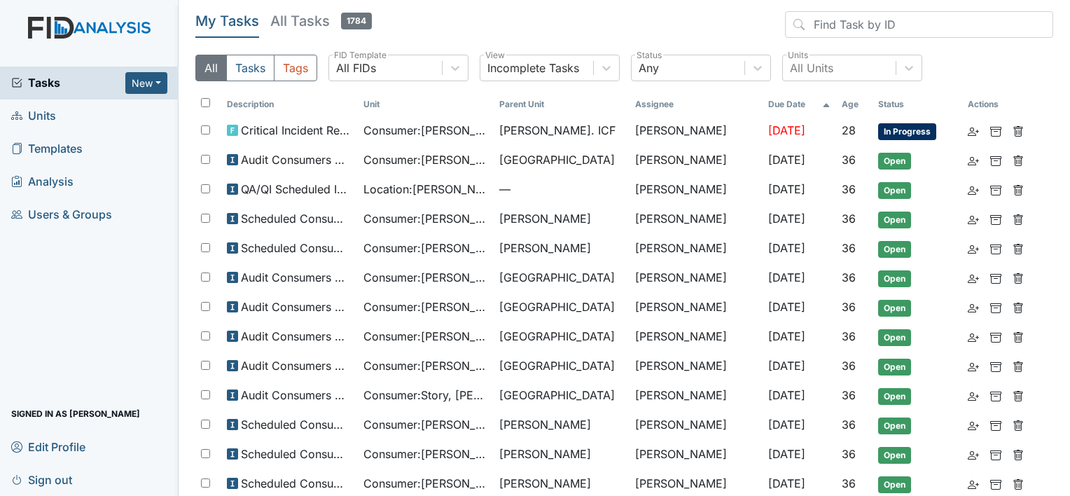
click at [46, 114] on span "Units" at bounding box center [33, 116] width 45 height 22
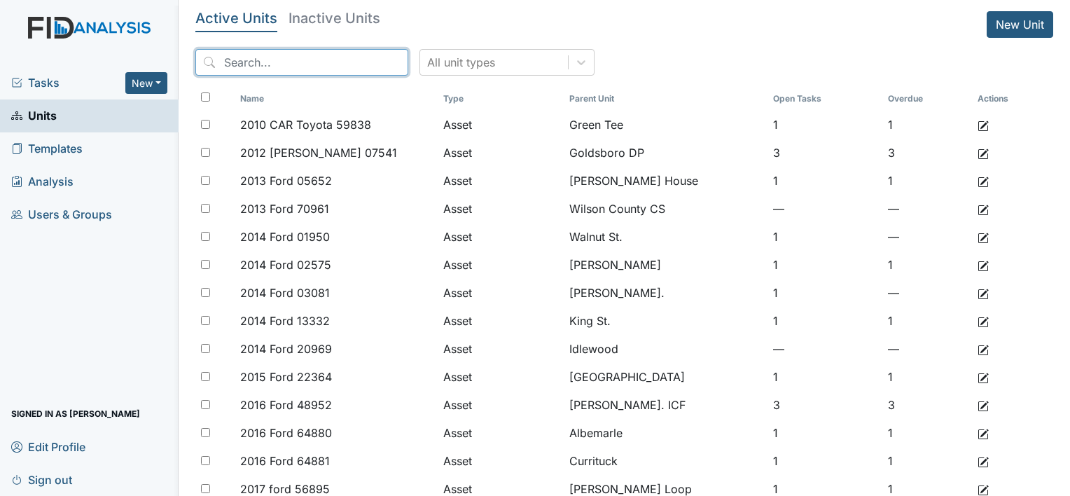
click at [280, 61] on input "search" at bounding box center [301, 62] width 213 height 27
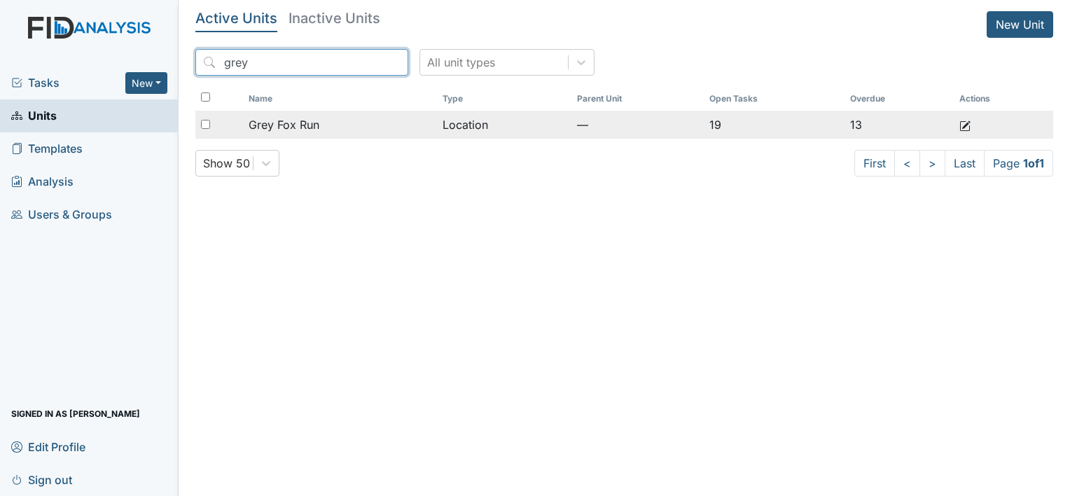
type input "grey"
click at [335, 132] on div "Grey Fox Run" at bounding box center [340, 124] width 183 height 17
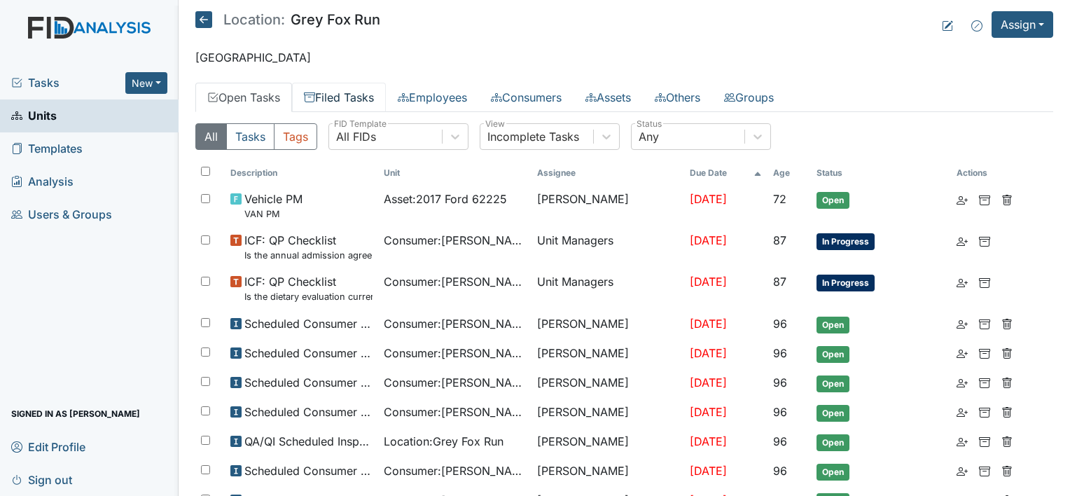
click at [344, 92] on link "Filed Tasks" at bounding box center [339, 97] width 94 height 29
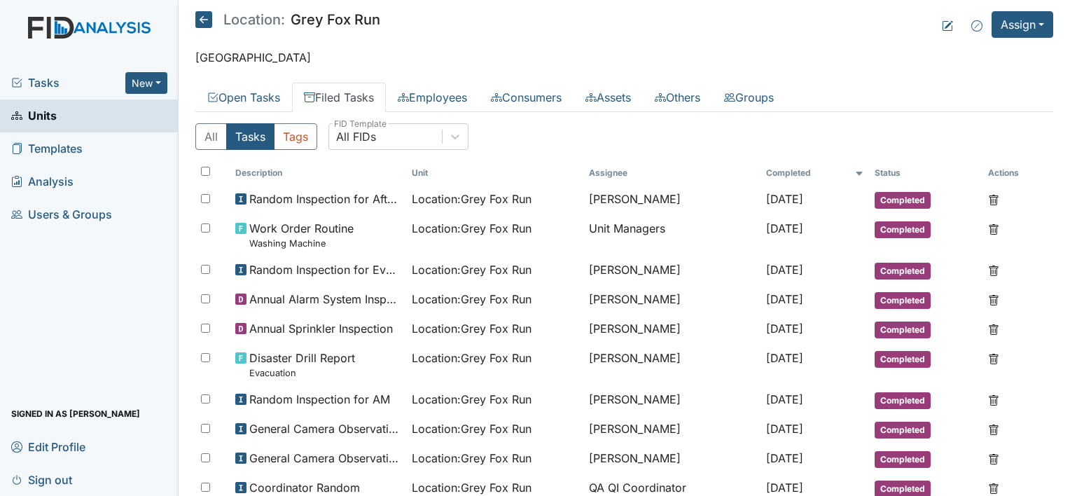
click at [344, 92] on link "Filed Tasks" at bounding box center [339, 97] width 94 height 29
click at [367, 139] on div "All FIDs" at bounding box center [356, 136] width 40 height 17
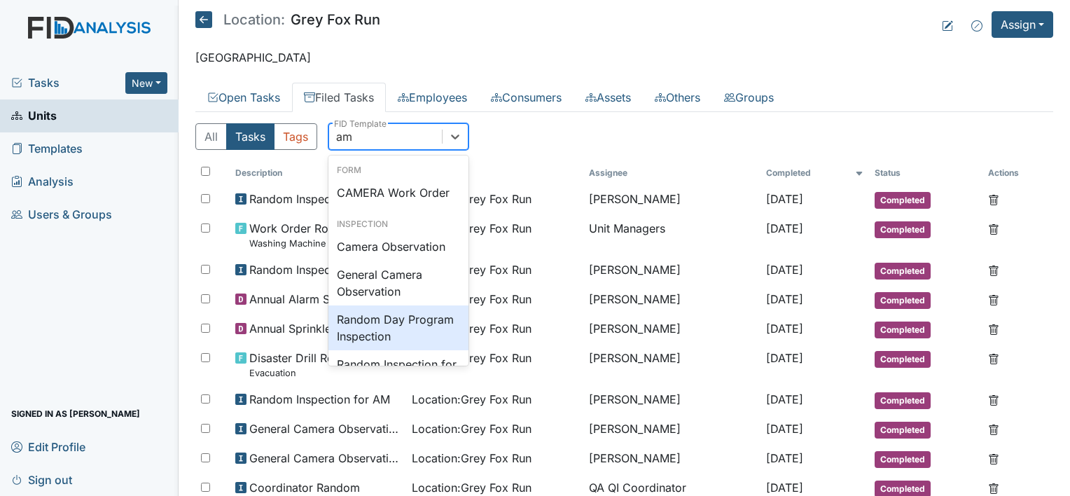
type input "a"
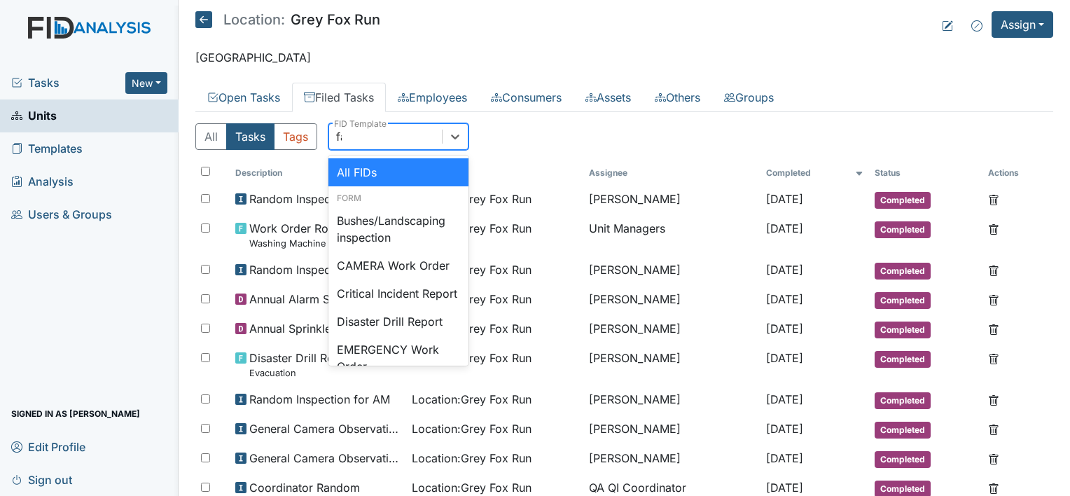
type input "fac"
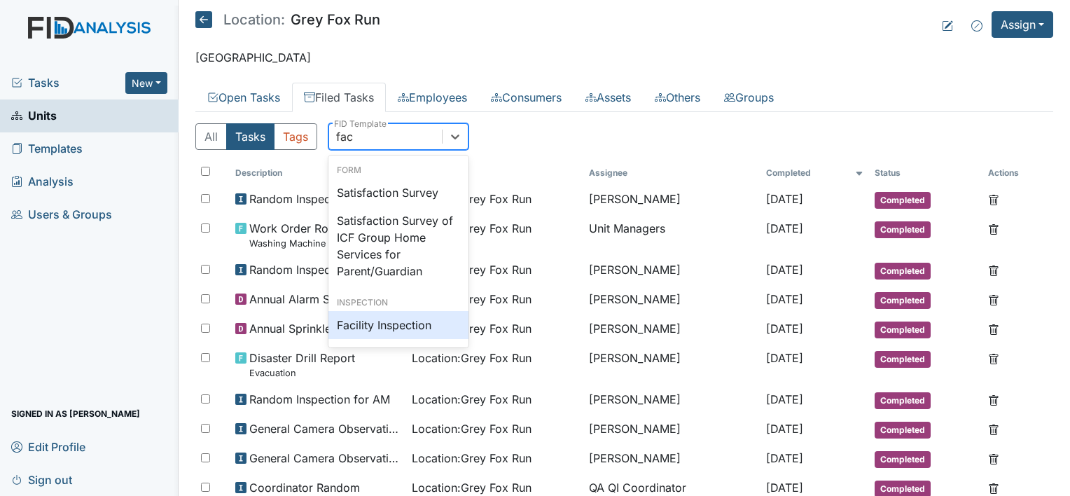
click at [401, 326] on div "Facility Inspection" at bounding box center [398, 325] width 140 height 28
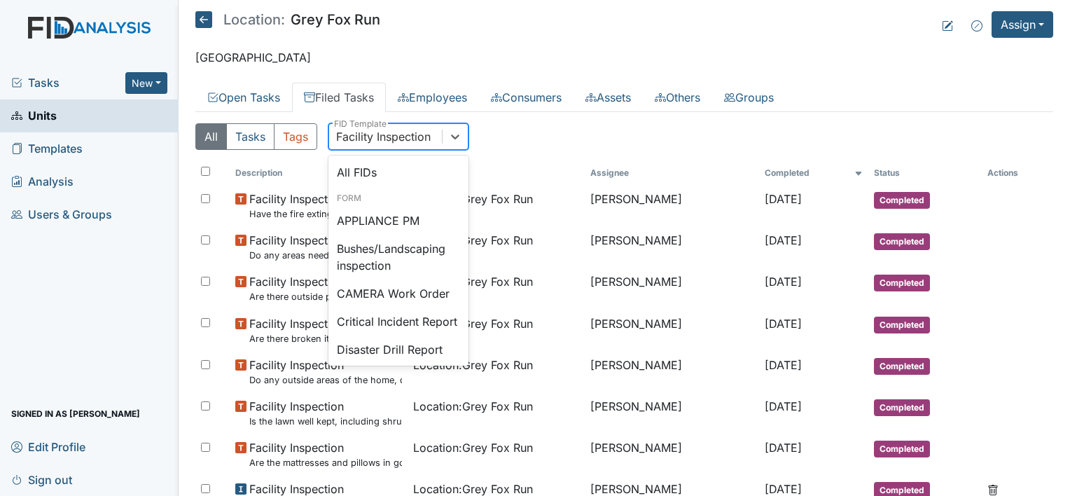
click at [420, 134] on div "Facility Inspection" at bounding box center [383, 136] width 95 height 17
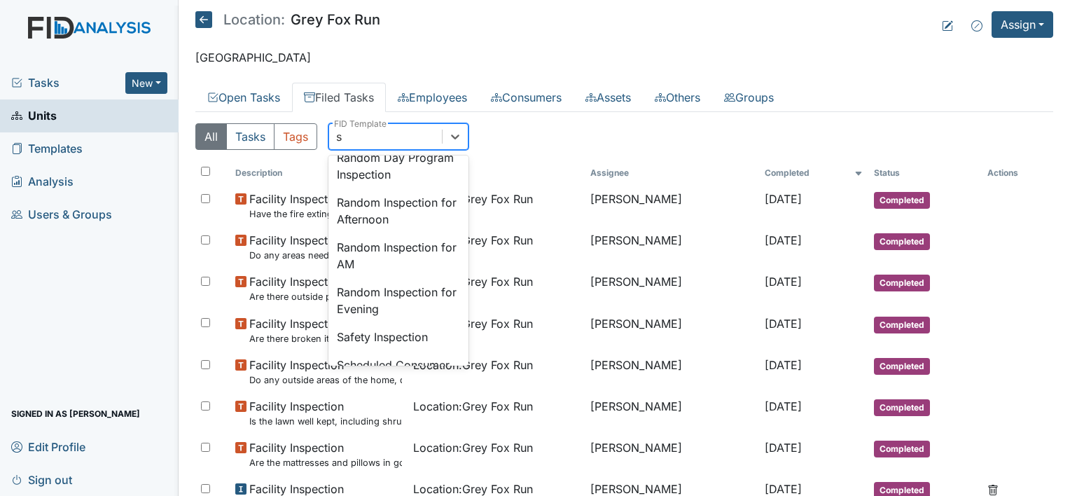
scroll to position [81, 0]
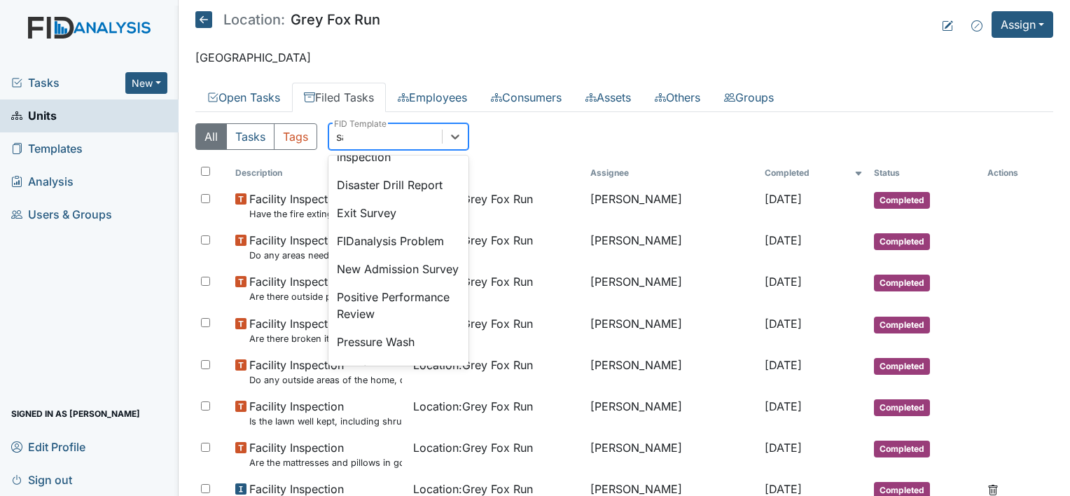
type input "saf"
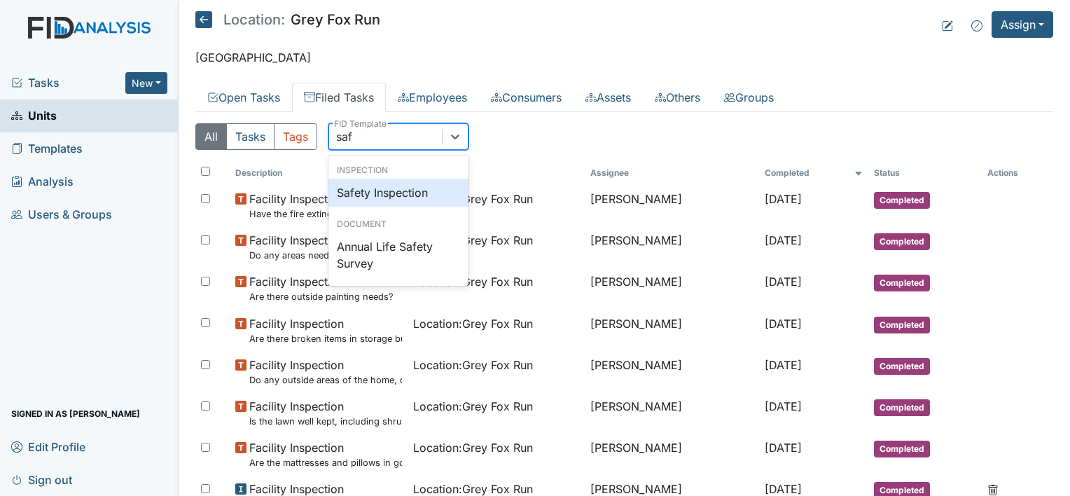
scroll to position [0, 0]
click at [427, 197] on div "Safety Inspection" at bounding box center [398, 193] width 140 height 28
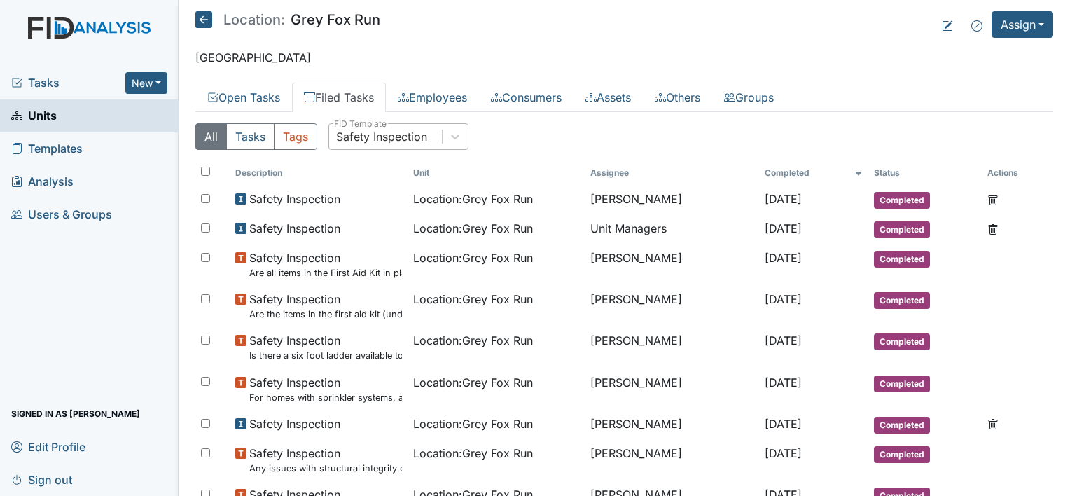
click at [207, 22] on icon at bounding box center [203, 19] width 17 height 17
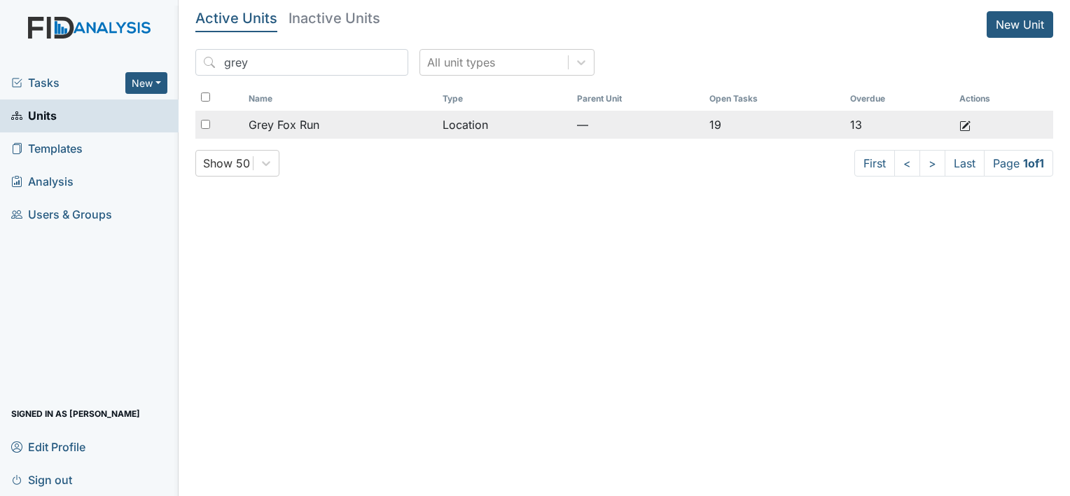
click at [342, 126] on div "Grey Fox Run" at bounding box center [340, 124] width 183 height 17
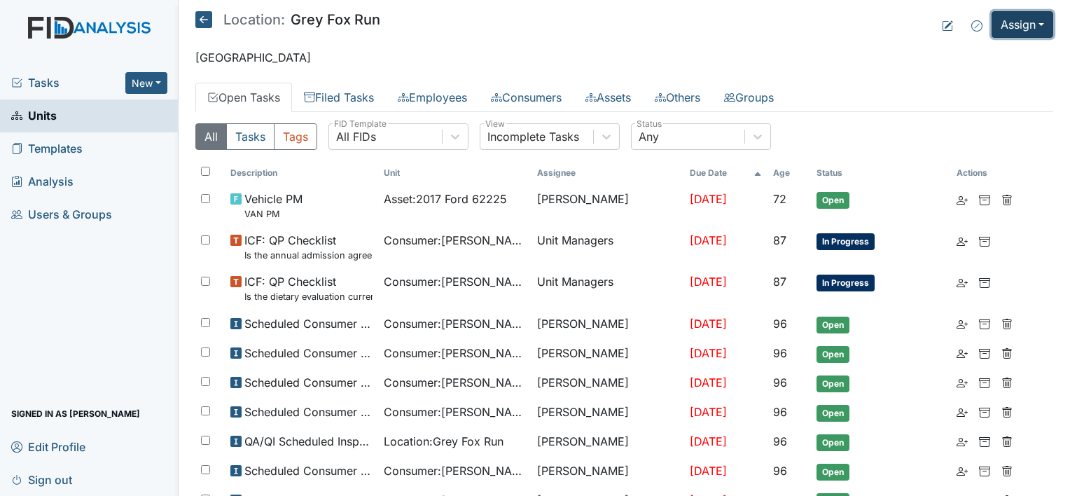
click at [1027, 22] on button "Assign" at bounding box center [1023, 24] width 62 height 27
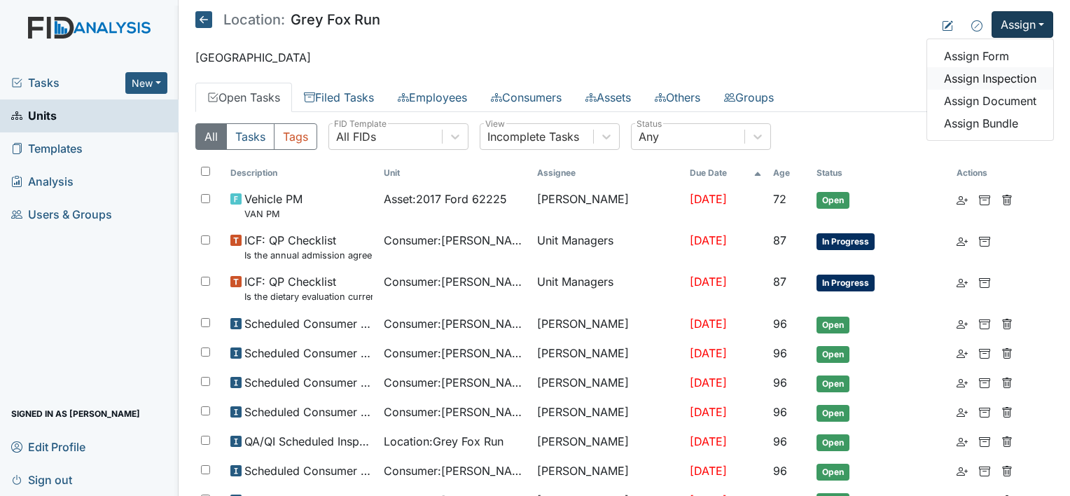
click at [997, 82] on link "Assign Inspection" at bounding box center [990, 78] width 126 height 22
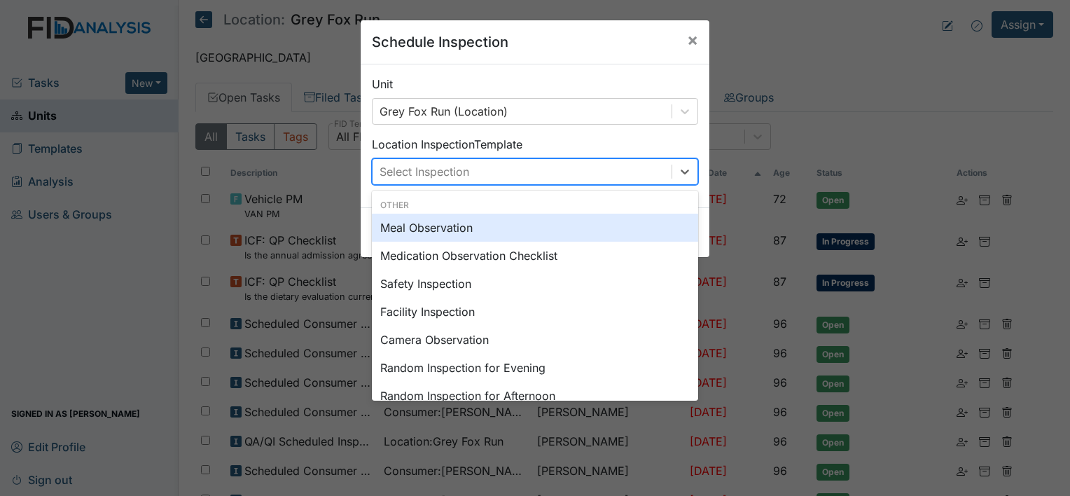
click at [413, 183] on div "Select Inspection" at bounding box center [522, 171] width 299 height 25
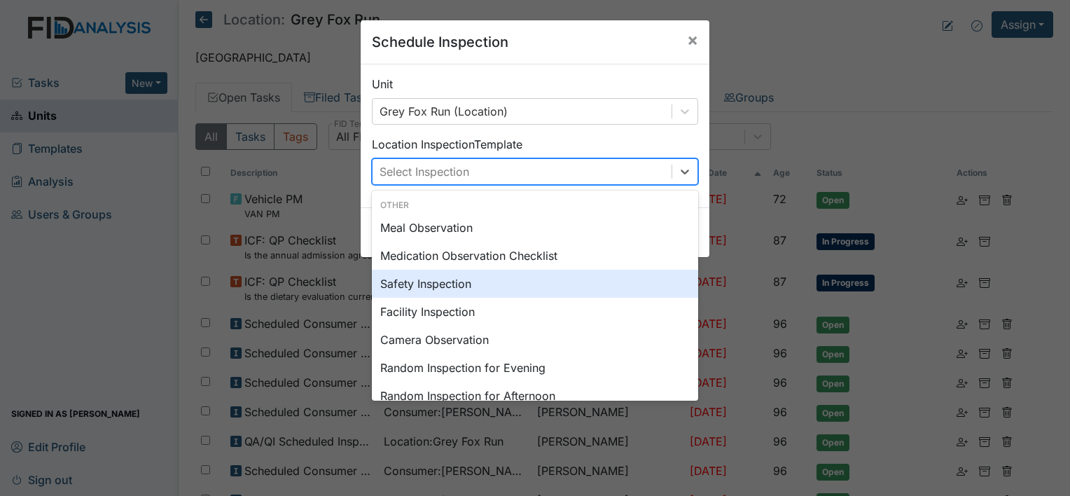
click at [412, 291] on div "Safety Inspection" at bounding box center [535, 284] width 326 height 28
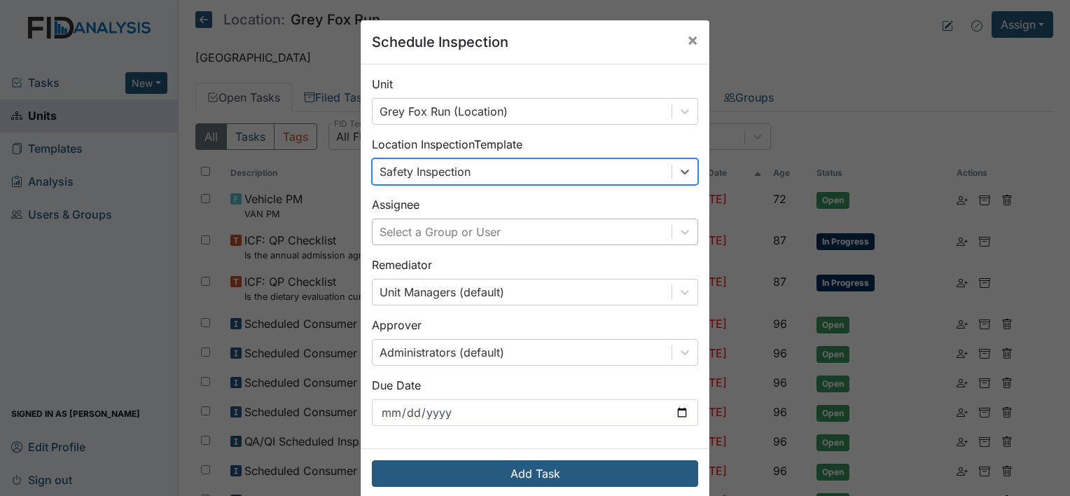
click at [583, 231] on div "Select a Group or User" at bounding box center [522, 231] width 299 height 25
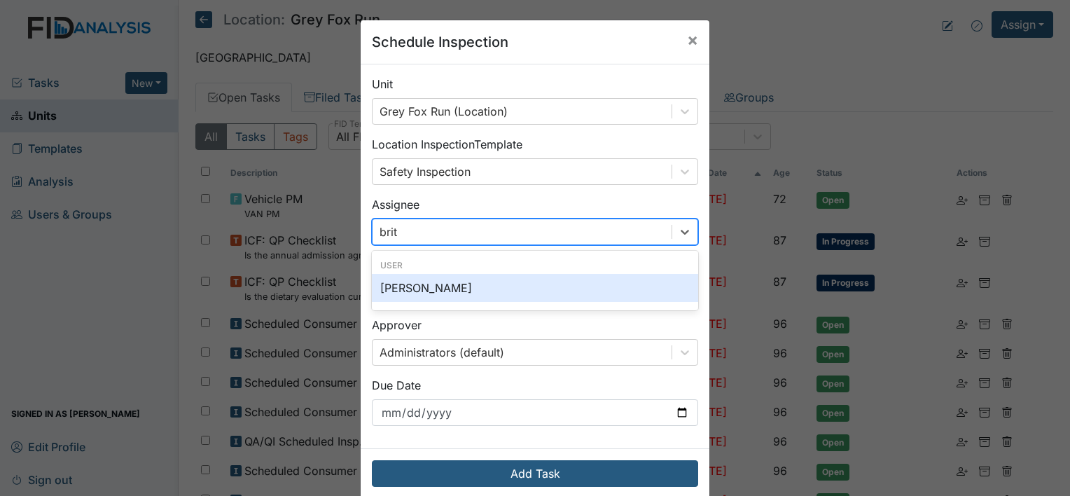
type input "britt"
click at [547, 289] on div "[PERSON_NAME]" at bounding box center [535, 288] width 326 height 28
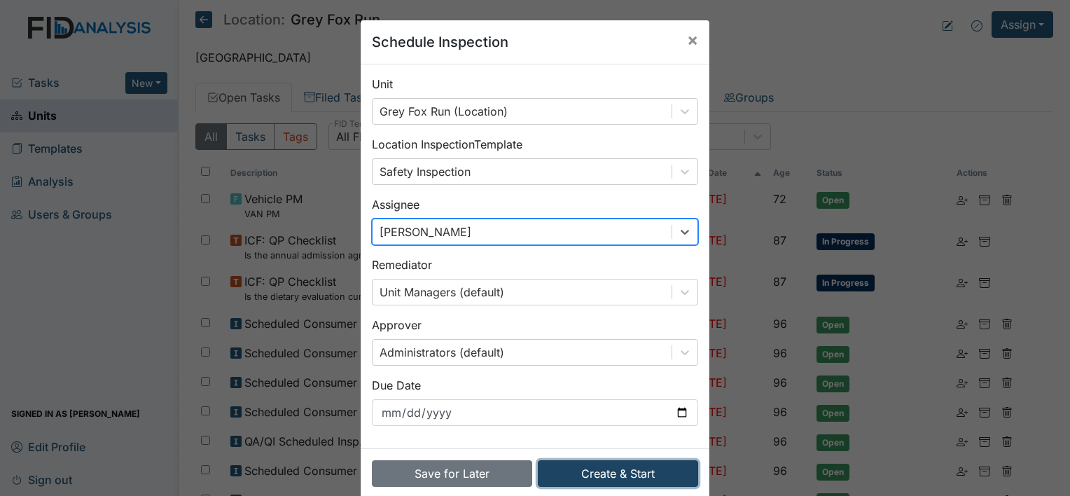
click at [583, 476] on button "Create & Start" at bounding box center [618, 473] width 160 height 27
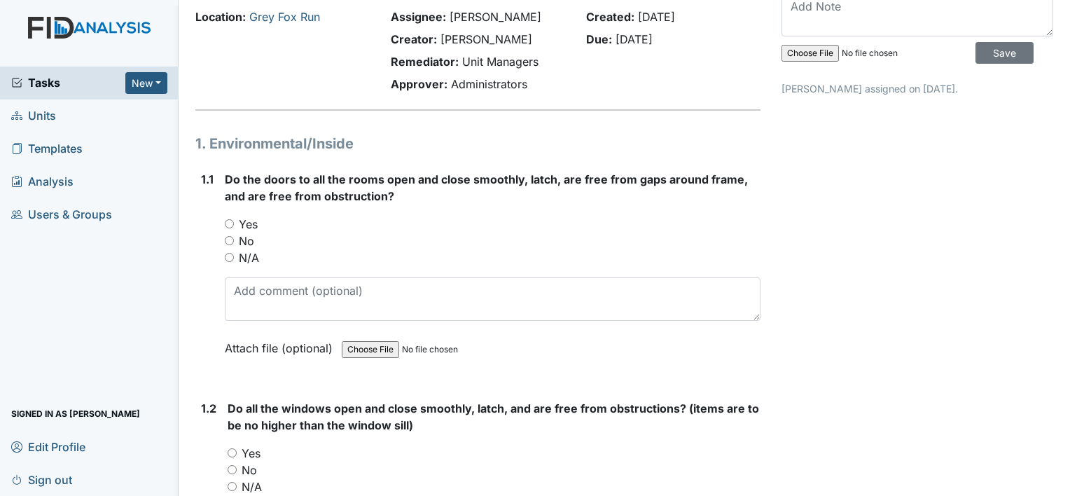
scroll to position [84, 0]
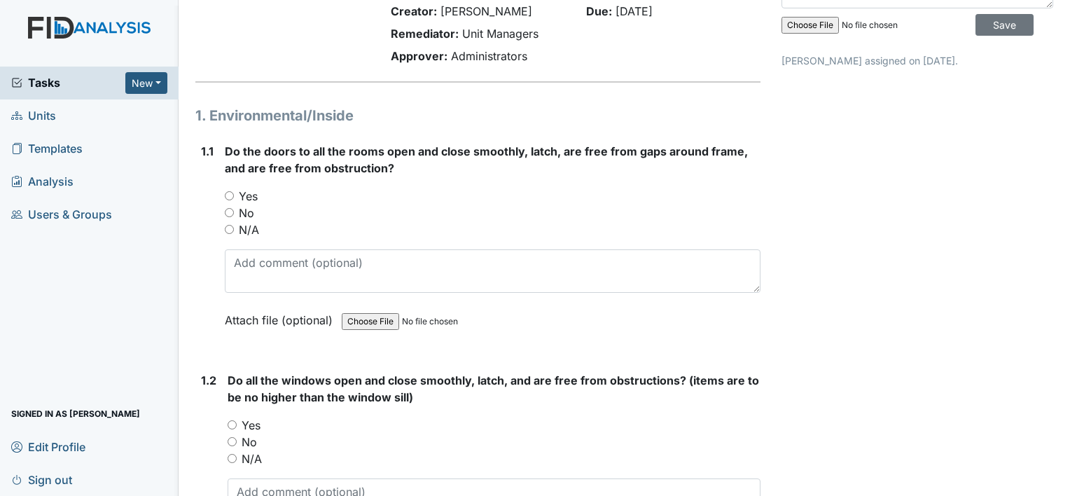
click at [227, 195] on input "Yes" at bounding box center [229, 195] width 9 height 9
radio input "true"
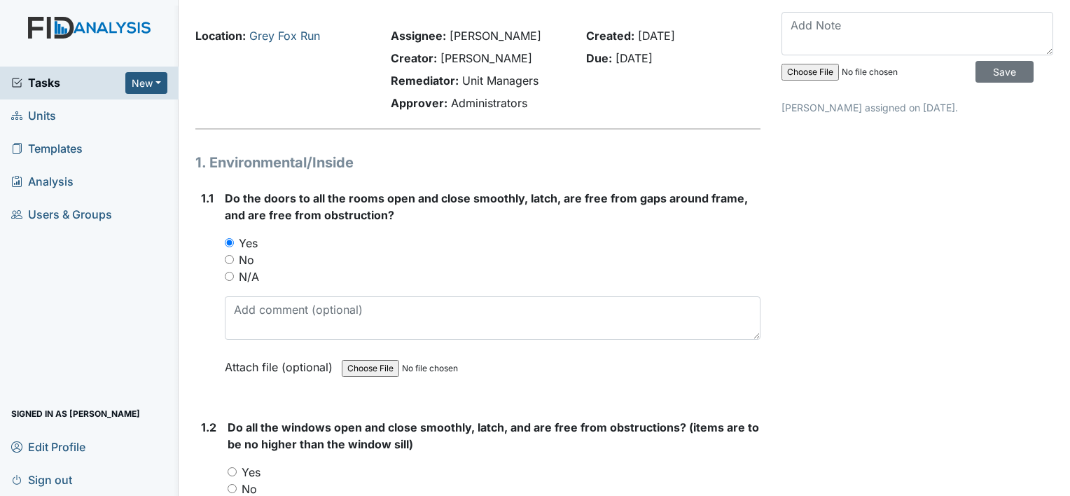
scroll to position [0, 0]
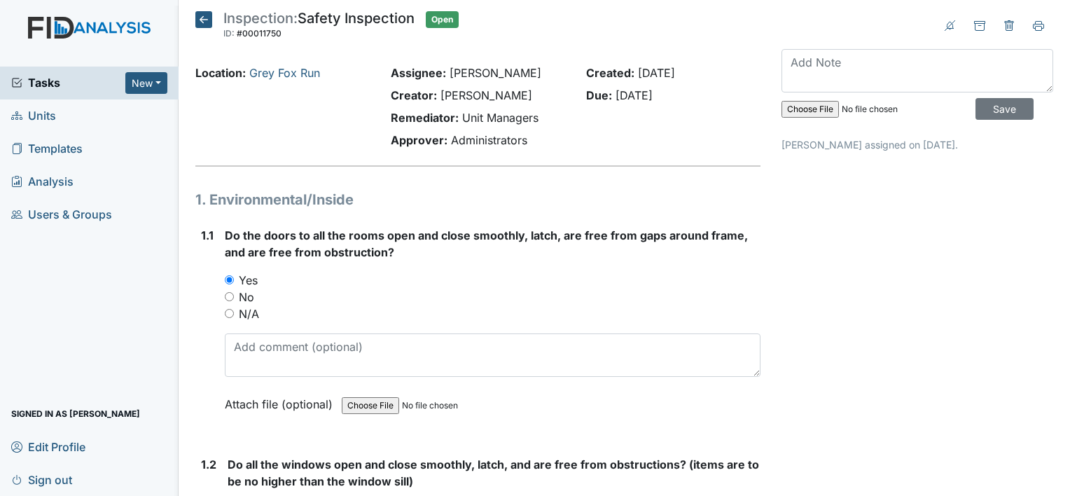
click at [208, 22] on icon at bounding box center [203, 19] width 17 height 17
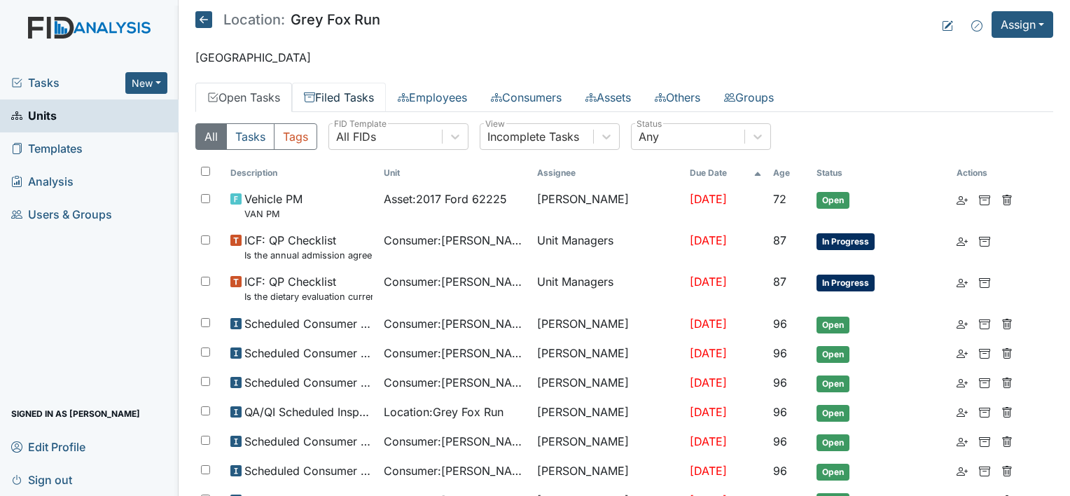
click at [353, 101] on link "Filed Tasks" at bounding box center [339, 97] width 94 height 29
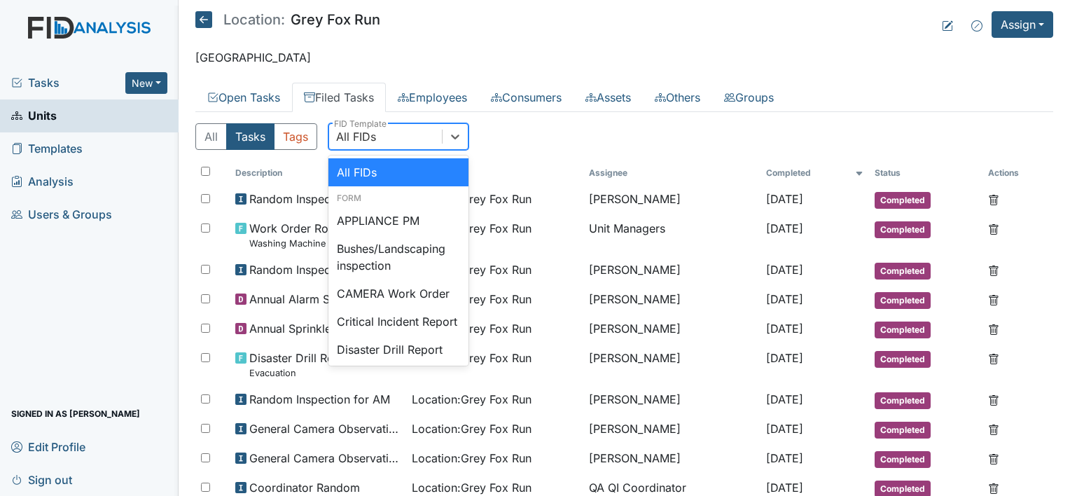
click at [365, 141] on div "All FIDs" at bounding box center [356, 136] width 40 height 17
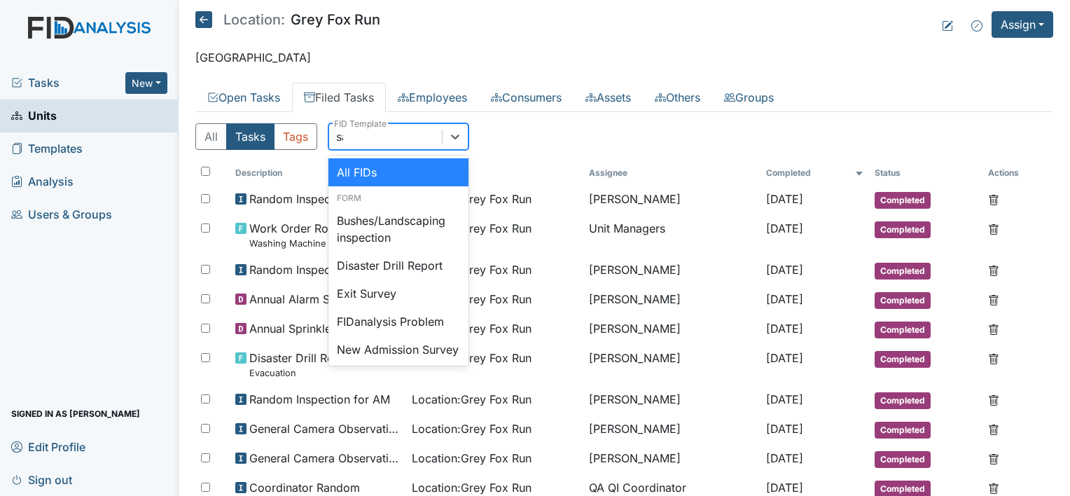
type input "saf"
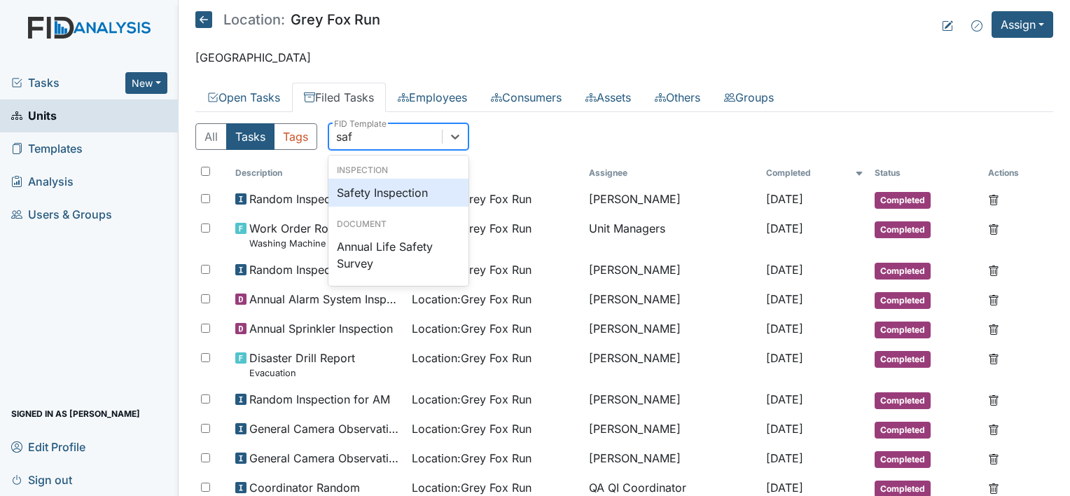
click at [385, 189] on div "Safety Inspection" at bounding box center [398, 193] width 140 height 28
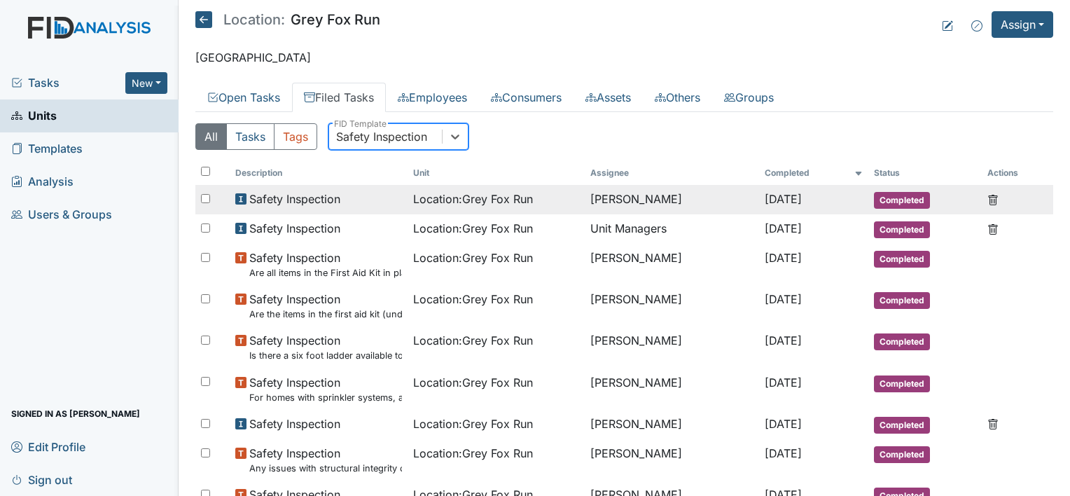
click at [413, 201] on span "Location : Grey Fox Run" at bounding box center [473, 199] width 120 height 17
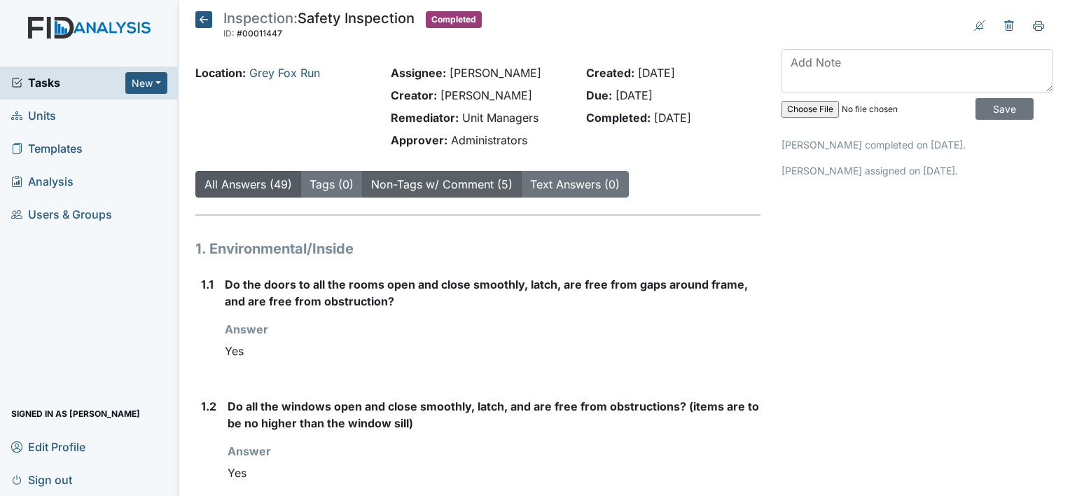
click at [461, 185] on link "Non-Tags w/ Comment (5)" at bounding box center [441, 184] width 141 height 14
click at [204, 22] on icon at bounding box center [203, 19] width 17 height 17
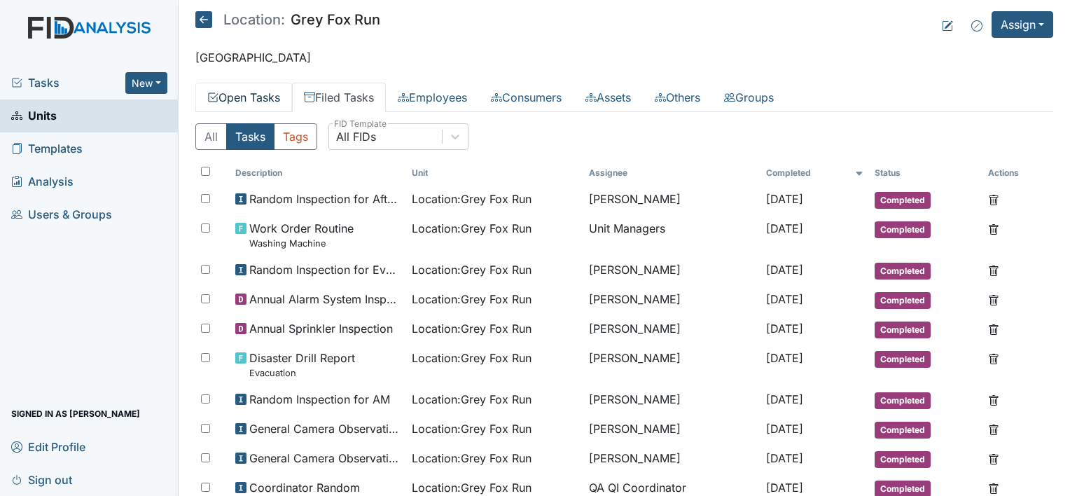
click at [263, 90] on link "Open Tasks" at bounding box center [243, 97] width 97 height 29
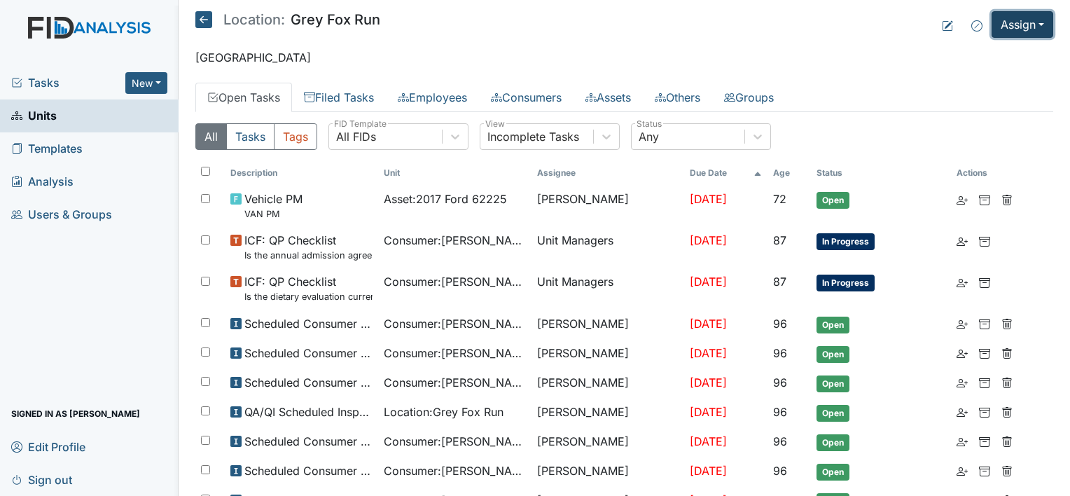
click at [1023, 27] on button "Assign" at bounding box center [1023, 24] width 62 height 27
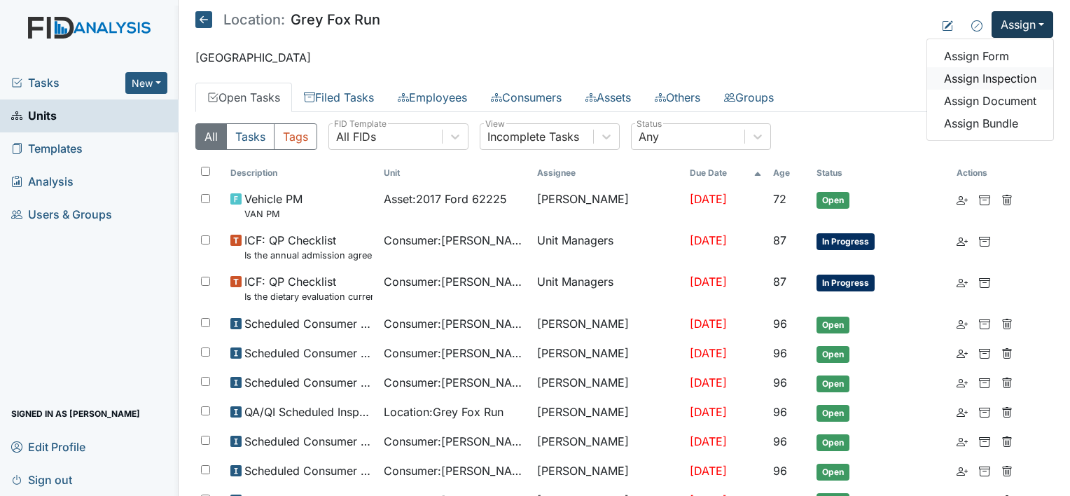
click at [997, 87] on link "Assign Inspection" at bounding box center [990, 78] width 126 height 22
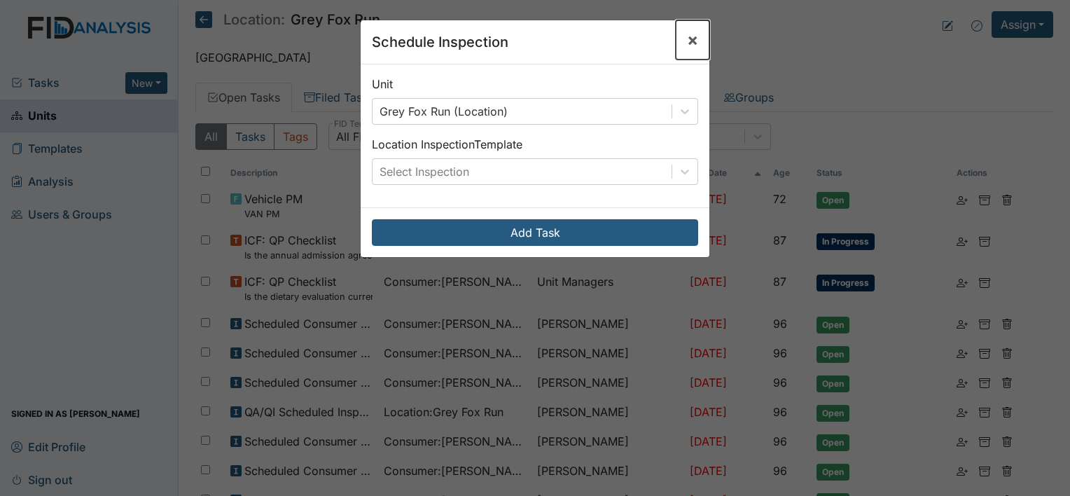
click at [688, 35] on span "×" at bounding box center [692, 39] width 11 height 20
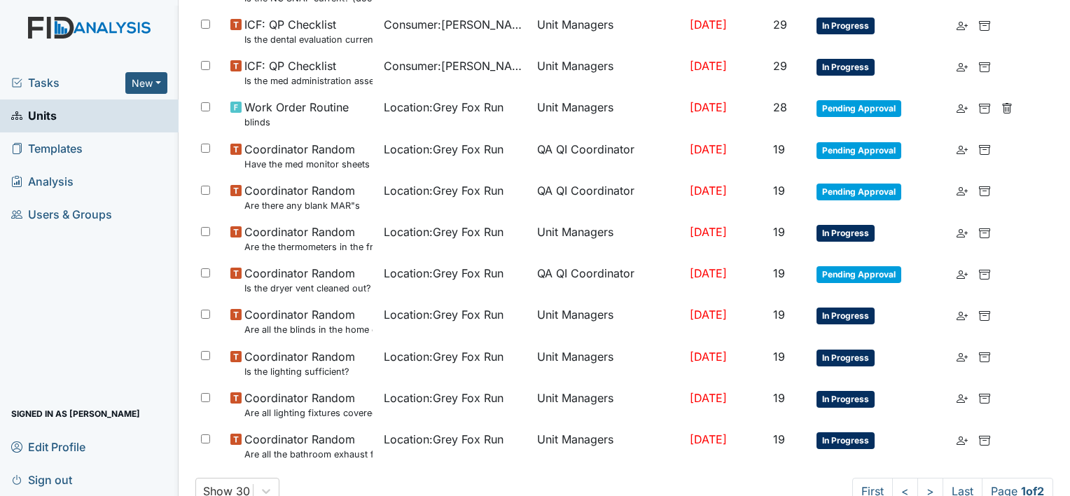
scroll to position [903, 0]
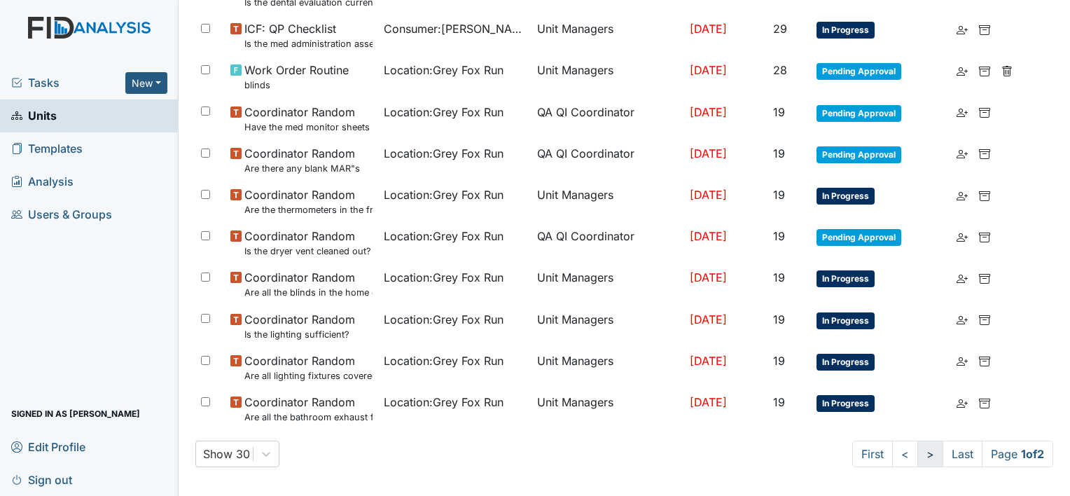
click at [918, 448] on link ">" at bounding box center [931, 454] width 26 height 27
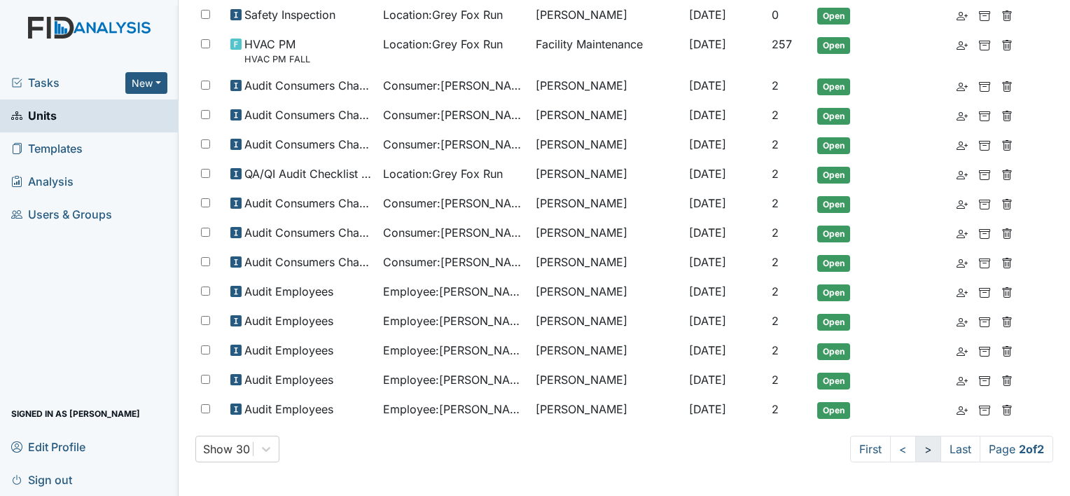
scroll to position [557, 0]
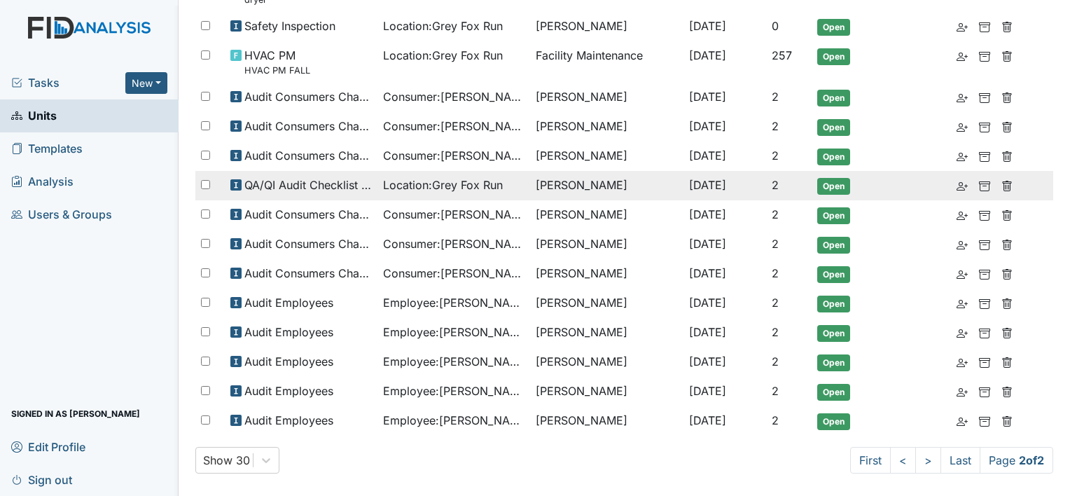
drag, startPoint x: 506, startPoint y: 180, endPoint x: 446, endPoint y: 176, distance: 59.6
click at [446, 176] on span "Location : Grey Fox Run" at bounding box center [443, 184] width 120 height 17
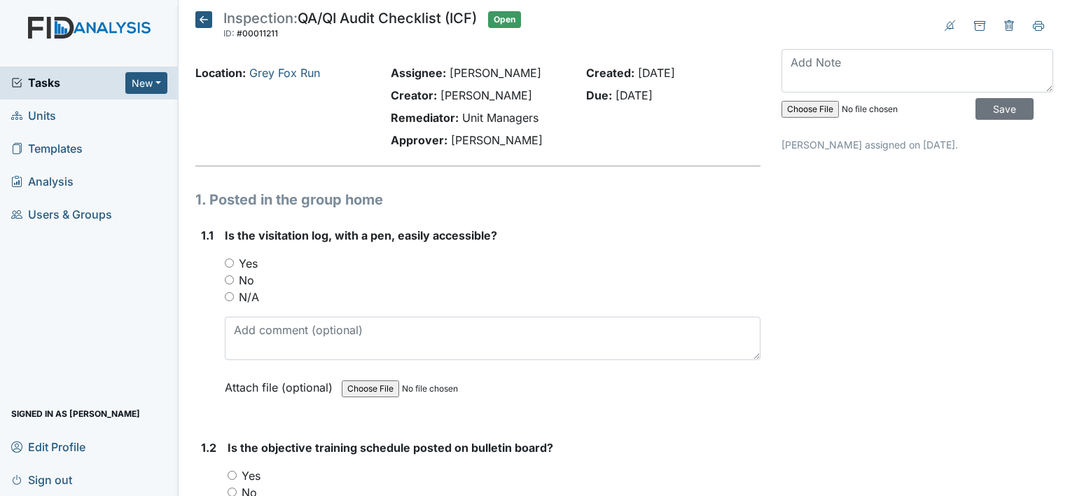
click at [200, 27] on icon at bounding box center [203, 19] width 17 height 17
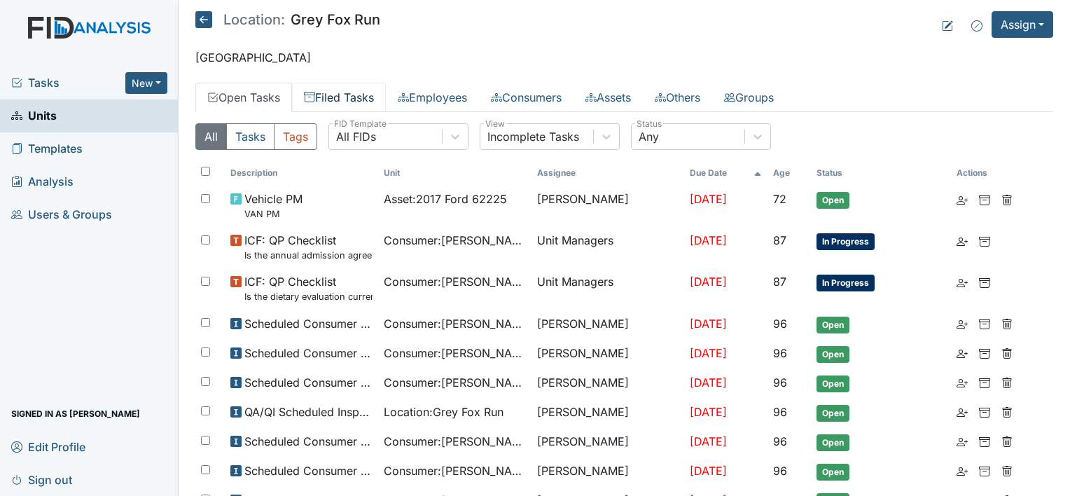
click at [364, 90] on link "Filed Tasks" at bounding box center [339, 97] width 94 height 29
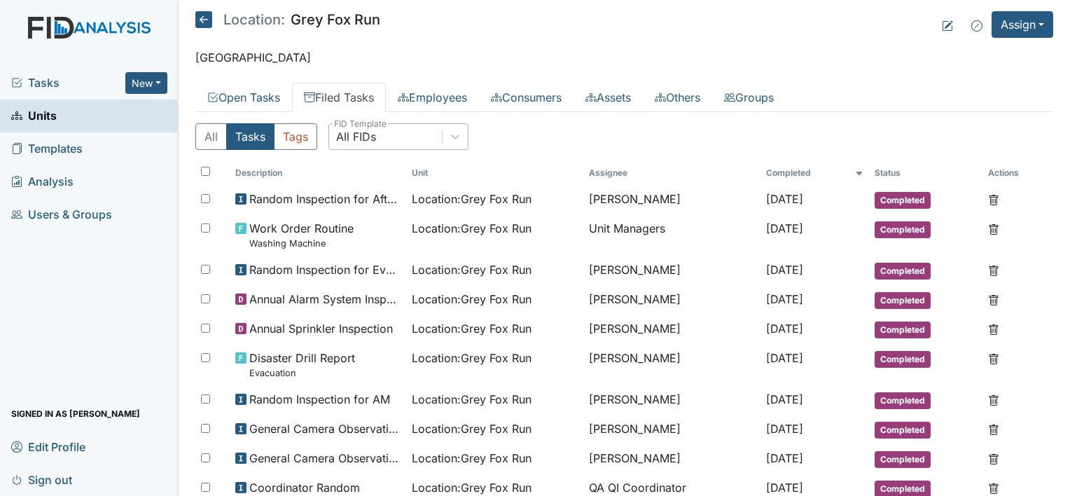
click at [392, 134] on div "All FIDs" at bounding box center [385, 136] width 113 height 25
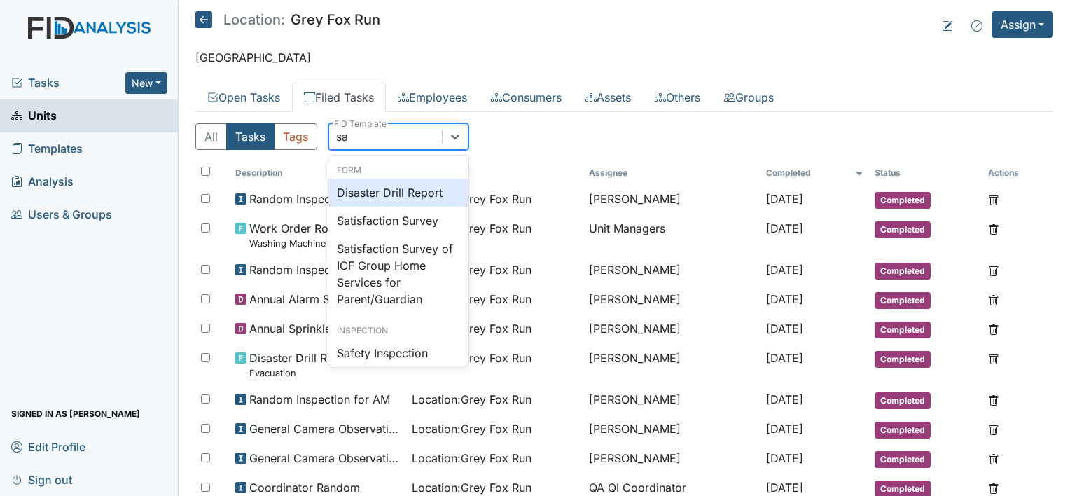
type input "saf"
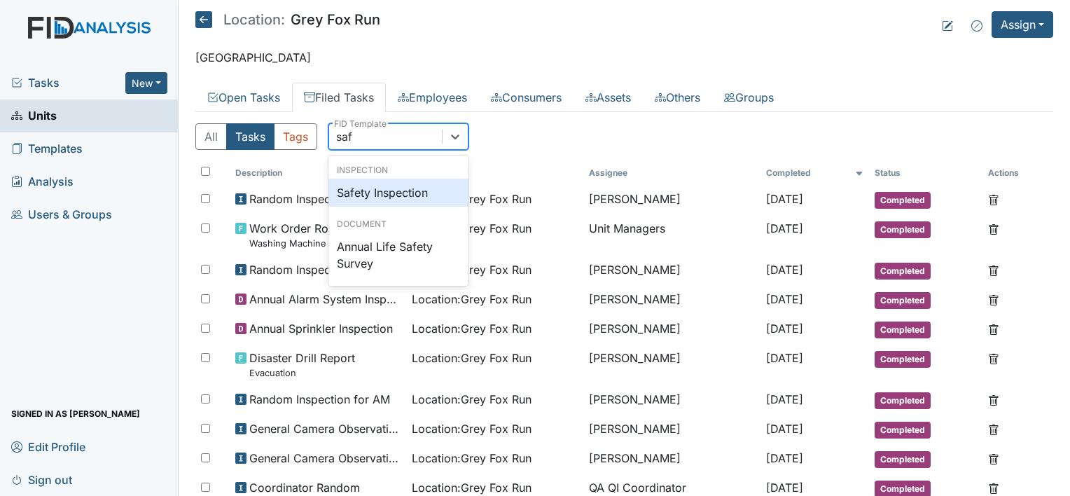
click at [392, 193] on div "Safety Inspection" at bounding box center [398, 193] width 140 height 28
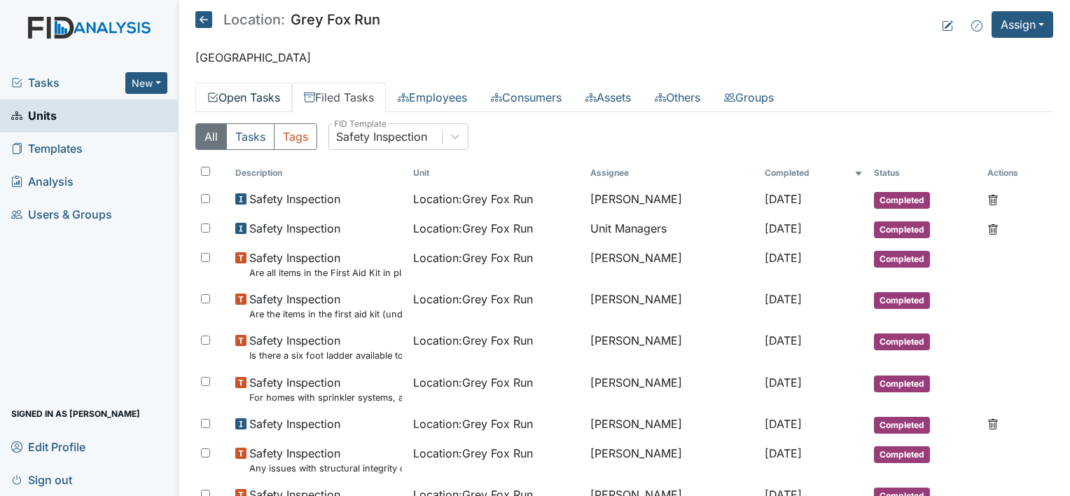
click at [258, 83] on link "Open Tasks" at bounding box center [243, 97] width 97 height 29
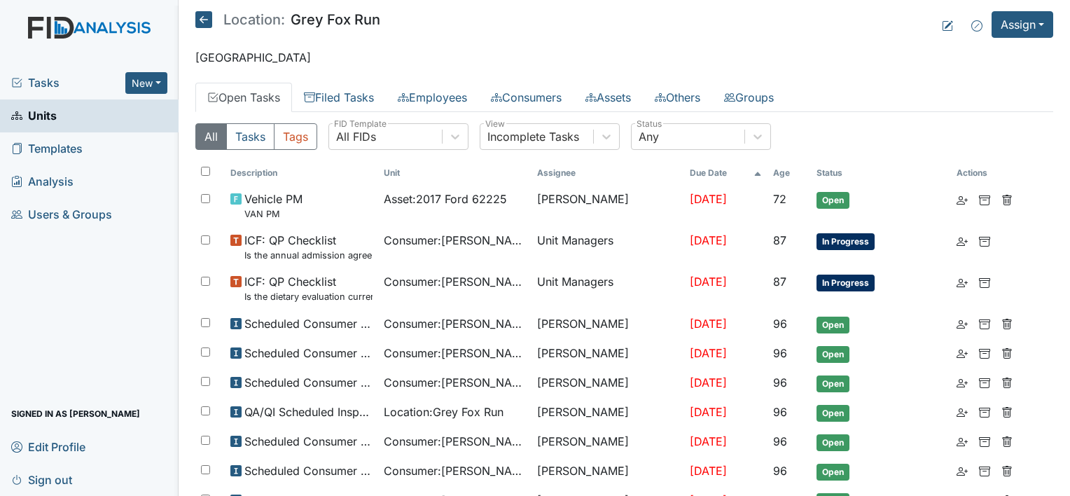
click at [268, 97] on link "Open Tasks" at bounding box center [243, 97] width 97 height 29
click at [368, 133] on div "All FIDs" at bounding box center [356, 136] width 40 height 17
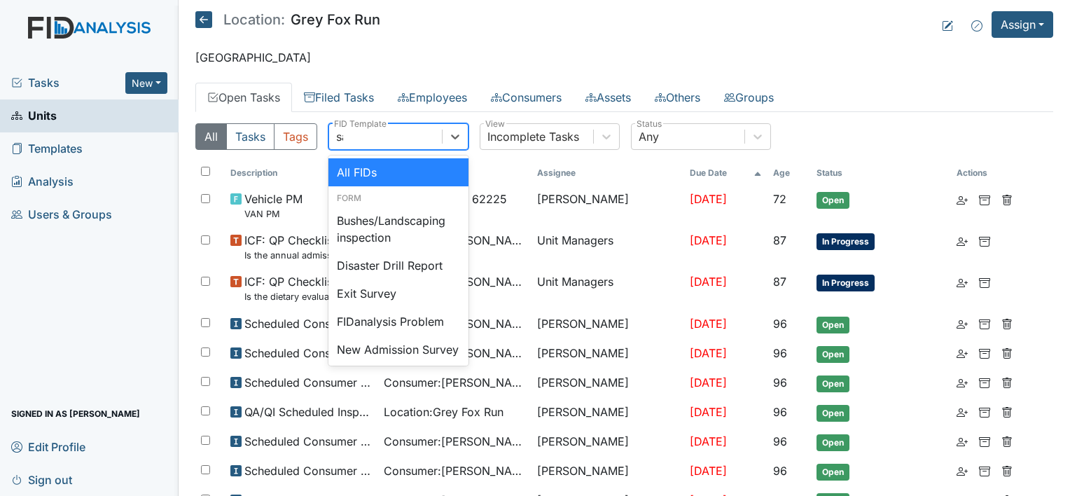
type input "saf"
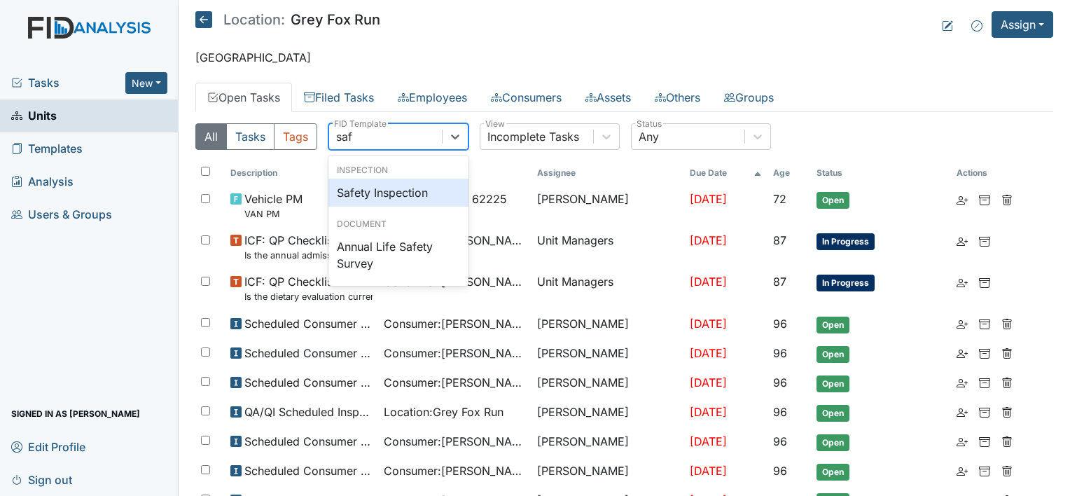
click at [375, 190] on div "Safety Inspection" at bounding box center [398, 193] width 140 height 28
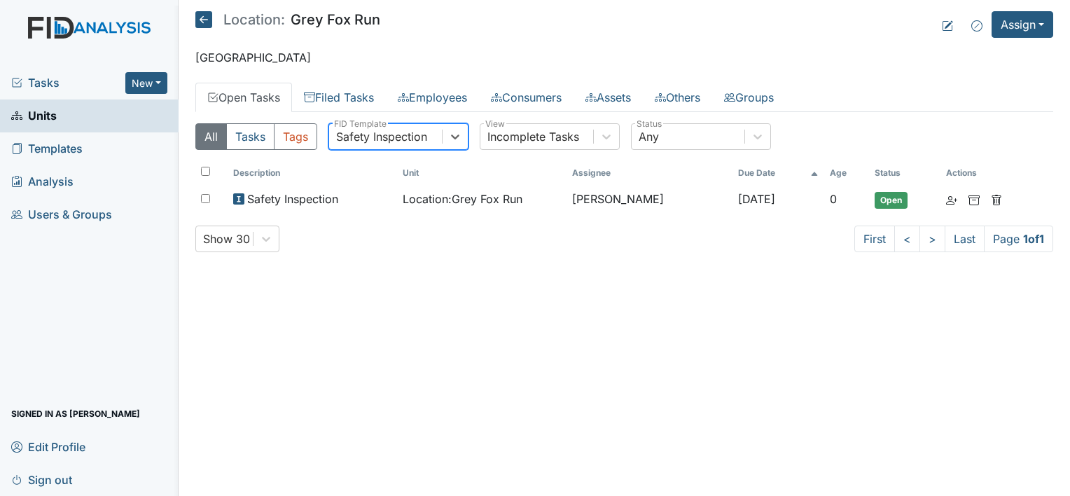
click at [375, 191] on div "Safety Inspection" at bounding box center [312, 199] width 158 height 17
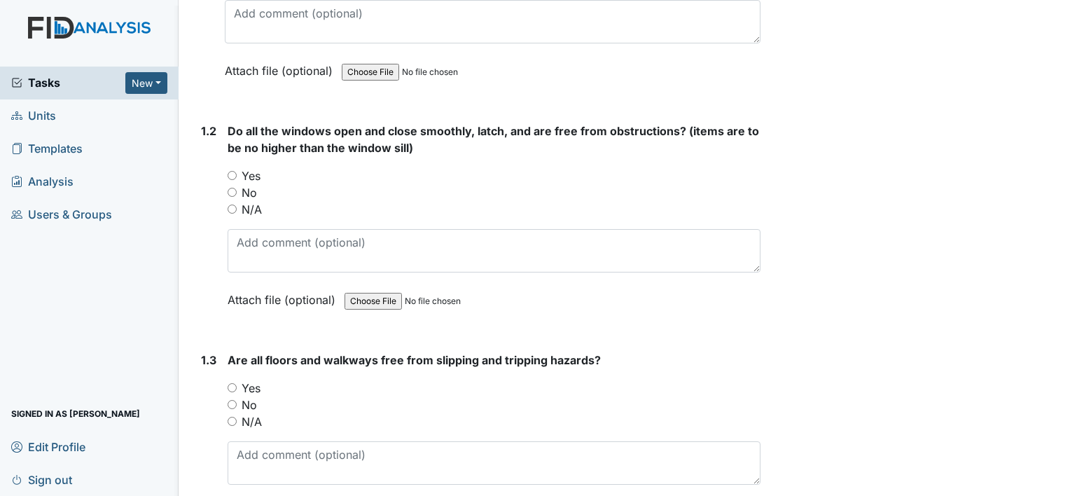
scroll to position [364, 0]
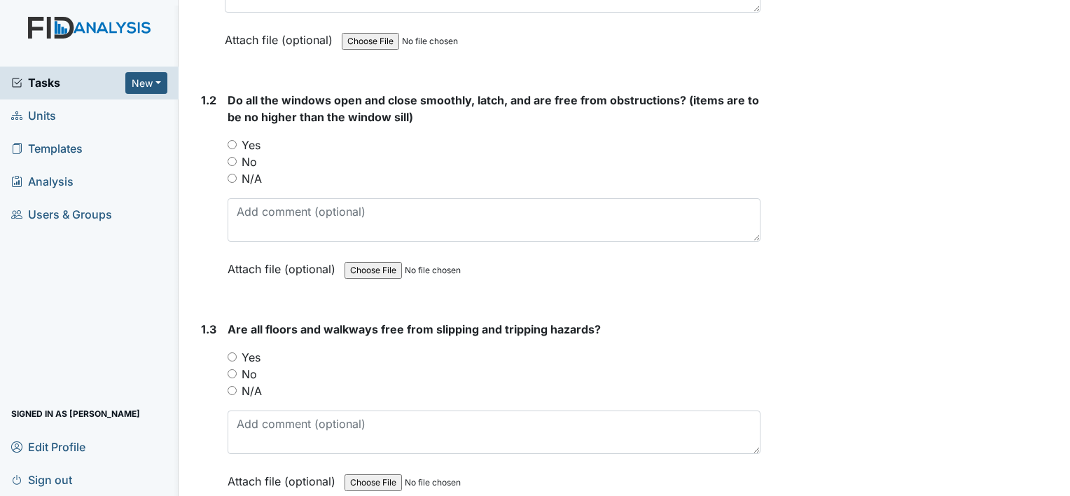
click at [227, 142] on div "1.2 Do all the windows open and close smoothly, latch, and are free from obstru…" at bounding box center [477, 195] width 565 height 207
click at [233, 145] on input "Yes" at bounding box center [232, 144] width 9 height 9
radio input "true"
click at [233, 353] on input "Yes" at bounding box center [232, 356] width 9 height 9
radio input "true"
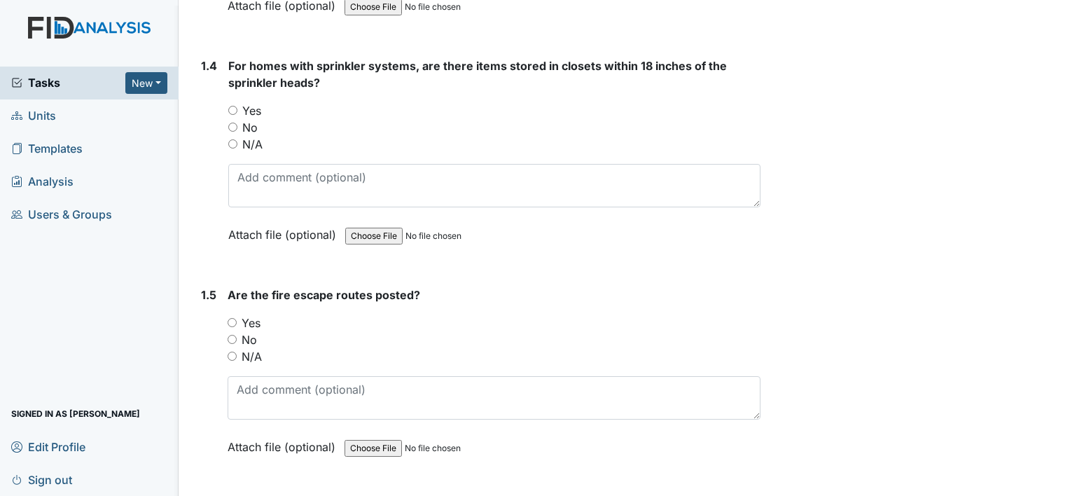
scroll to position [933, 0]
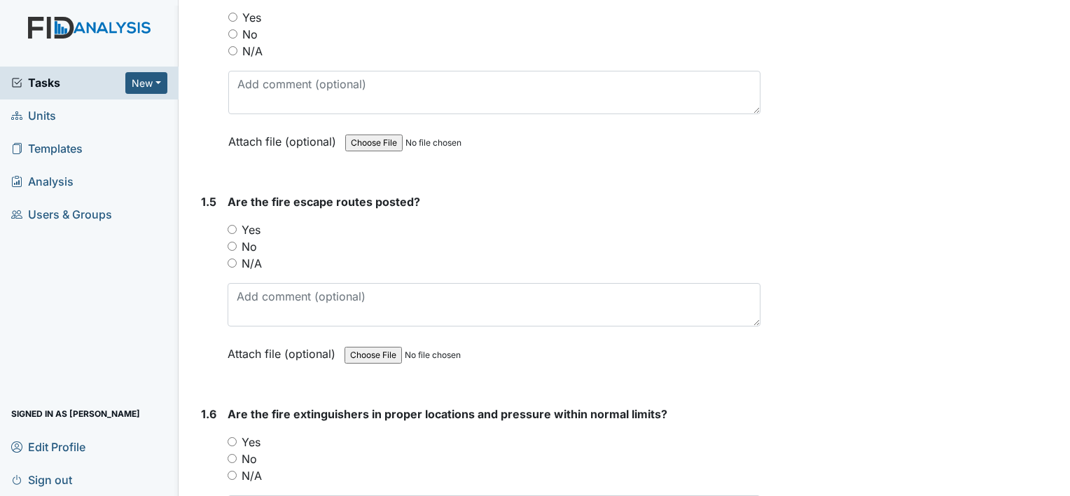
click at [235, 228] on input "Yes" at bounding box center [232, 229] width 9 height 9
radio input "true"
click at [232, 440] on input "Yes" at bounding box center [232, 441] width 9 height 9
radio input "true"
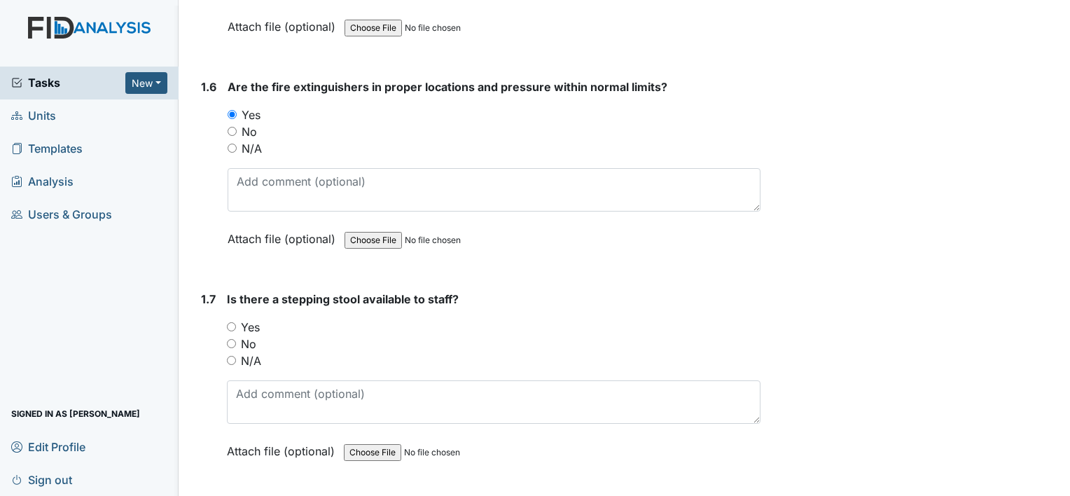
scroll to position [1353, 0]
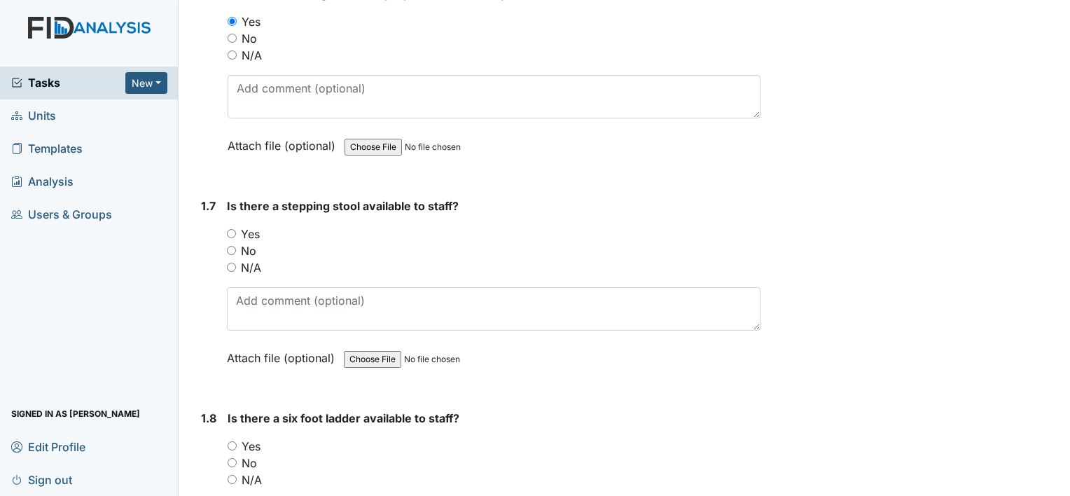
click at [233, 231] on input "Yes" at bounding box center [231, 233] width 9 height 9
radio input "true"
click at [230, 443] on input "Yes" at bounding box center [232, 445] width 9 height 9
radio input "true"
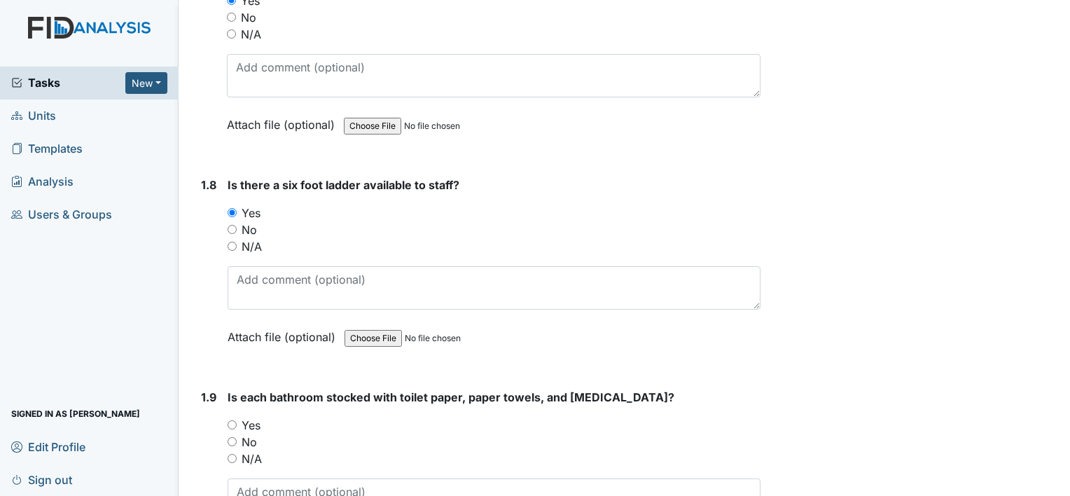
scroll to position [1773, 0]
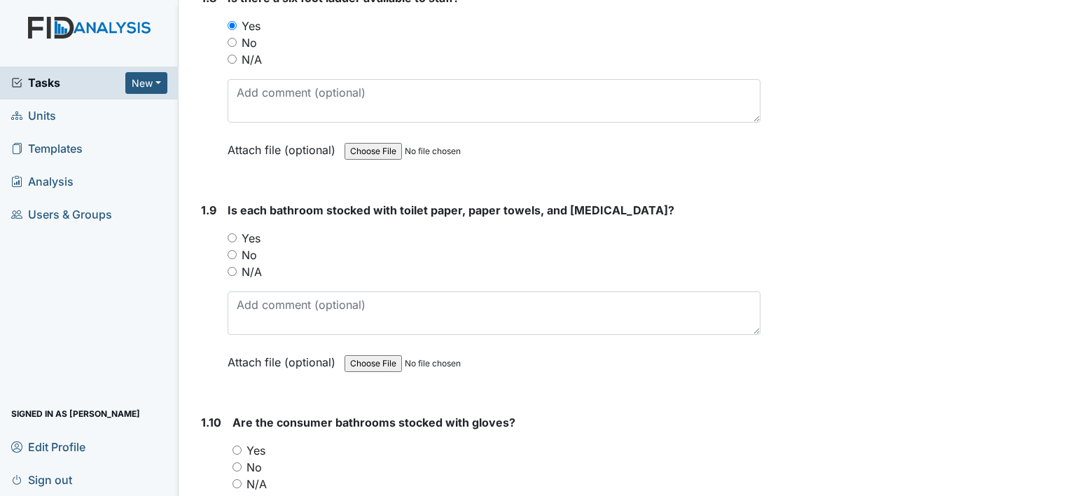
click at [230, 235] on input "Yes" at bounding box center [232, 237] width 9 height 9
radio input "true"
click at [240, 445] on input "Yes" at bounding box center [237, 449] width 9 height 9
radio input "true"
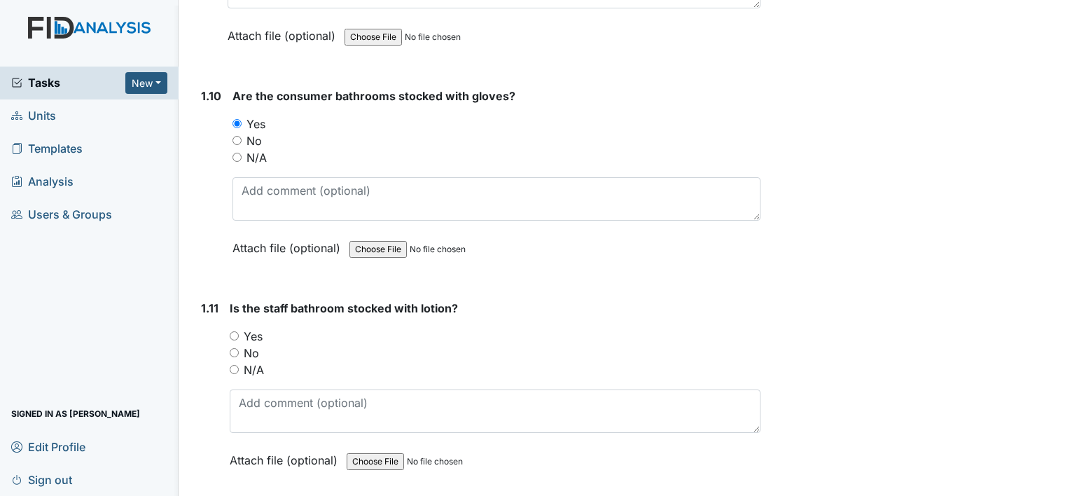
scroll to position [2156, 0]
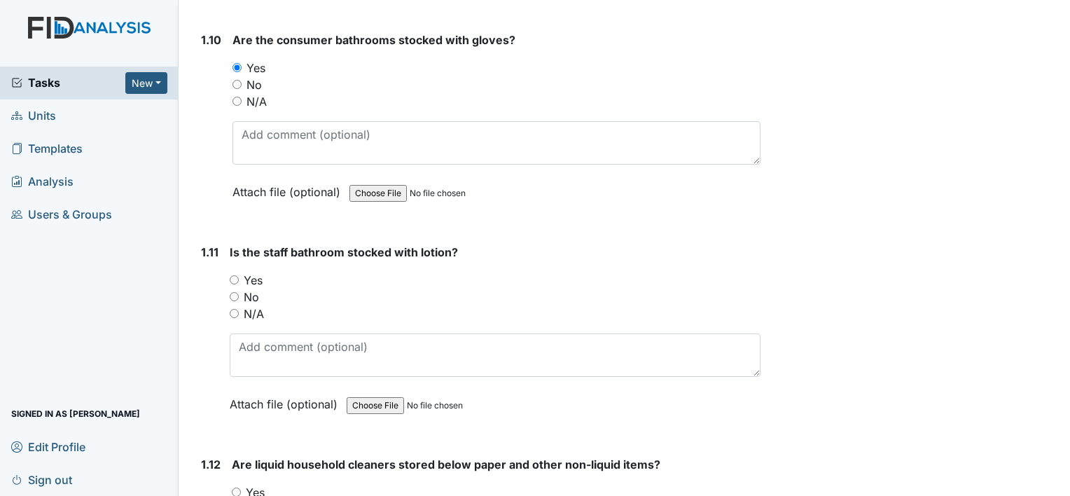
click at [234, 275] on input "Yes" at bounding box center [234, 279] width 9 height 9
radio input "true"
click at [235, 487] on input "Yes" at bounding box center [236, 491] width 9 height 9
radio input "true"
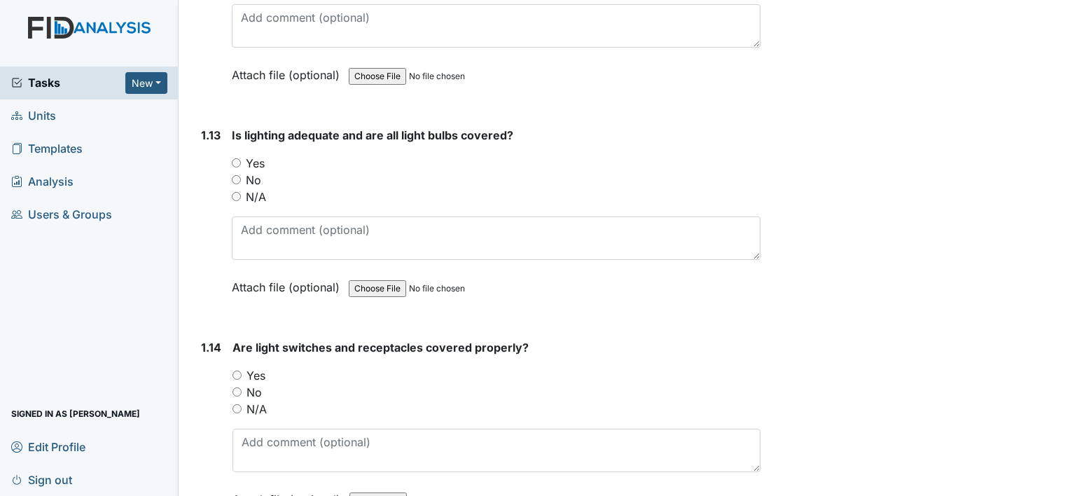
scroll to position [2734, 0]
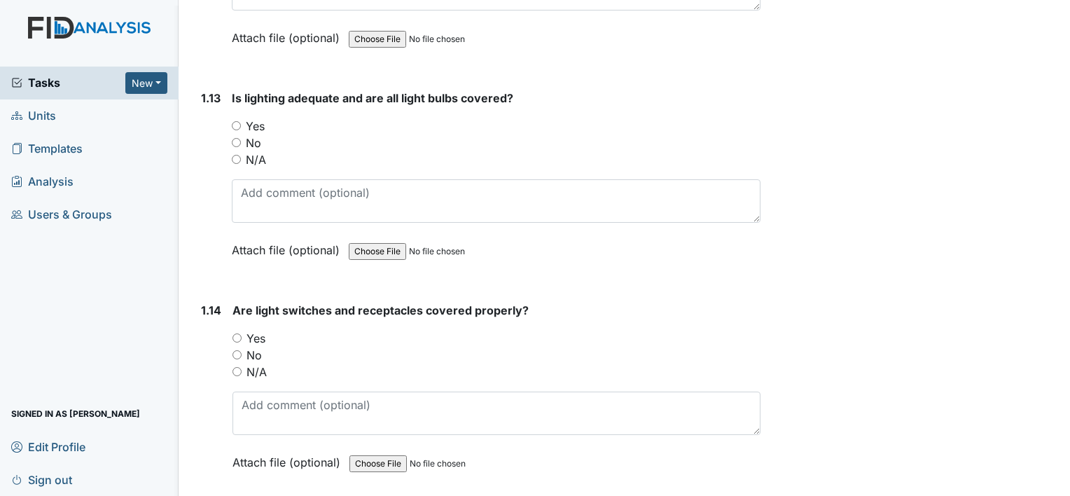
click at [235, 121] on input "Yes" at bounding box center [236, 125] width 9 height 9
radio input "true"
click at [237, 333] on input "Yes" at bounding box center [237, 337] width 9 height 9
radio input "true"
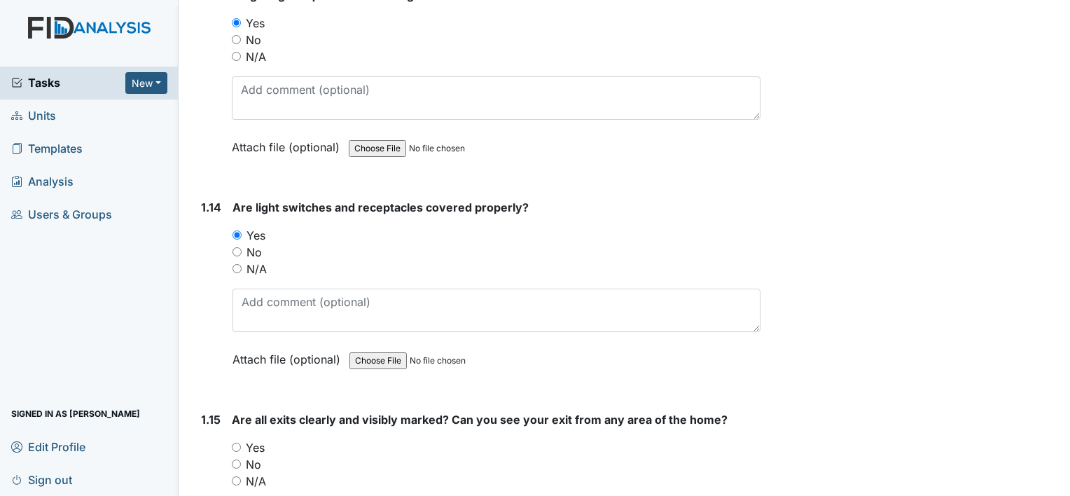
scroll to position [3005, 0]
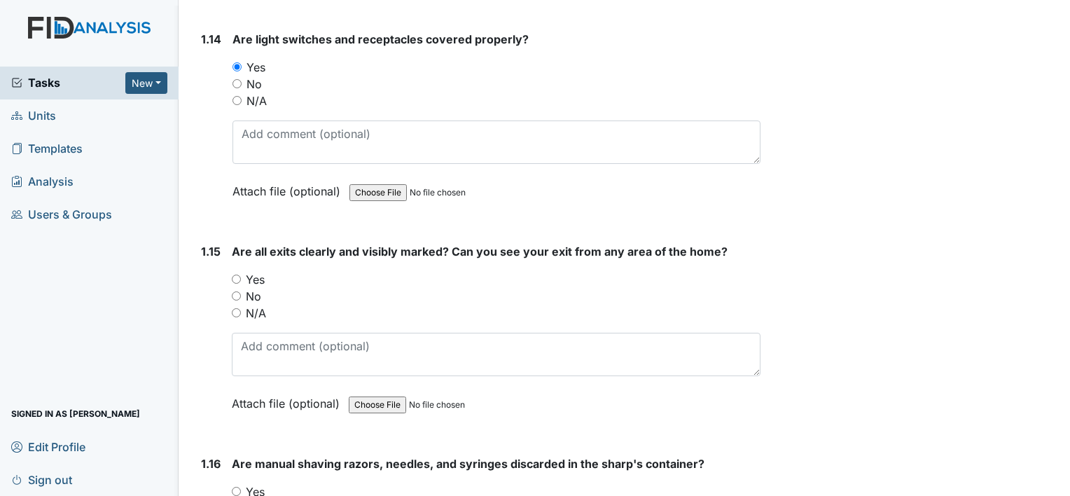
click at [235, 275] on input "Yes" at bounding box center [236, 279] width 9 height 9
radio input "true"
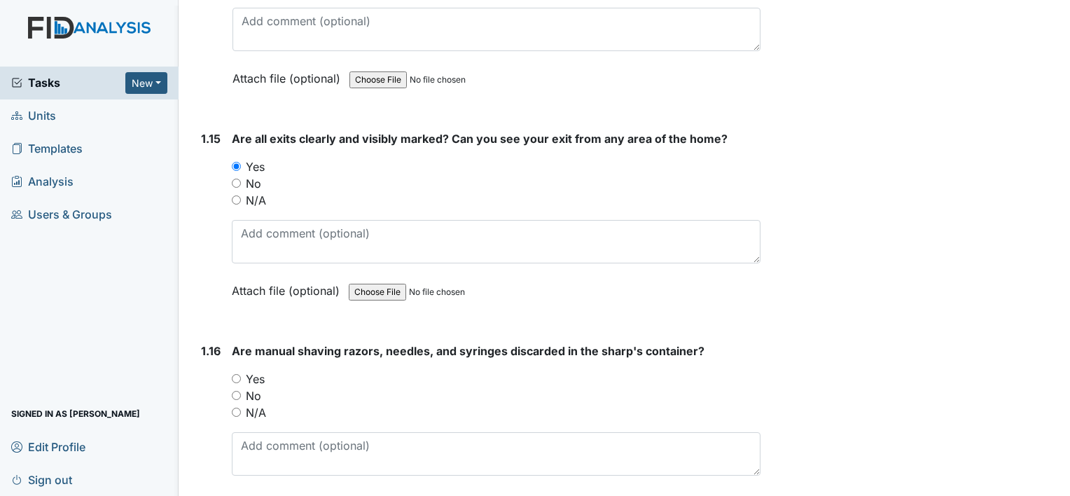
scroll to position [3145, 0]
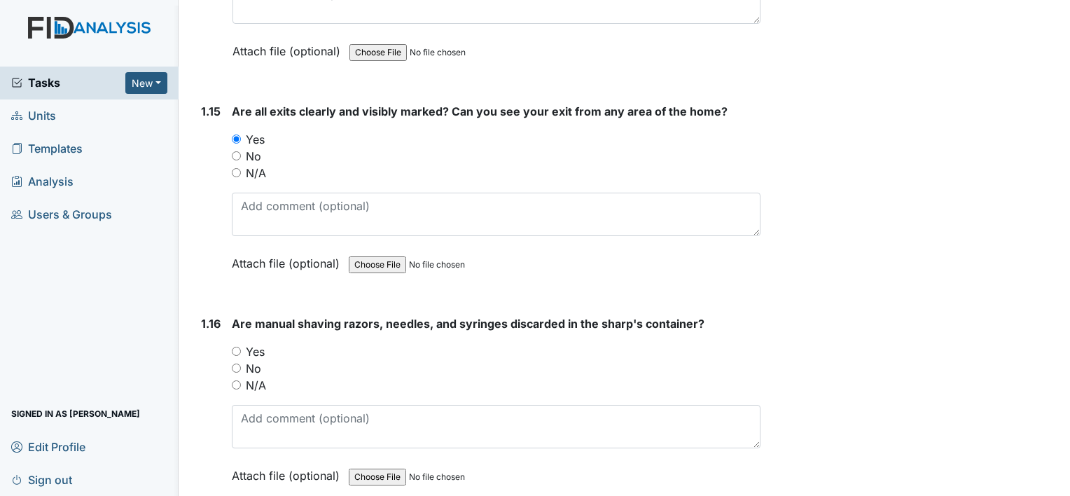
click at [243, 343] on div "Yes" at bounding box center [496, 351] width 529 height 17
click at [239, 347] on input "Yes" at bounding box center [236, 351] width 9 height 9
radio input "true"
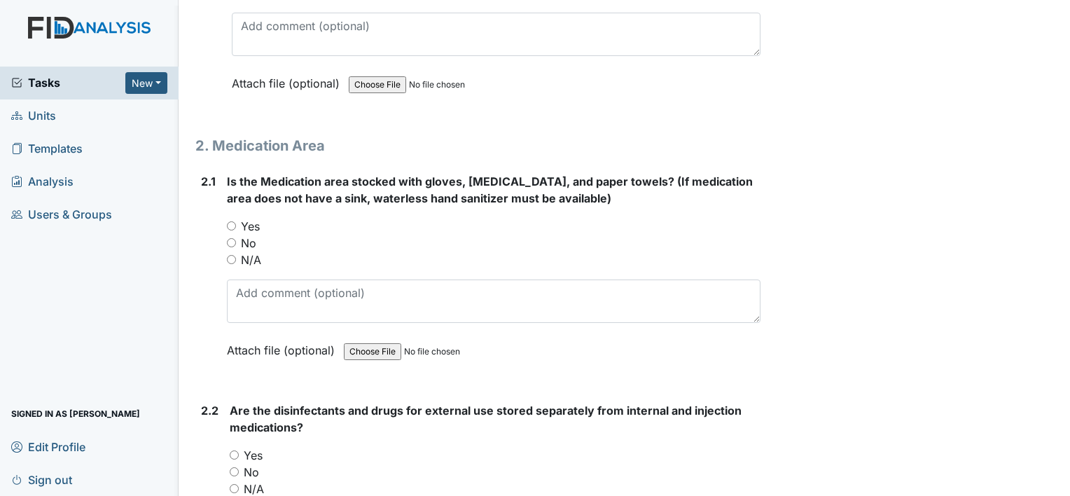
scroll to position [3556, 0]
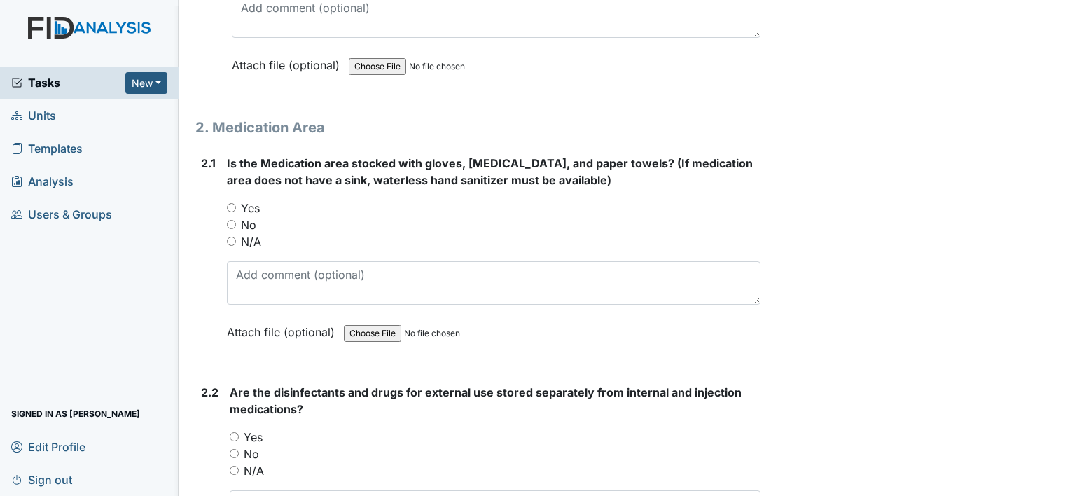
click at [230, 203] on input "Yes" at bounding box center [231, 207] width 9 height 9
radio input "true"
click at [237, 432] on input "Yes" at bounding box center [234, 436] width 9 height 9
radio input "true"
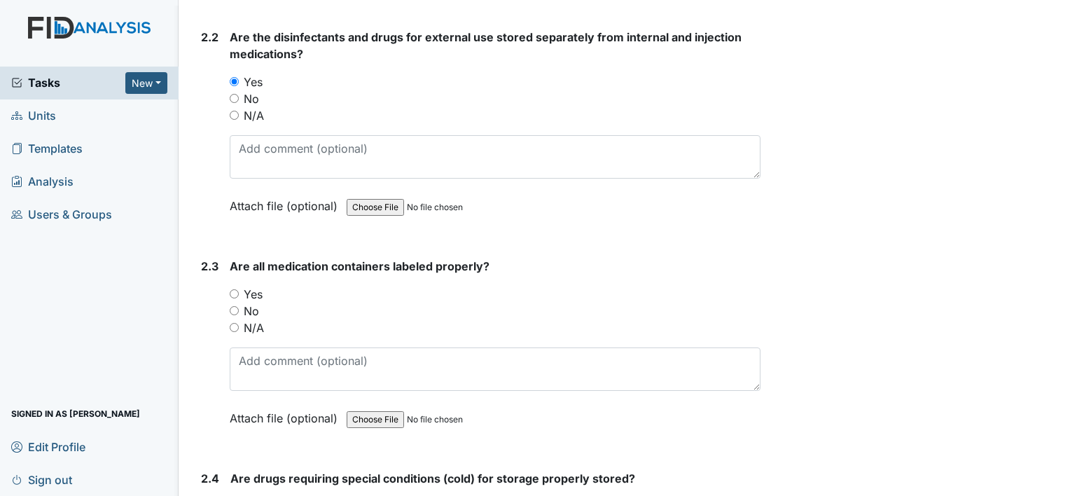
scroll to position [3911, 0]
click at [235, 289] on input "Yes" at bounding box center [234, 293] width 9 height 9
radio input "true"
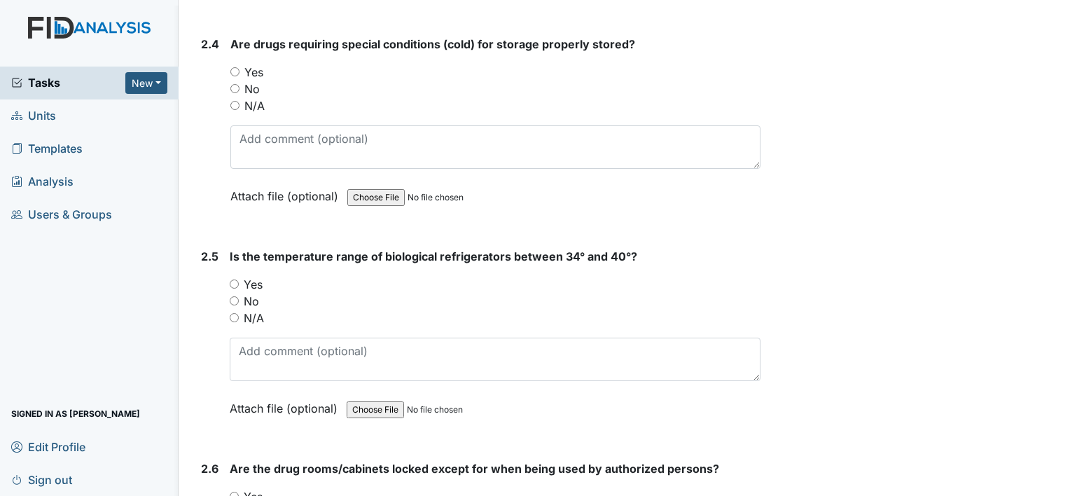
click at [235, 67] on input "Yes" at bounding box center [234, 71] width 9 height 9
radio input "true"
click at [230, 276] on div "Yes" at bounding box center [495, 284] width 531 height 17
click at [235, 279] on input "Yes" at bounding box center [234, 283] width 9 height 9
radio input "true"
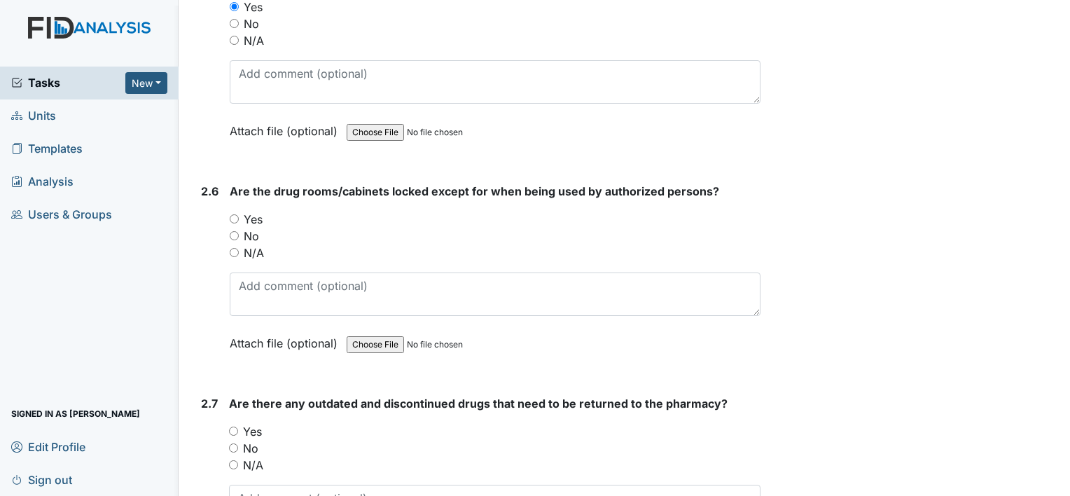
scroll to position [4681, 0]
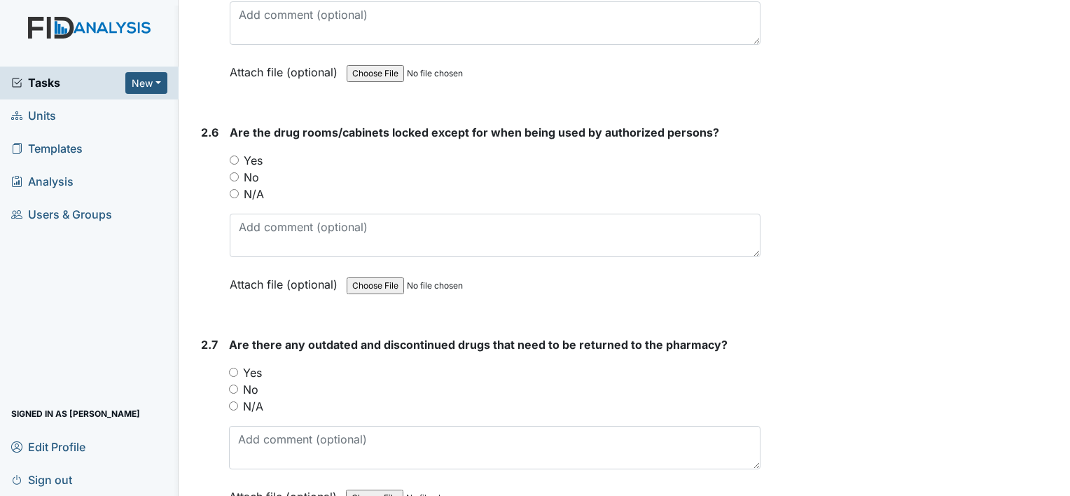
click at [233, 155] on input "Yes" at bounding box center [234, 159] width 9 height 9
radio input "true"
click at [234, 368] on input "Yes" at bounding box center [233, 372] width 9 height 9
radio input "true"
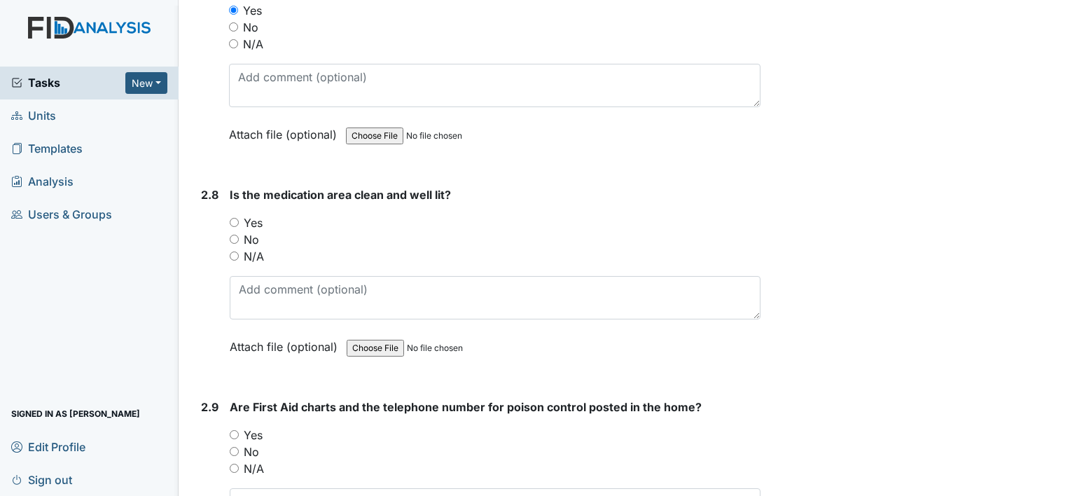
scroll to position [5046, 0]
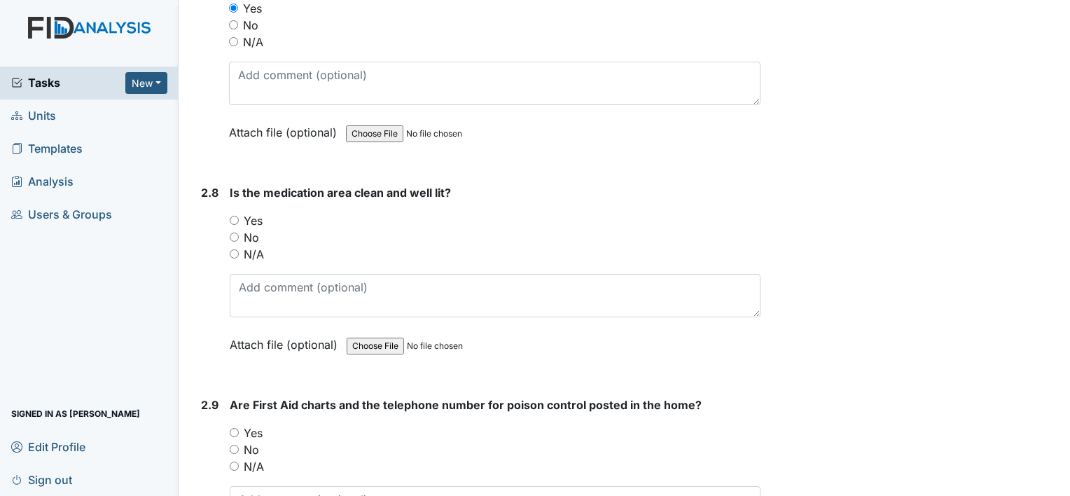
click at [237, 212] on div "Yes" at bounding box center [495, 220] width 531 height 17
click at [238, 428] on input "Yes" at bounding box center [234, 432] width 9 height 9
radio input "true"
click at [233, 216] on input "Yes" at bounding box center [234, 220] width 9 height 9
radio input "true"
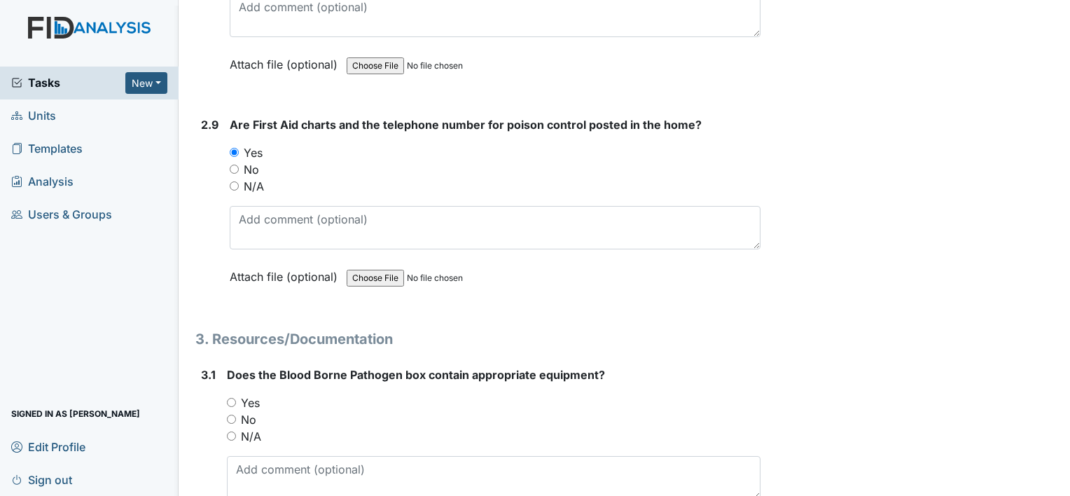
scroll to position [5354, 0]
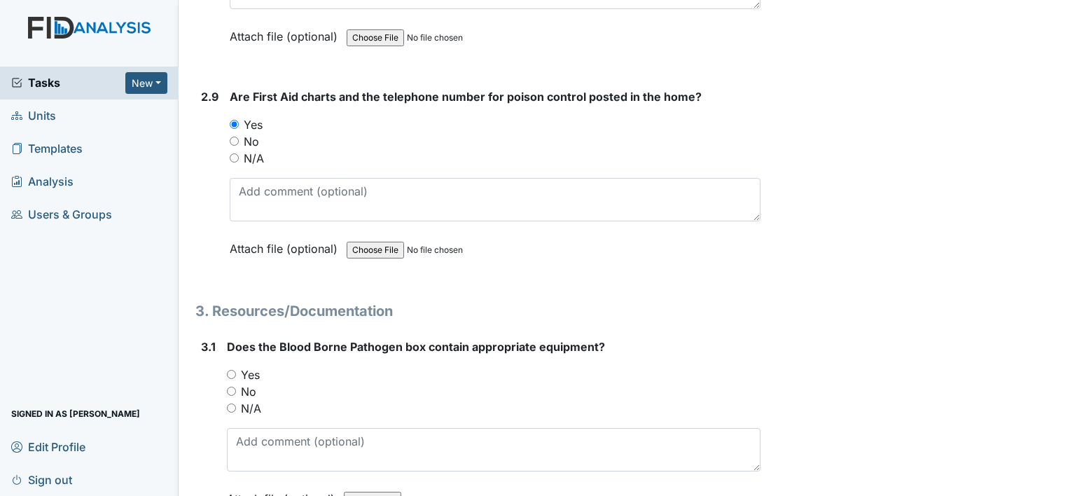
click at [918, 364] on div "Archive Task × Are you sure you want to archive this task? It will appear as in…" at bounding box center [917, 293] width 293 height 11273
click at [234, 370] on input "Yes" at bounding box center [231, 374] width 9 height 9
radio input "true"
click at [871, 451] on div "Archive Task × Are you sure you want to archive this task? It will appear as in…" at bounding box center [917, 293] width 293 height 11273
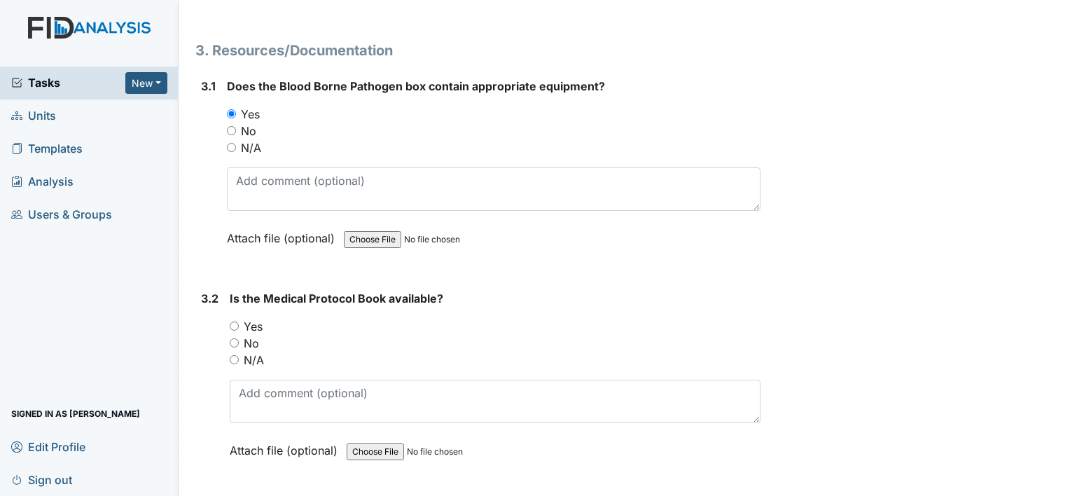
scroll to position [5634, 0]
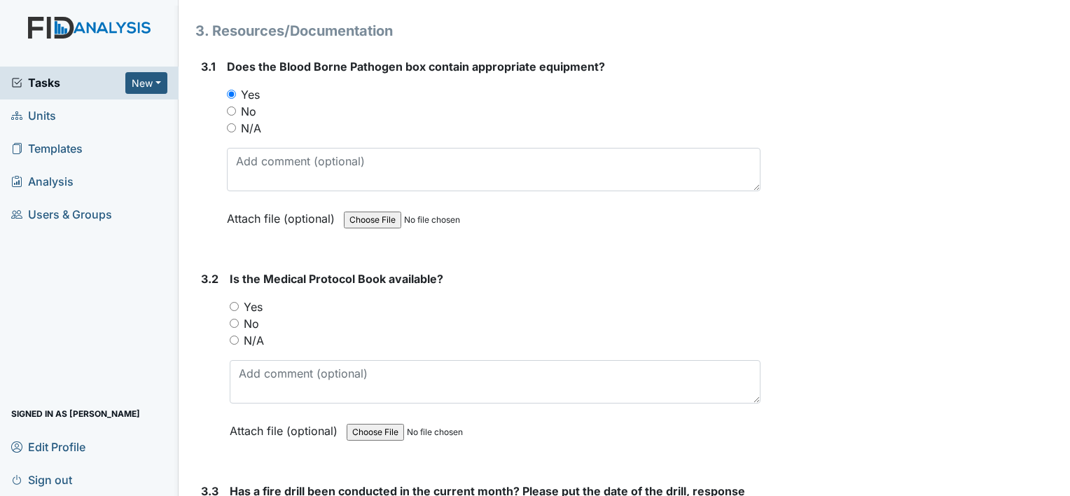
click at [233, 302] on input "Yes" at bounding box center [234, 306] width 9 height 9
radio input "true"
click at [985, 406] on div "Archive Task × Are you sure you want to archive this task? It will appear as in…" at bounding box center [917, 13] width 293 height 11273
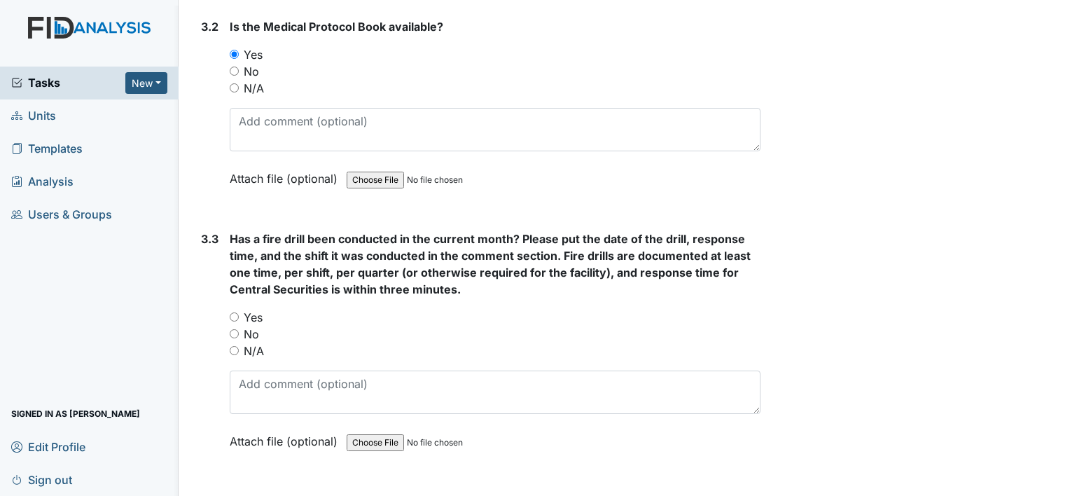
scroll to position [5914, 0]
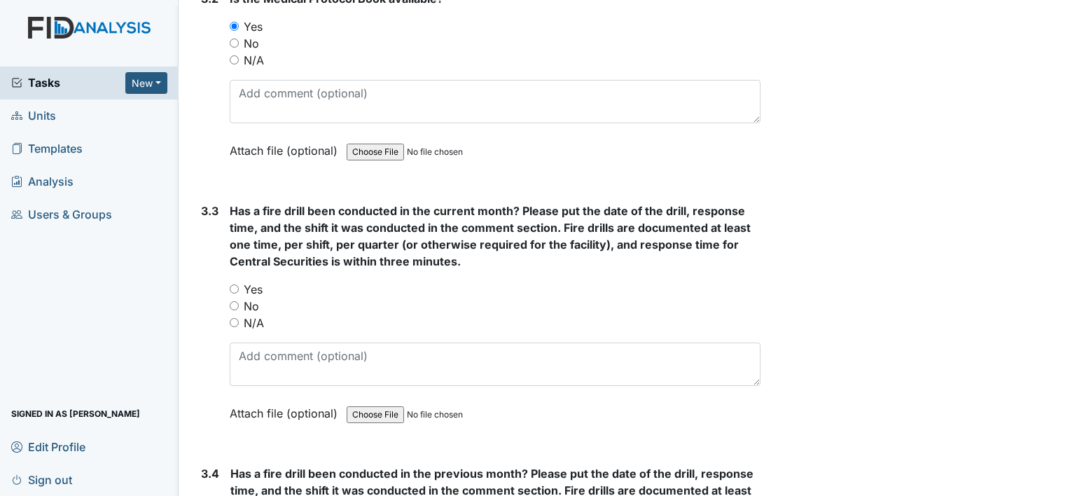
click at [235, 284] on input "Yes" at bounding box center [234, 288] width 9 height 9
radio input "true"
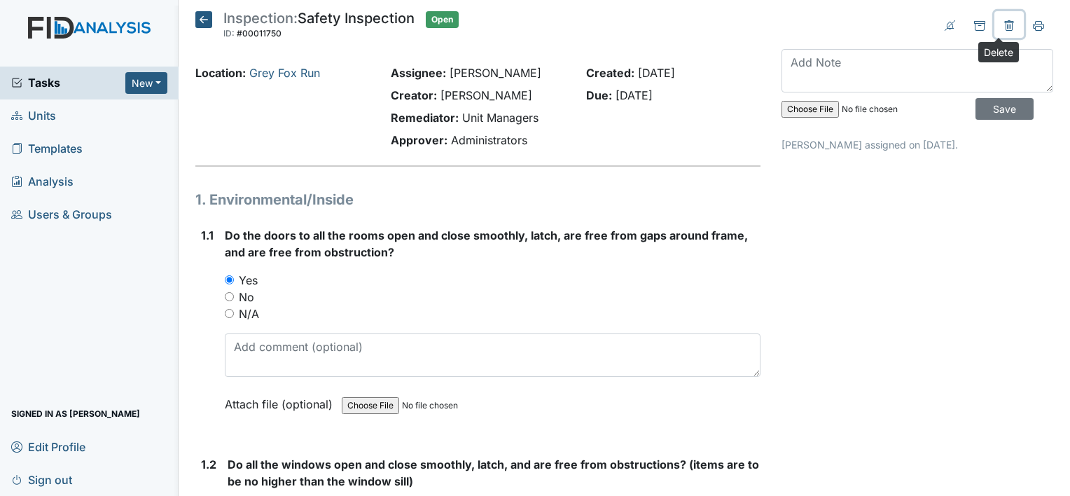
click at [1004, 24] on icon at bounding box center [1008, 25] width 9 height 11
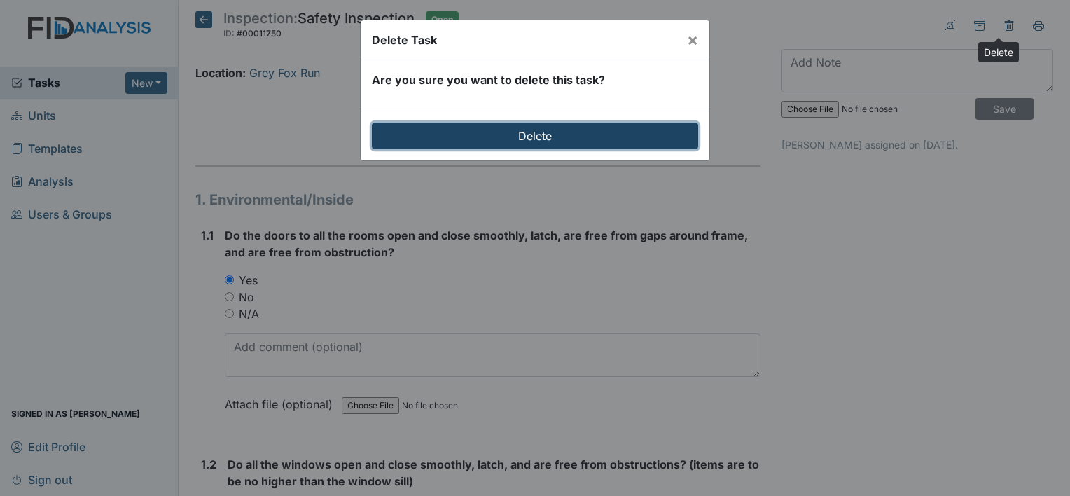
click at [581, 140] on input "Delete" at bounding box center [535, 136] width 326 height 27
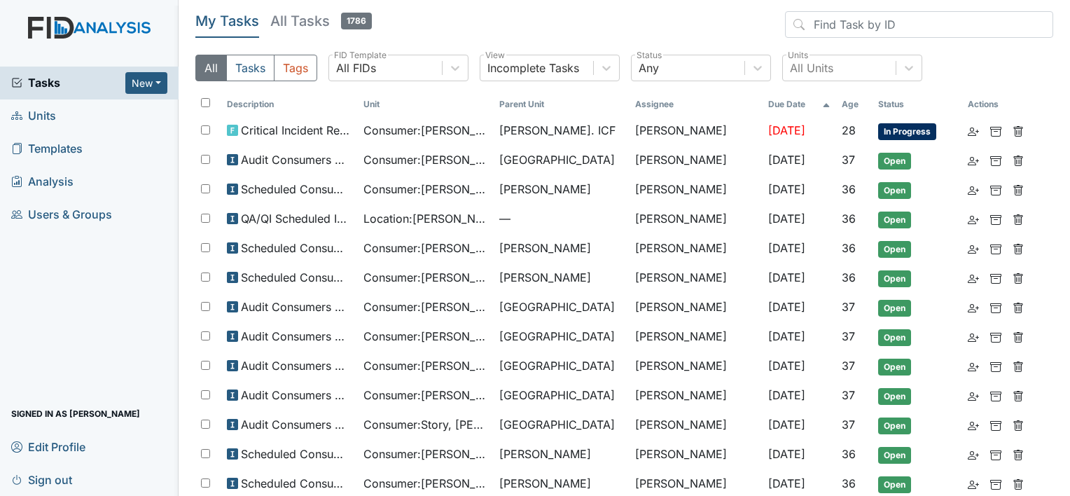
click at [65, 118] on link "Units" at bounding box center [89, 115] width 179 height 33
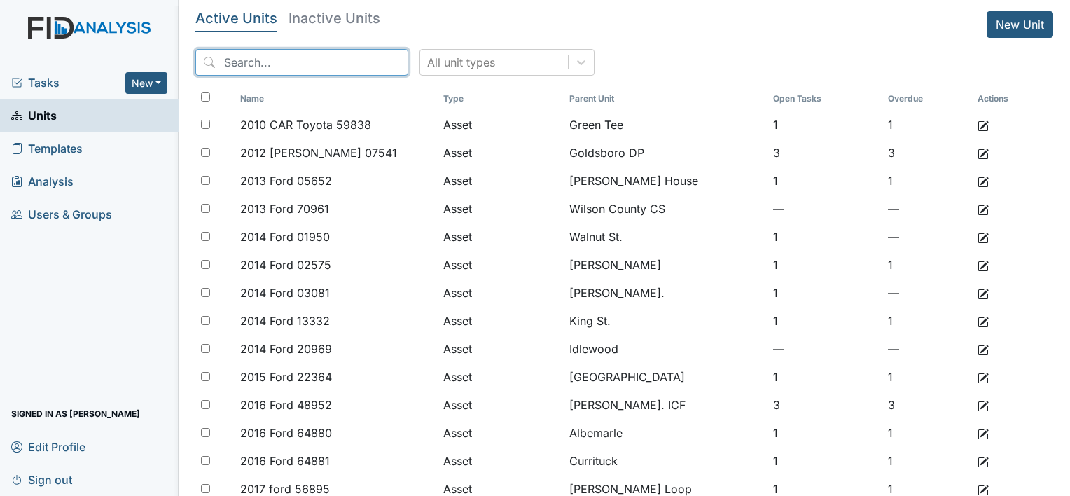
click at [254, 69] on input "search" at bounding box center [301, 62] width 213 height 27
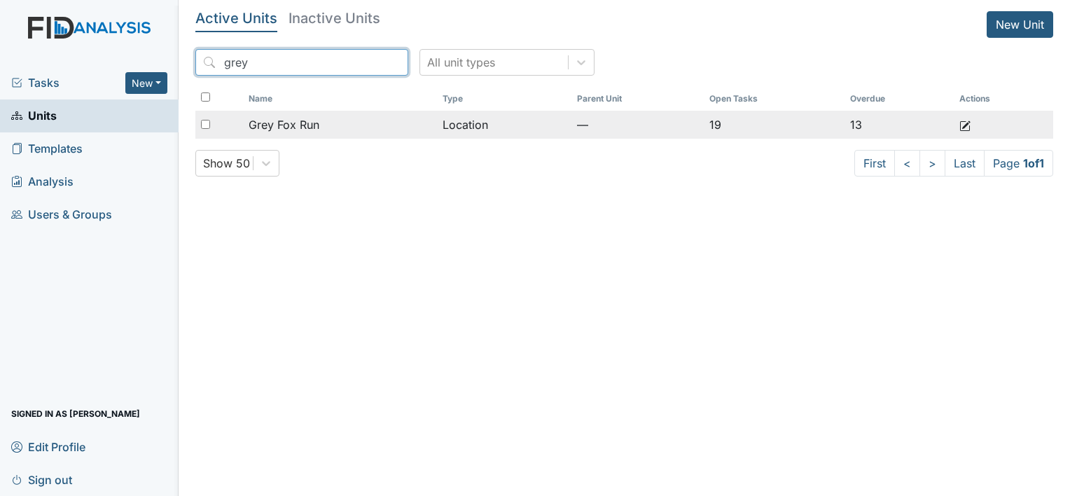
type input "grey"
click at [289, 121] on span "Grey Fox Run" at bounding box center [284, 124] width 71 height 17
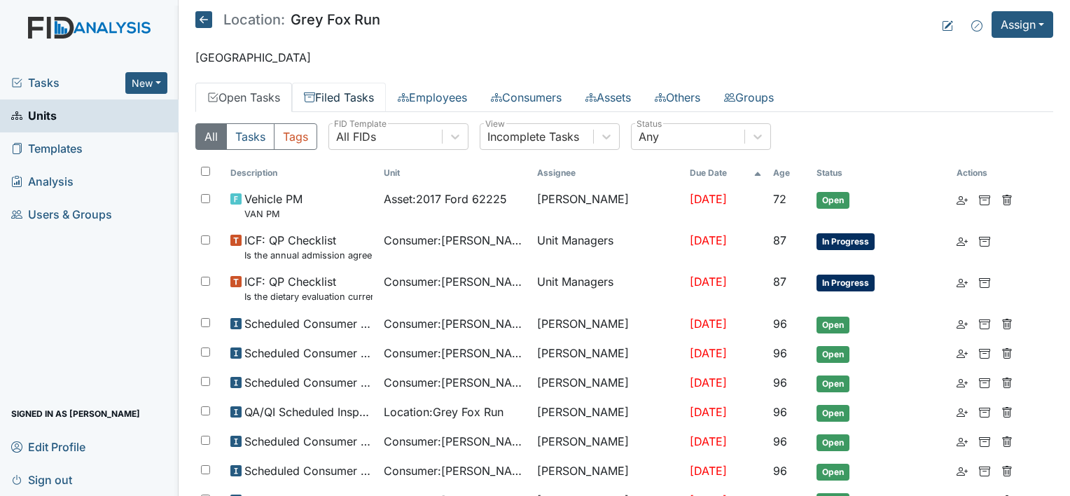
click at [352, 100] on link "Filed Tasks" at bounding box center [339, 97] width 94 height 29
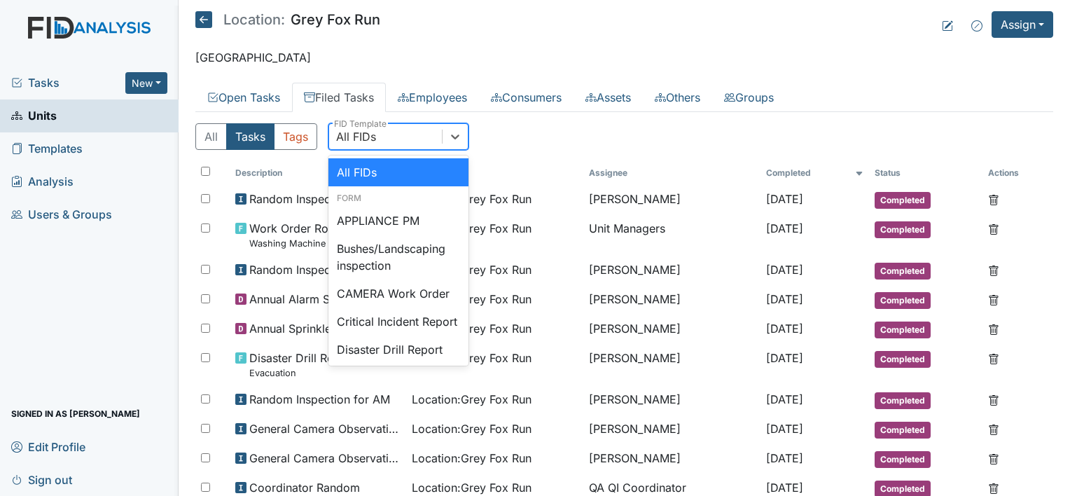
click at [361, 140] on div "All FIDs" at bounding box center [356, 136] width 40 height 17
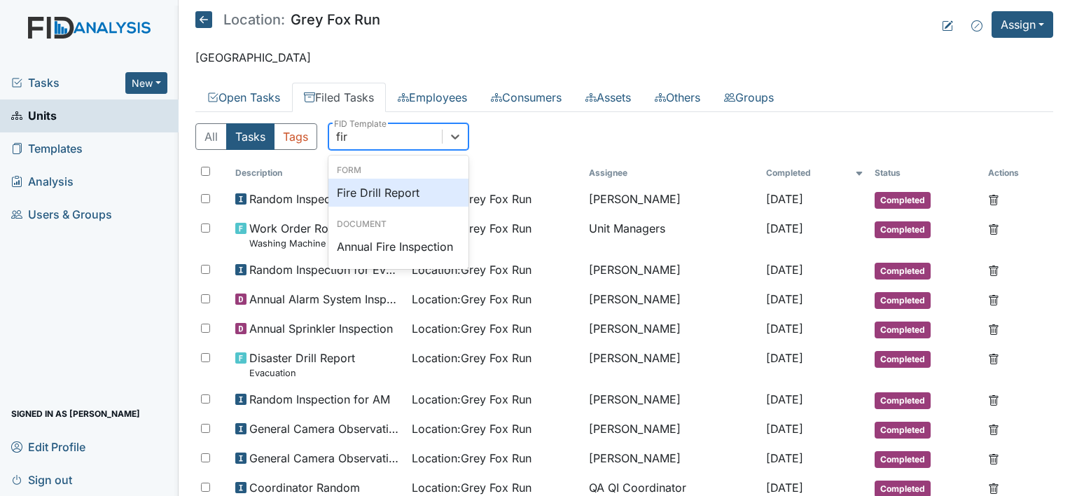
type input "fire"
click at [375, 194] on div "Fire Drill Report" at bounding box center [398, 193] width 140 height 28
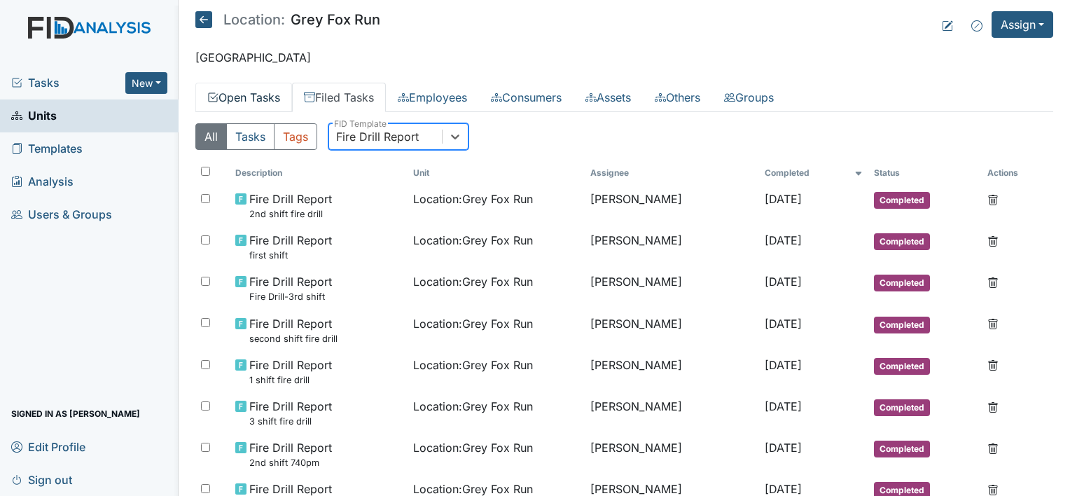
click at [247, 99] on link "Open Tasks" at bounding box center [243, 97] width 97 height 29
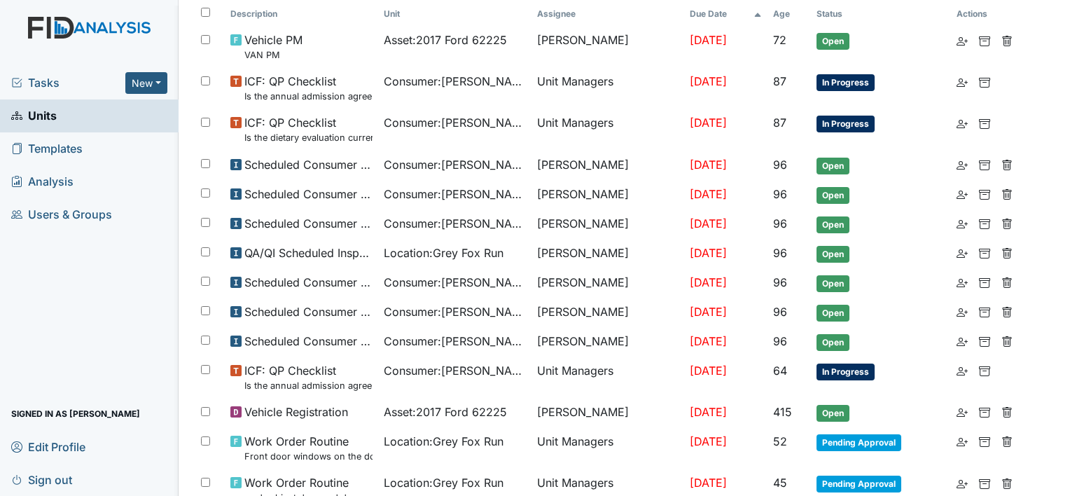
scroll to position [182, 0]
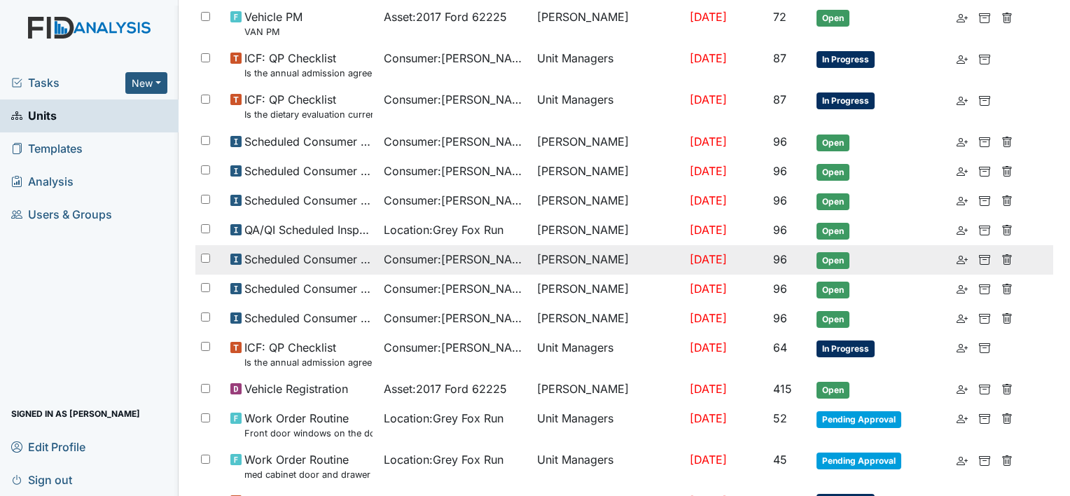
click at [767, 245] on td "Aug 1, 2025" at bounding box center [725, 259] width 83 height 29
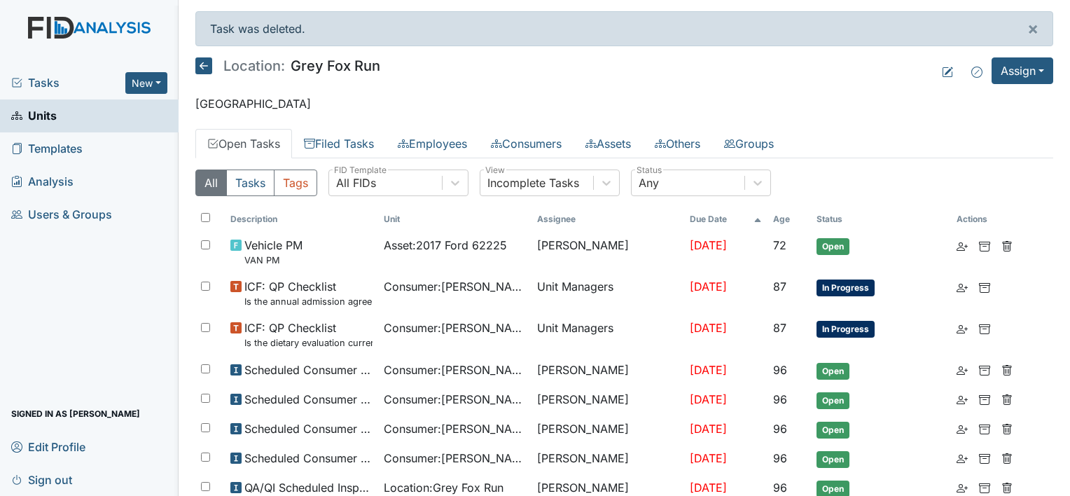
click at [201, 62] on icon at bounding box center [203, 65] width 17 height 17
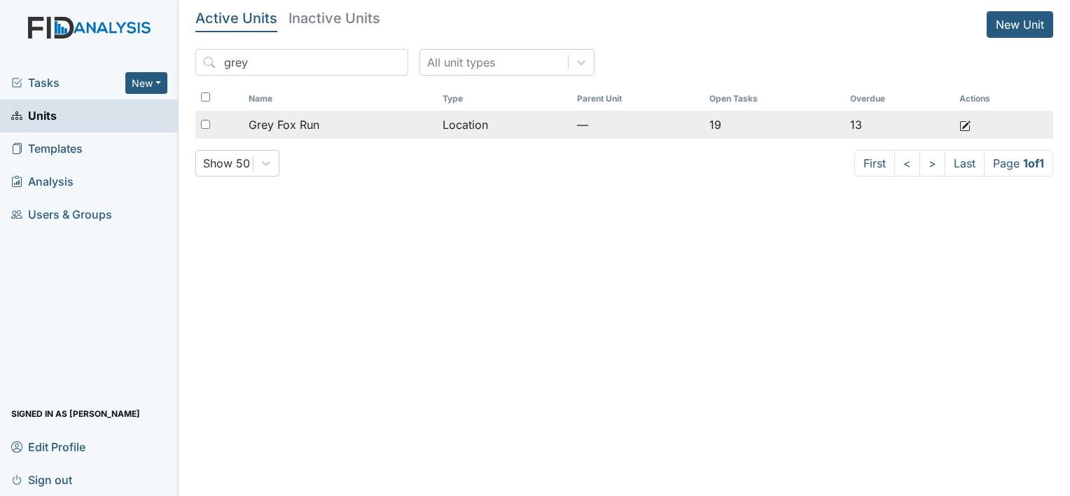
click at [277, 135] on td "Grey Fox Run" at bounding box center [340, 125] width 194 height 28
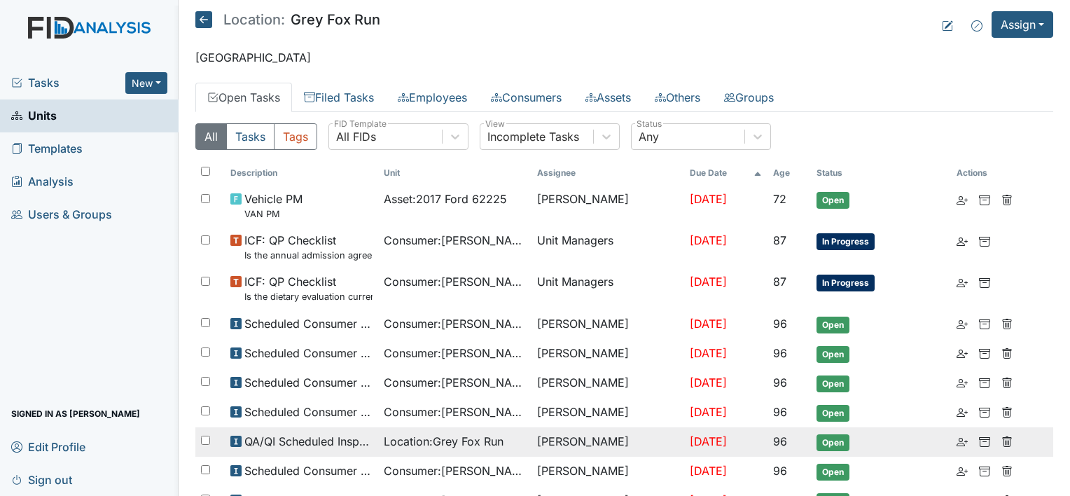
click at [479, 444] on span "Location : Grey Fox Run" at bounding box center [444, 441] width 120 height 17
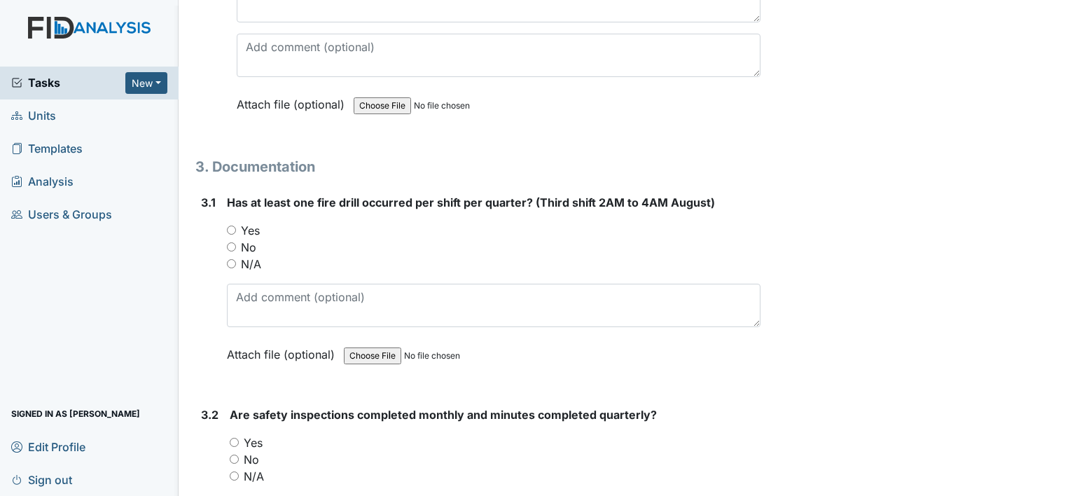
scroll to position [7200, 0]
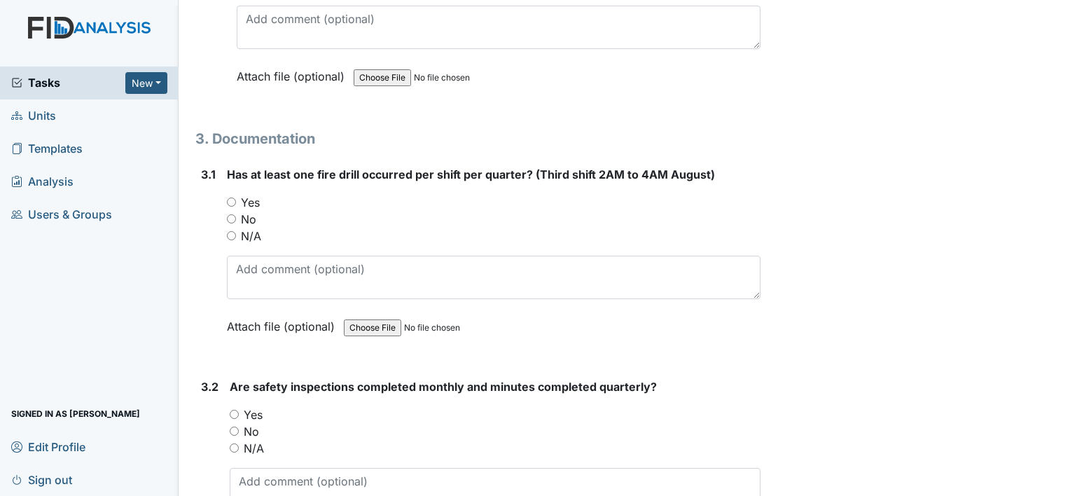
click at [233, 198] on input "Yes" at bounding box center [231, 202] width 9 height 9
radio input "true"
click at [232, 410] on input "Yes" at bounding box center [234, 414] width 9 height 9
radio input "true"
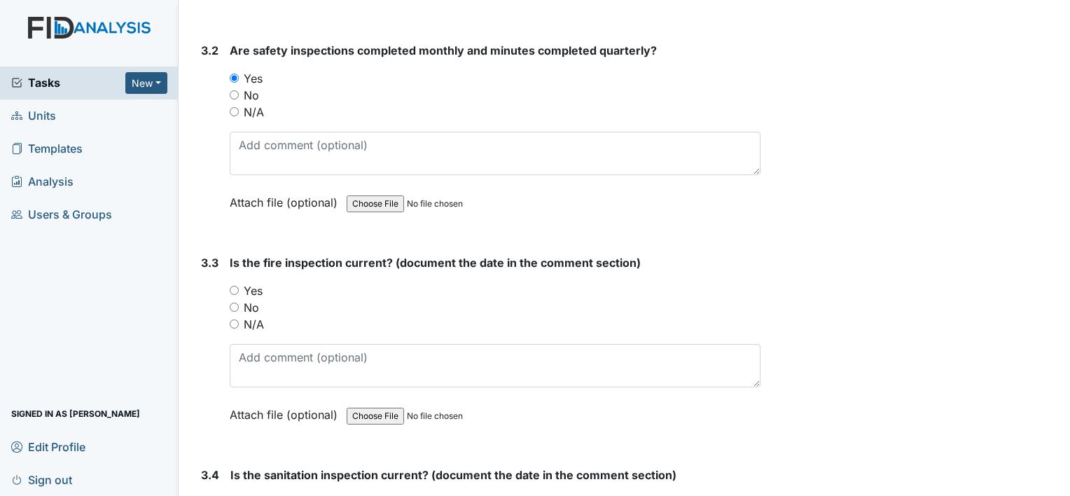
scroll to position [7554, 0]
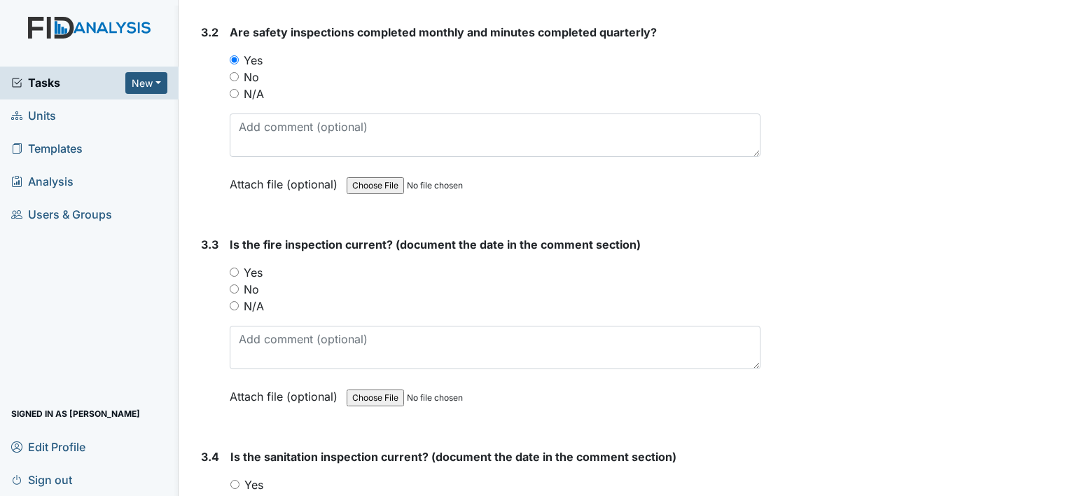
click at [236, 268] on input "Yes" at bounding box center [234, 272] width 9 height 9
radio input "true"
drag, startPoint x: 233, startPoint y: 104, endPoint x: 485, endPoint y: 67, distance: 255.4
drag, startPoint x: 485, startPoint y: 67, endPoint x: 1004, endPoint y: 258, distance: 552.8
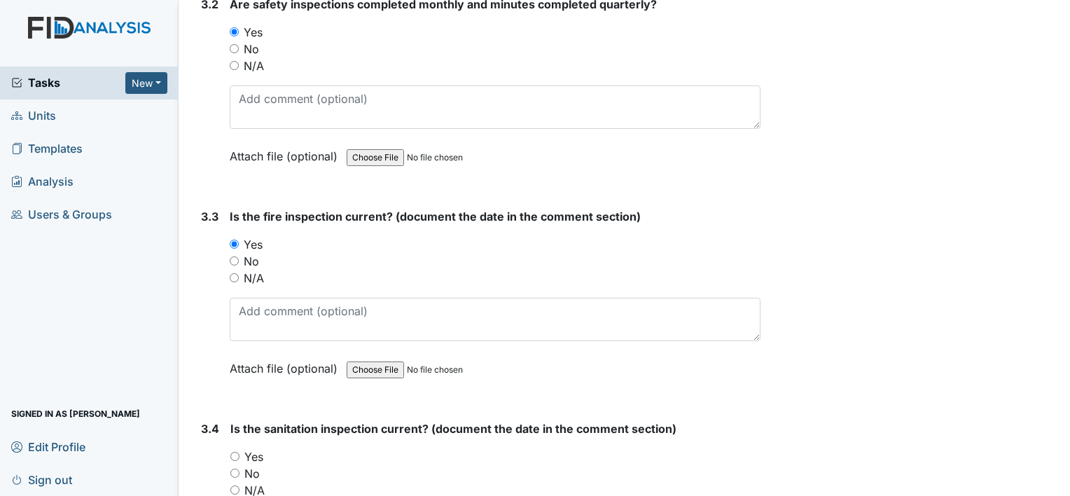
scroll to position [7610, 0]
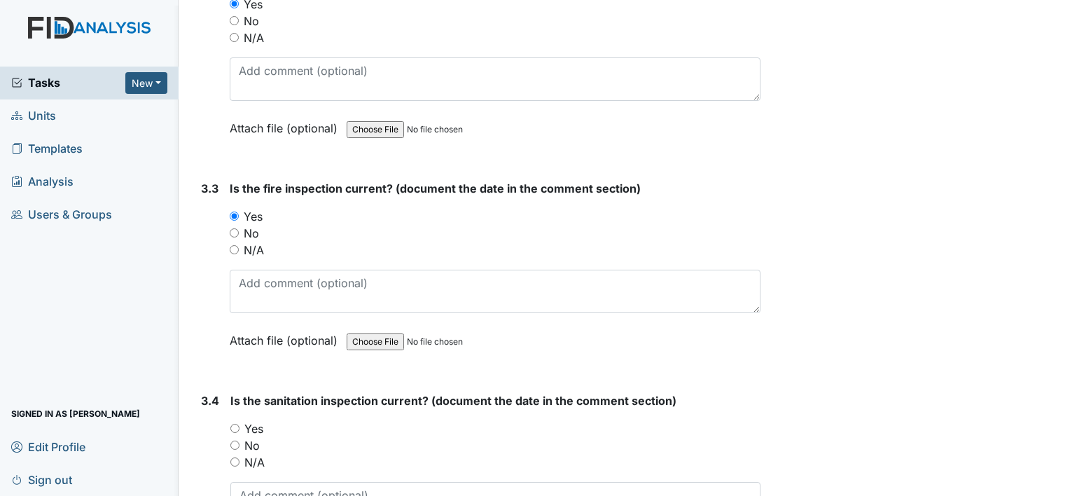
click at [233, 424] on input "Yes" at bounding box center [234, 428] width 9 height 9
radio input "true"
click at [295, 482] on textarea at bounding box center [495, 503] width 530 height 43
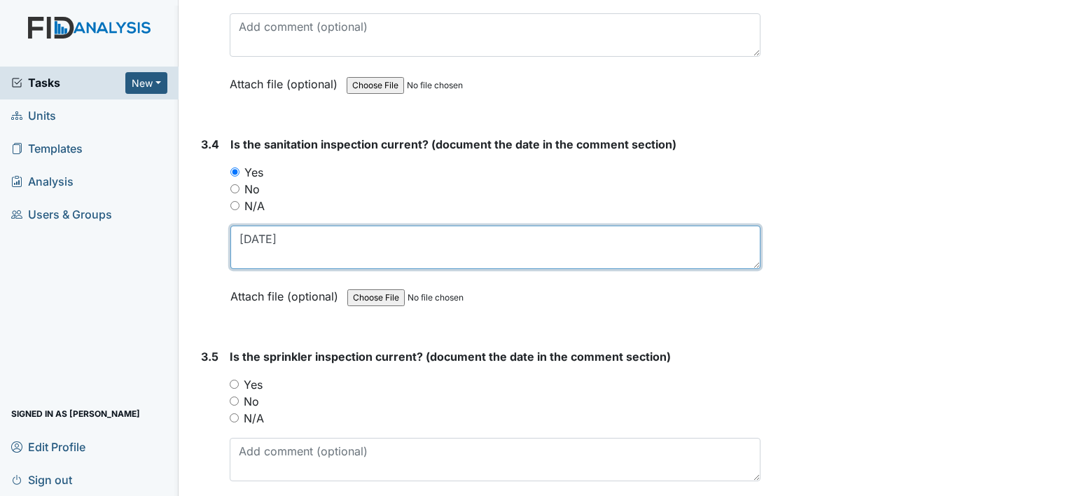
scroll to position [7872, 0]
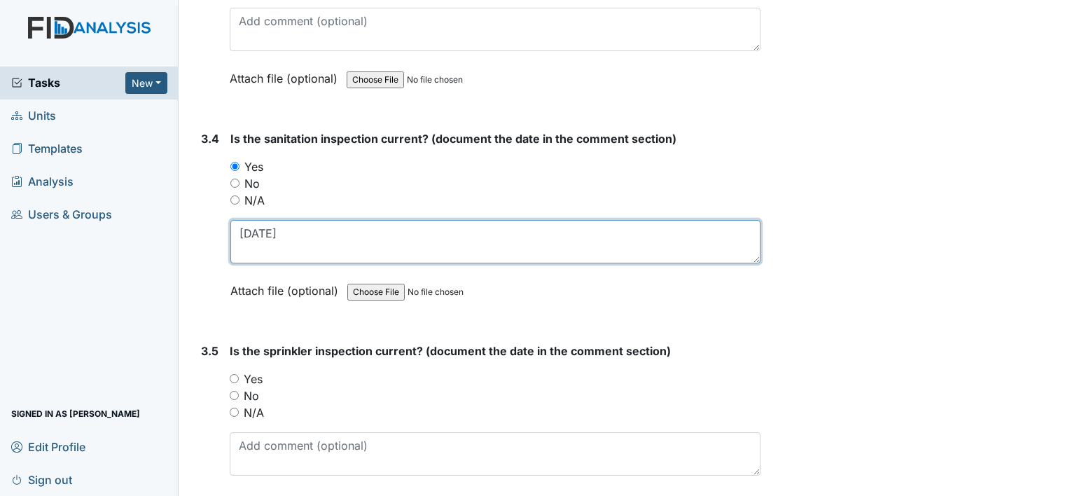
type textarea "09/11/25"
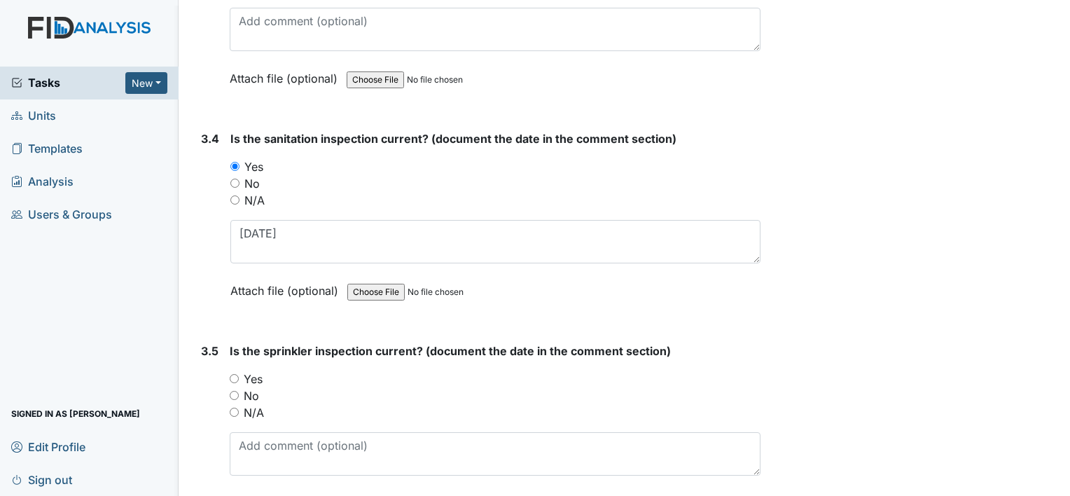
click at [235, 374] on input "Yes" at bounding box center [234, 378] width 9 height 9
radio input "true"
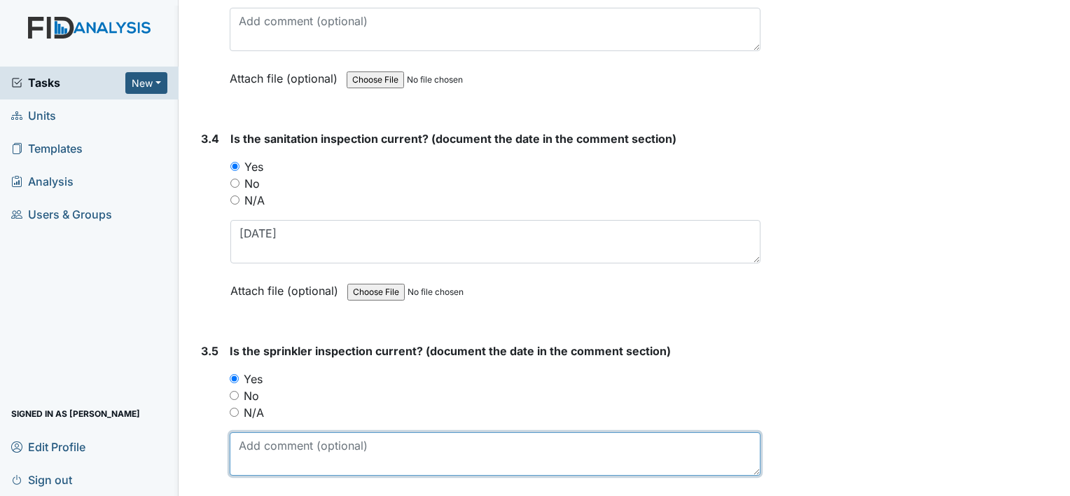
click at [265, 432] on textarea at bounding box center [495, 453] width 531 height 43
type textarea "04/29/25"
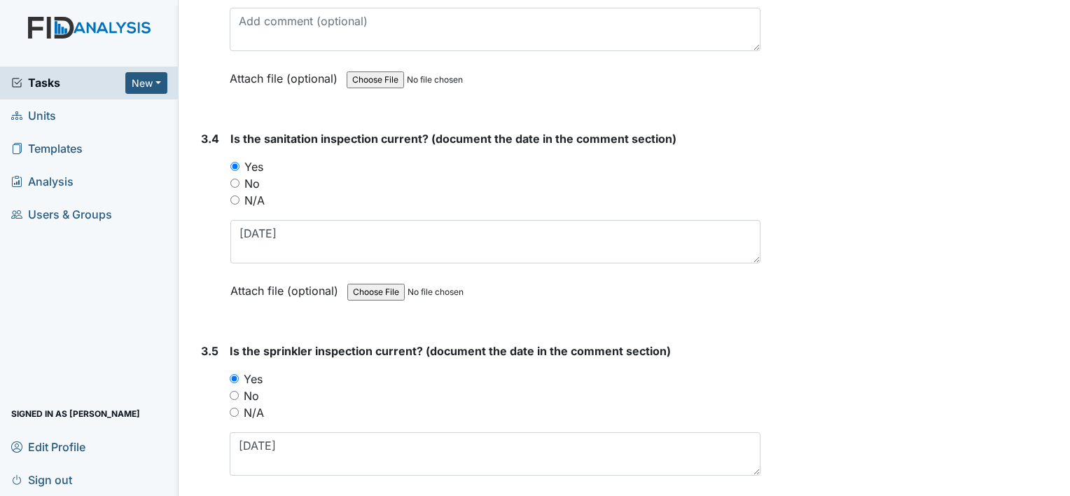
click at [1059, 484] on main "Inspection: QA/QI Scheduled Inspection ID: #00011454 Open Autosaving... Locatio…" at bounding box center [625, 248] width 892 height 496
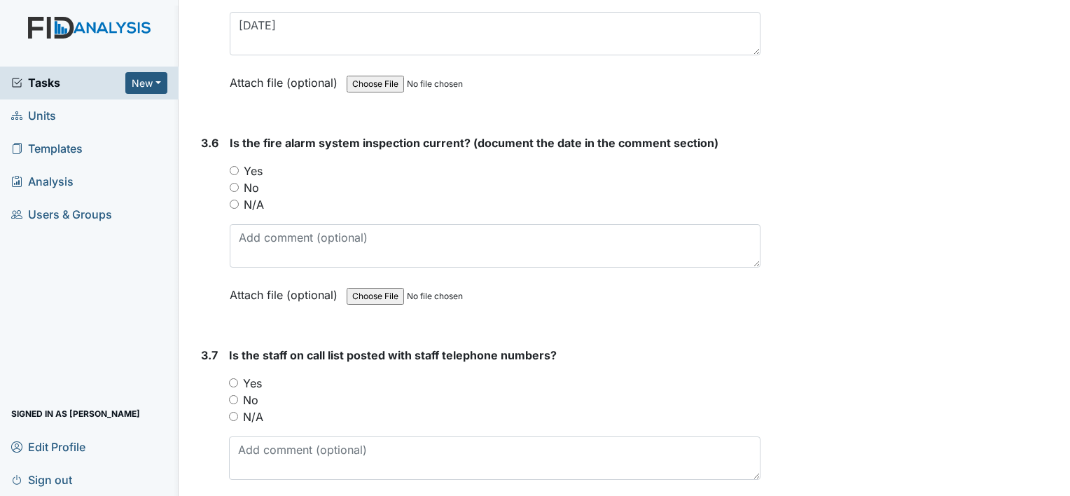
scroll to position [8321, 0]
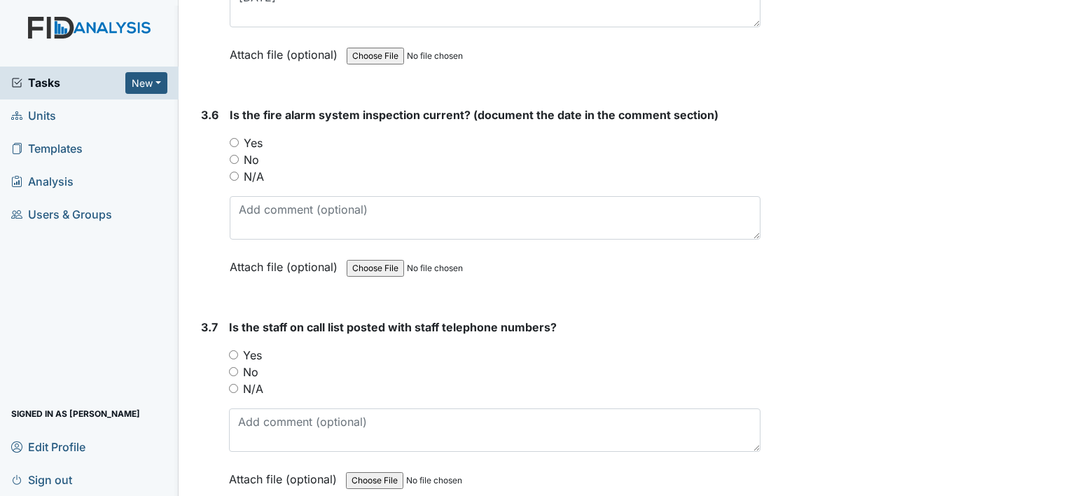
click at [235, 172] on input "N/A" at bounding box center [234, 176] width 9 height 9
radio input "true"
click at [227, 326] on div "3.7 Is the staff on call list posted with staff telephone numbers? You must sel…" at bounding box center [477, 414] width 565 height 190
click at [237, 350] on input "Yes" at bounding box center [233, 354] width 9 height 9
radio input "true"
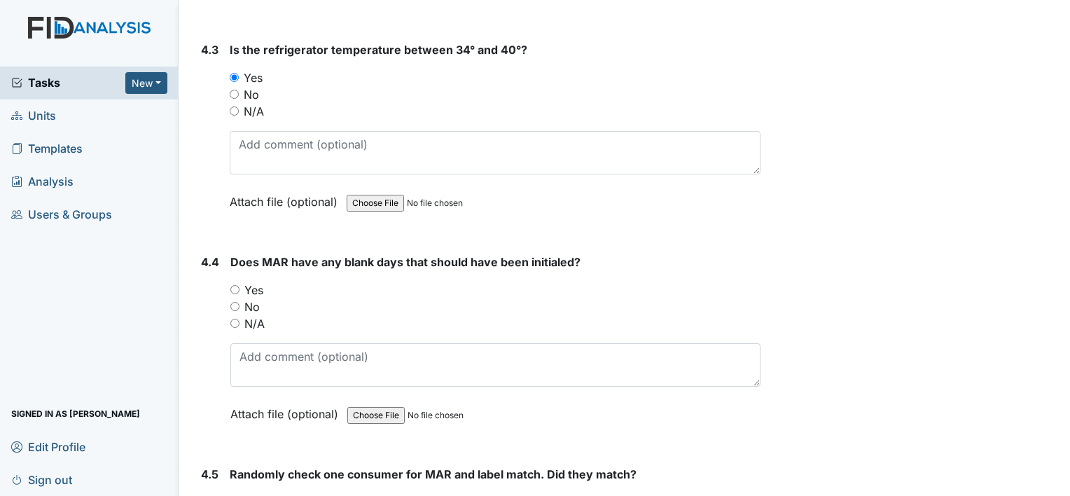
scroll to position [9319, 0]
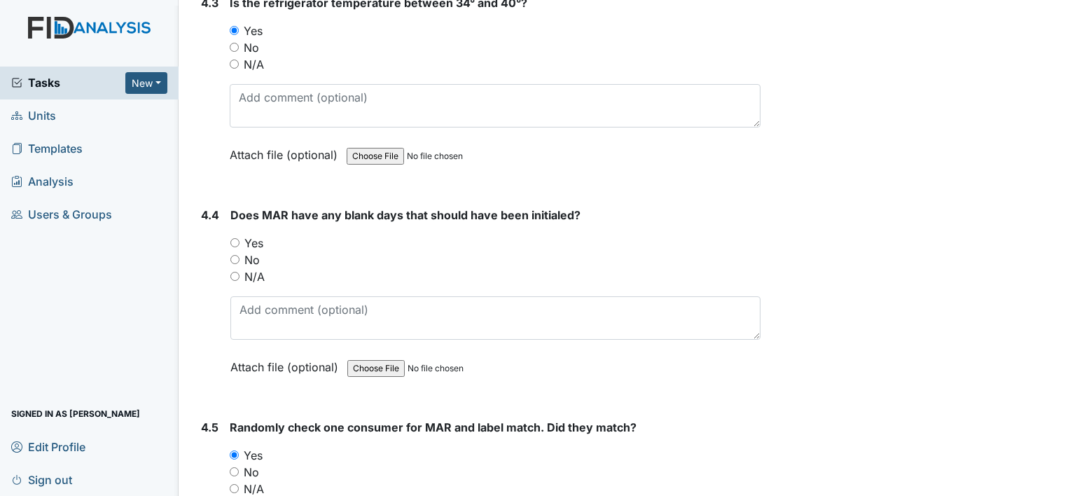
click at [236, 255] on input "No" at bounding box center [234, 259] width 9 height 9
radio input "true"
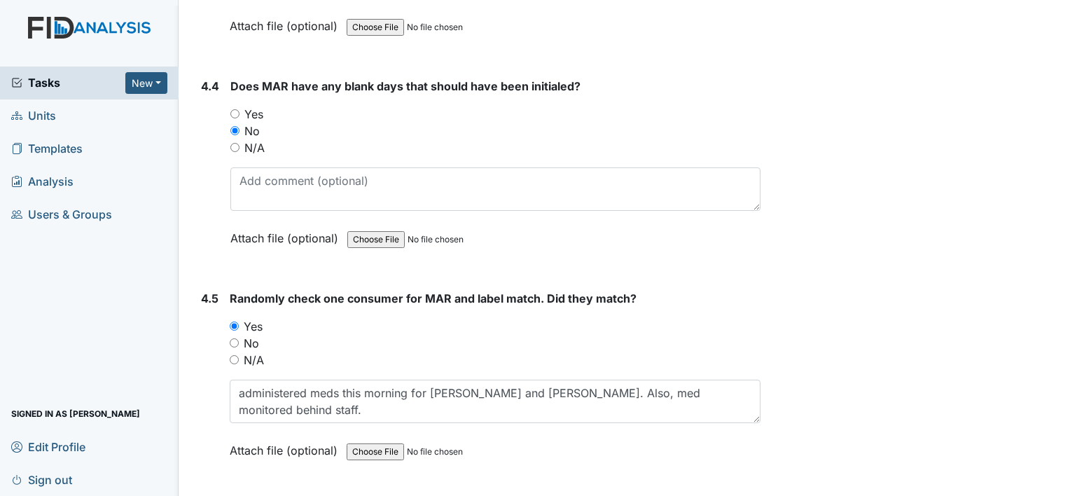
scroll to position [9476, 0]
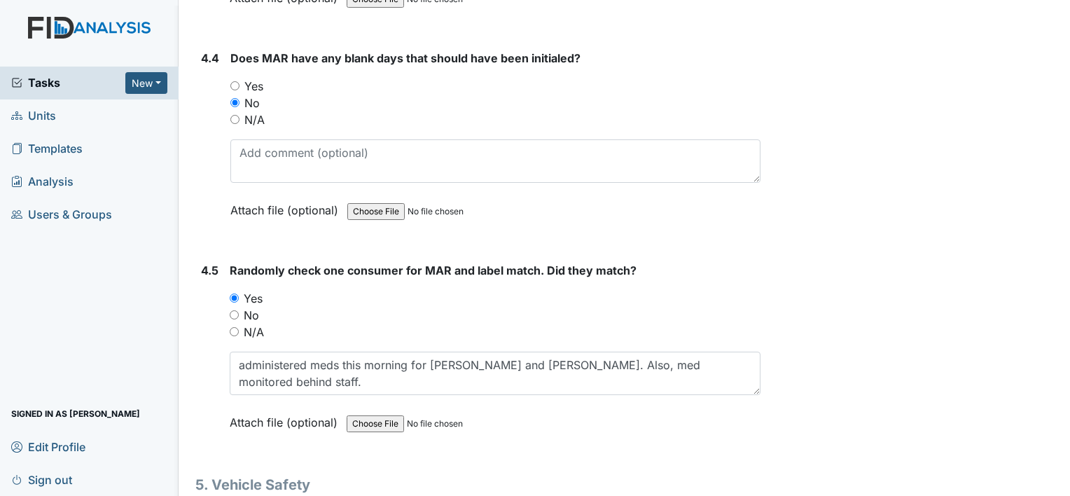
click at [232, 310] on input "No" at bounding box center [234, 314] width 9 height 9
radio input "true"
click at [234, 293] on input "Yes" at bounding box center [234, 297] width 9 height 9
radio input "true"
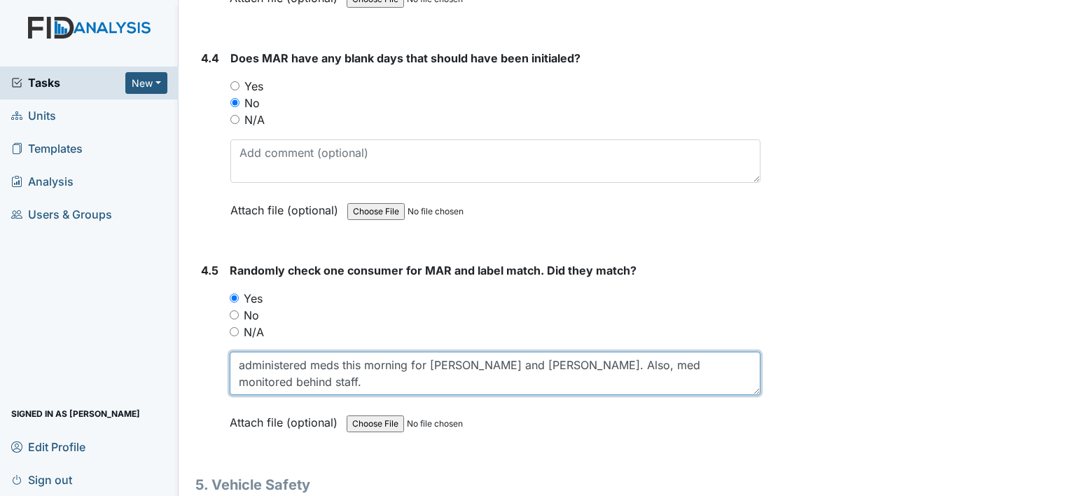
click at [738, 352] on textarea "administered meds this morning for Keon and Clark. Also, med monitored behind s…" at bounding box center [495, 373] width 531 height 43
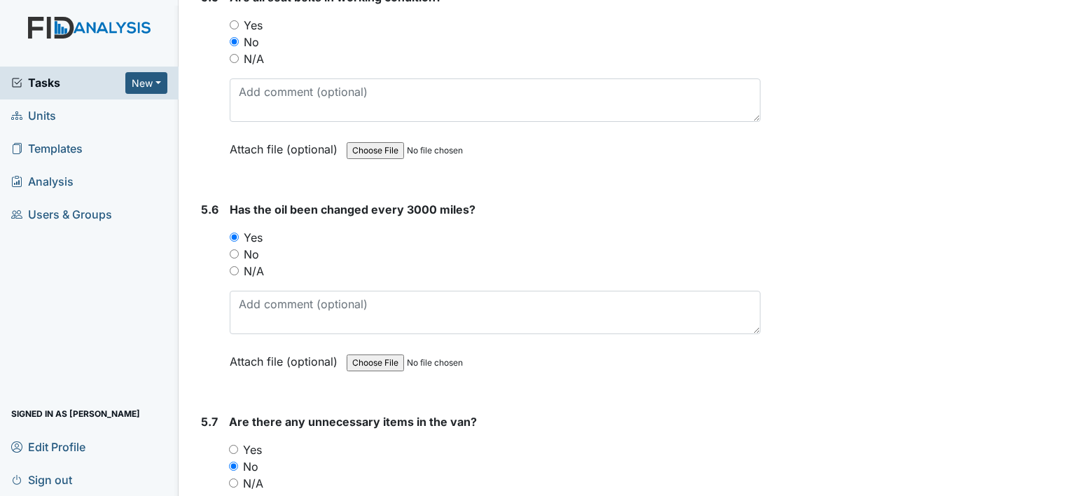
scroll to position [10979, 0]
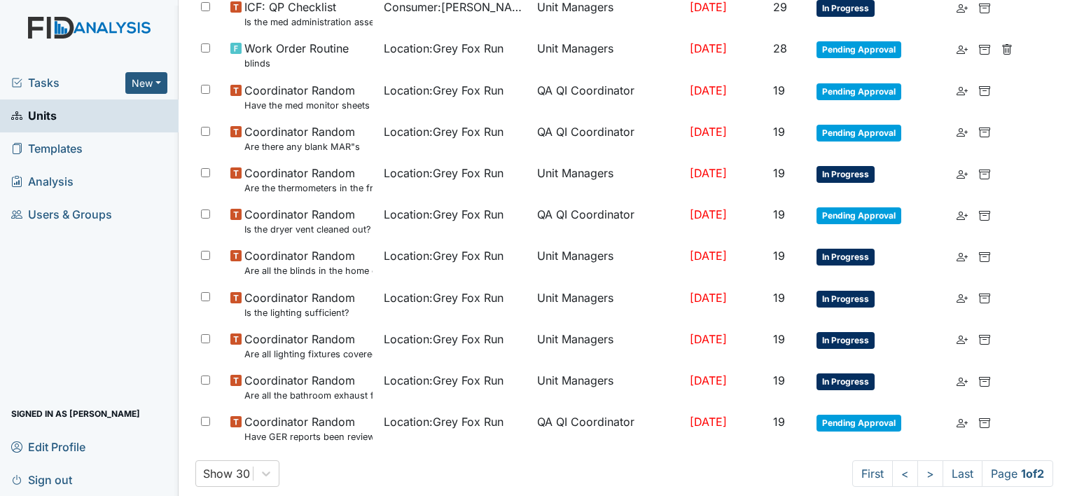
scroll to position [961, 0]
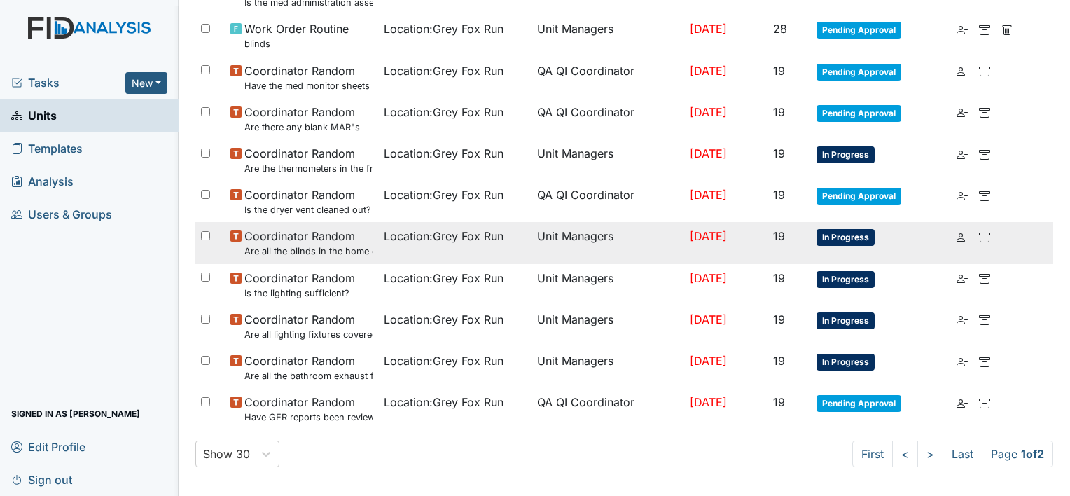
click at [642, 238] on td "Unit Managers" at bounding box center [608, 242] width 153 height 41
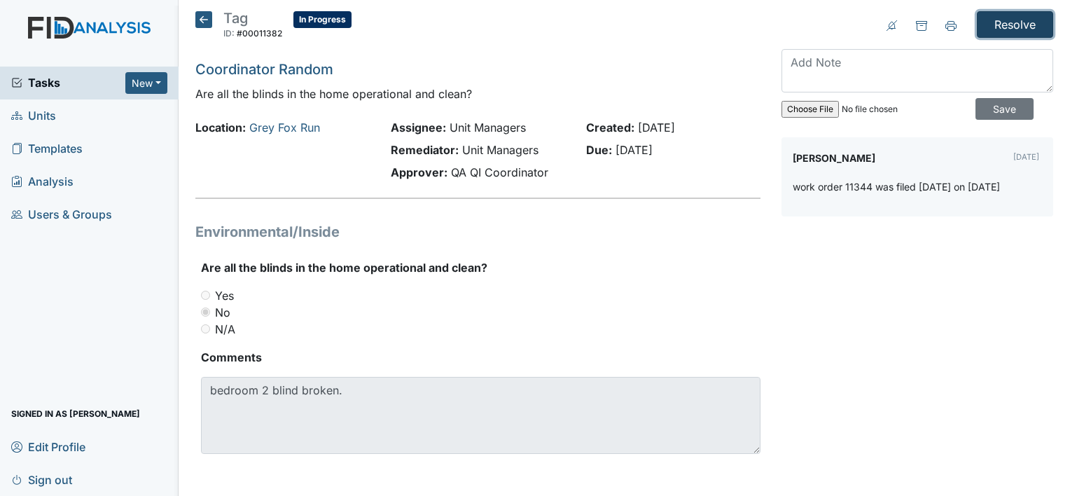
click at [1013, 26] on input "Resolve" at bounding box center [1015, 24] width 76 height 27
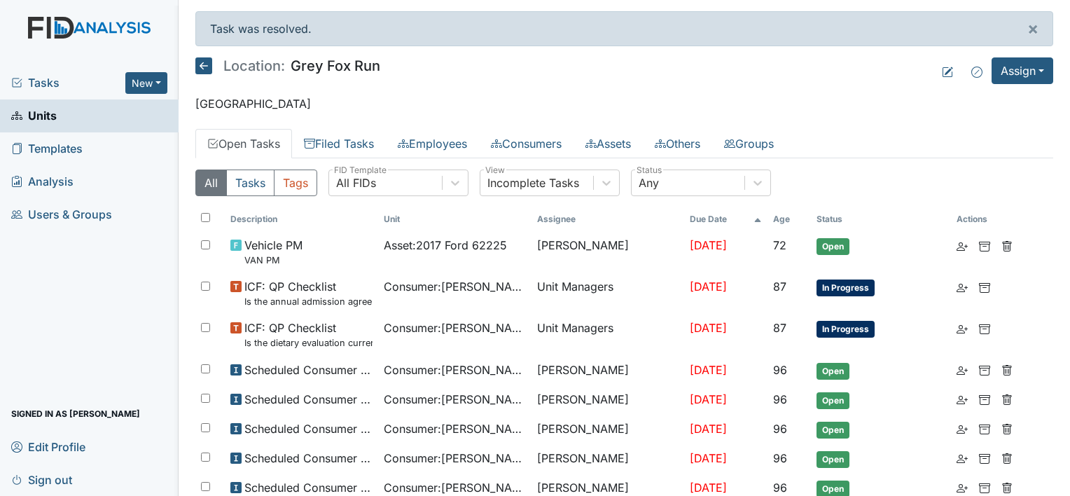
click at [202, 63] on icon at bounding box center [203, 65] width 17 height 17
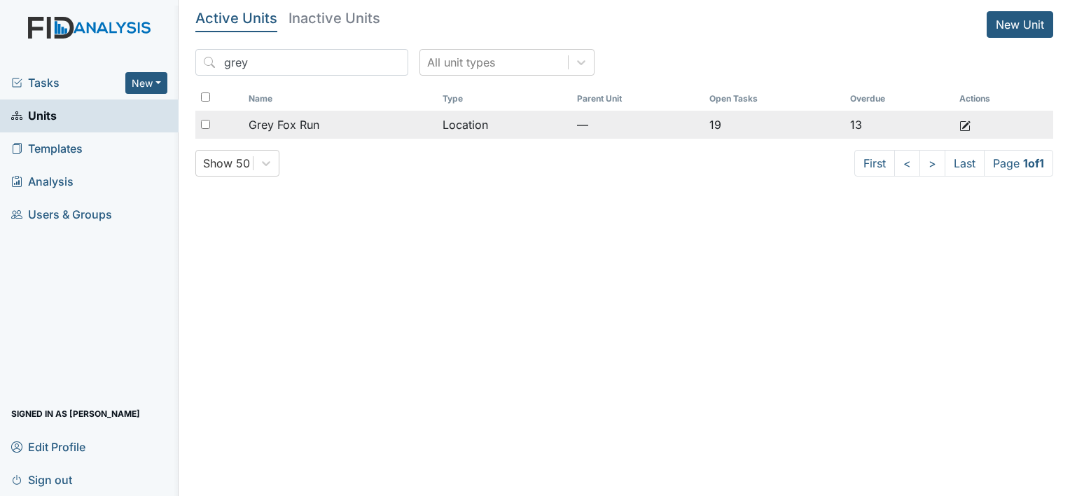
click at [330, 122] on div "Grey Fox Run" at bounding box center [340, 124] width 183 height 17
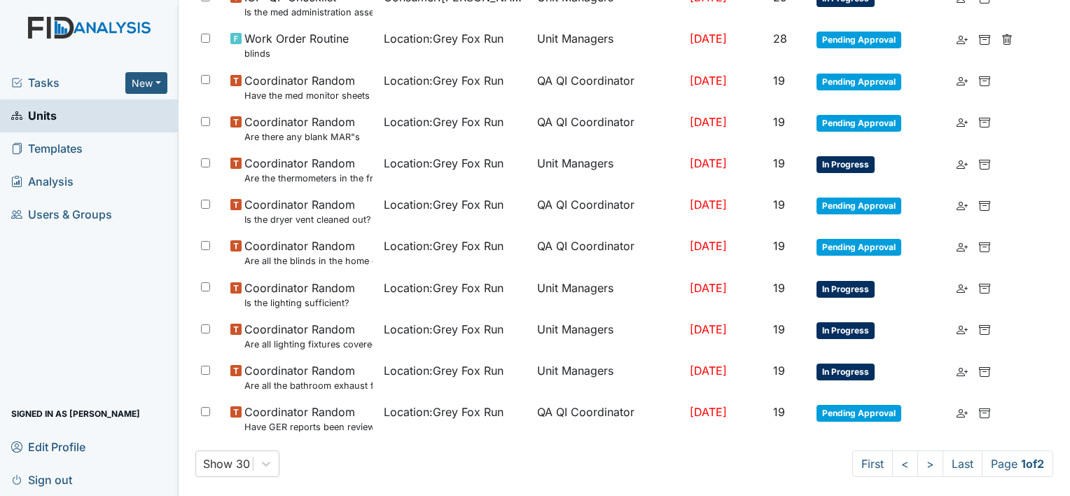
scroll to position [912, 0]
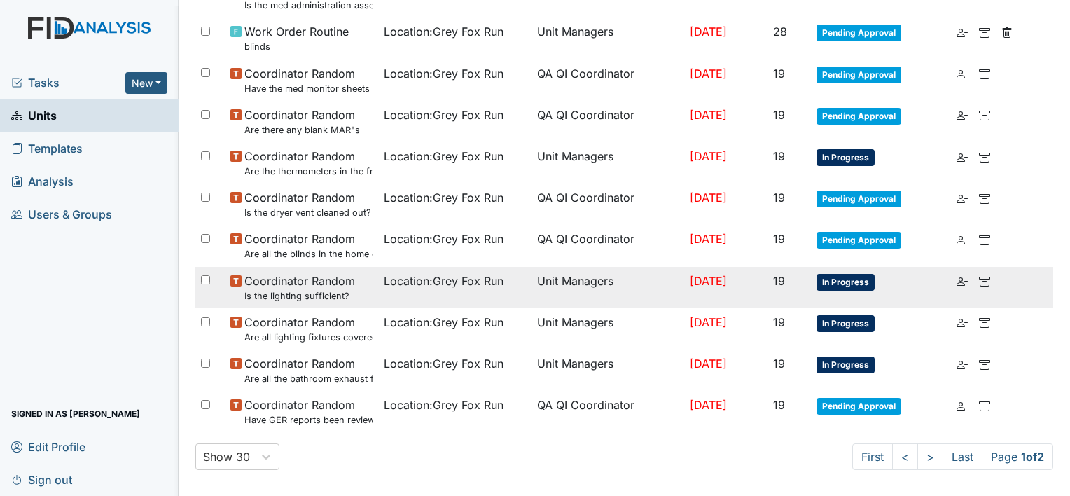
click at [622, 286] on td "Unit Managers" at bounding box center [608, 287] width 153 height 41
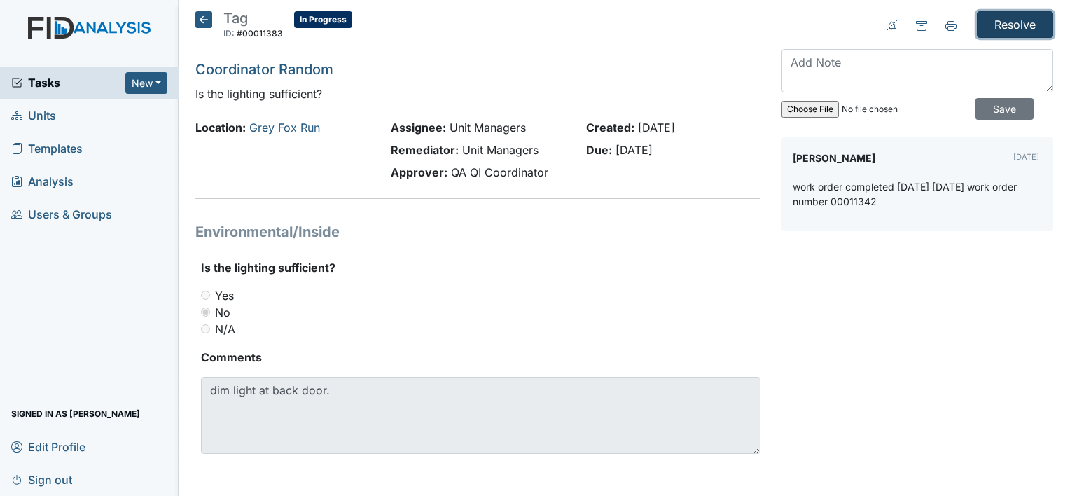
click at [1011, 29] on input "Resolve" at bounding box center [1015, 24] width 76 height 27
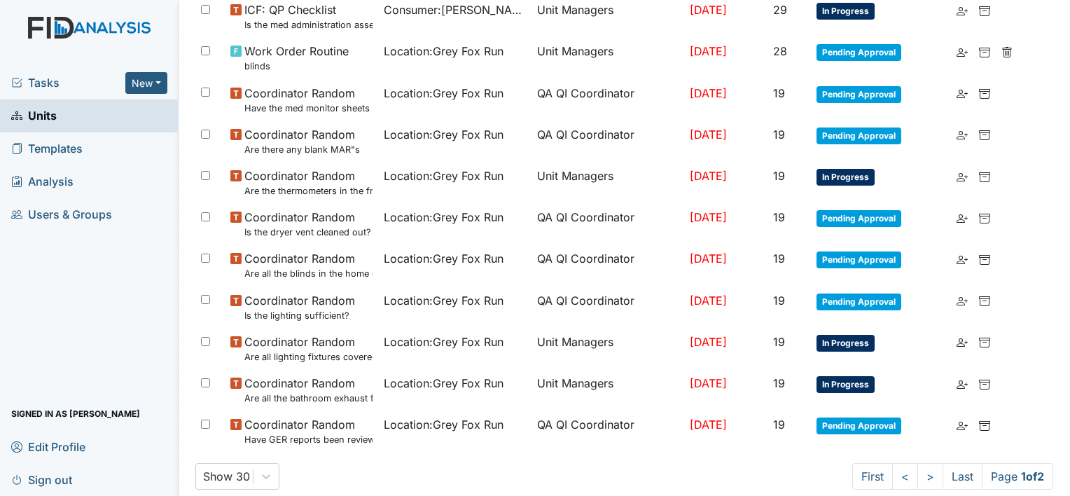
scroll to position [940, 0]
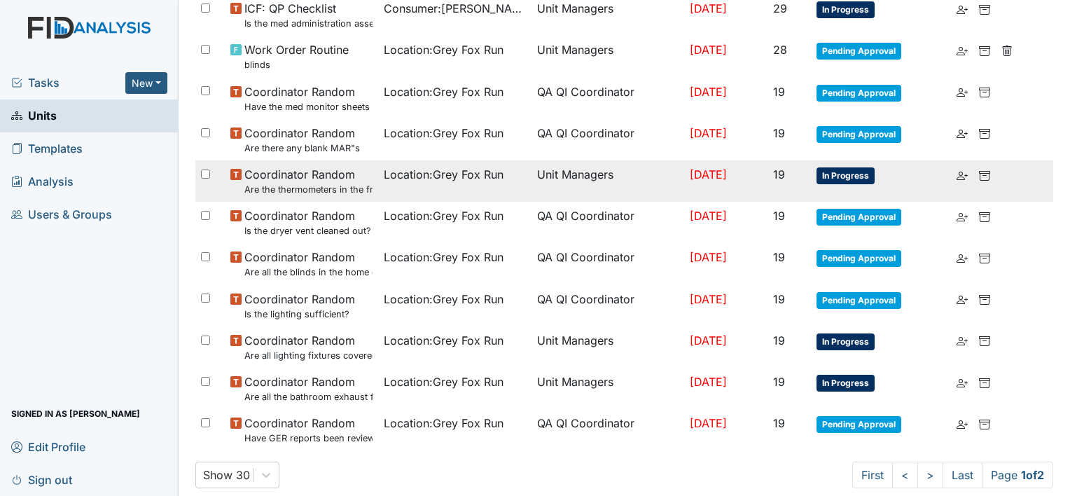
click at [785, 167] on span "19" at bounding box center [779, 174] width 12 height 14
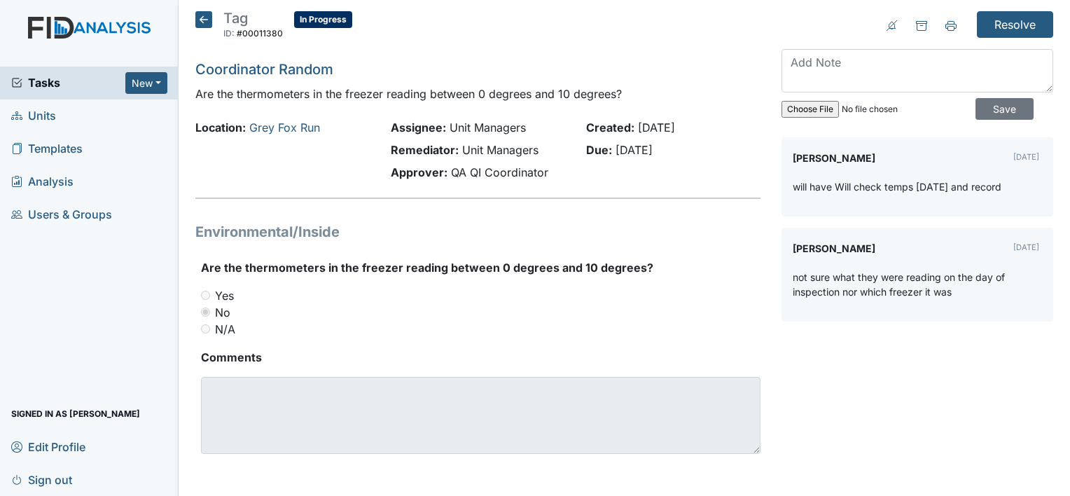
click at [209, 15] on icon at bounding box center [203, 19] width 17 height 17
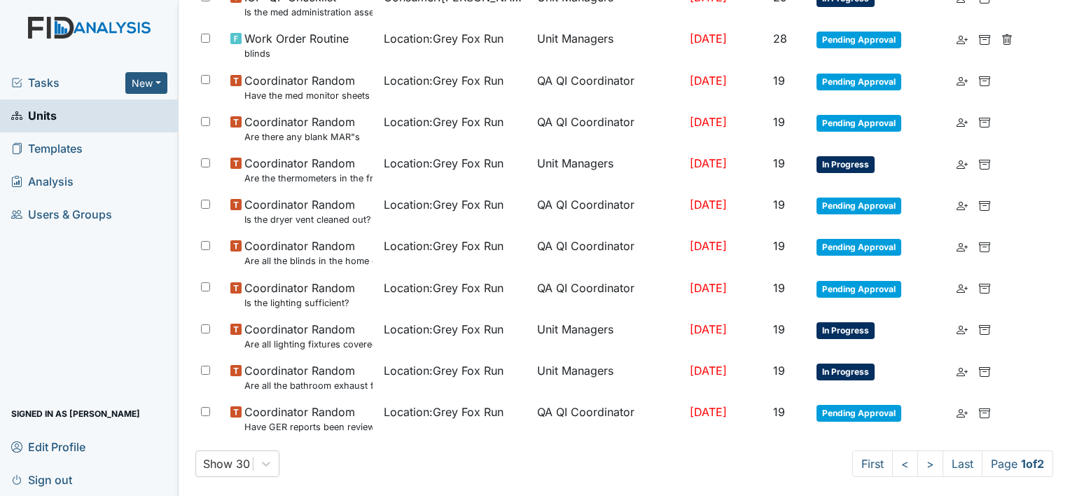
scroll to position [915, 0]
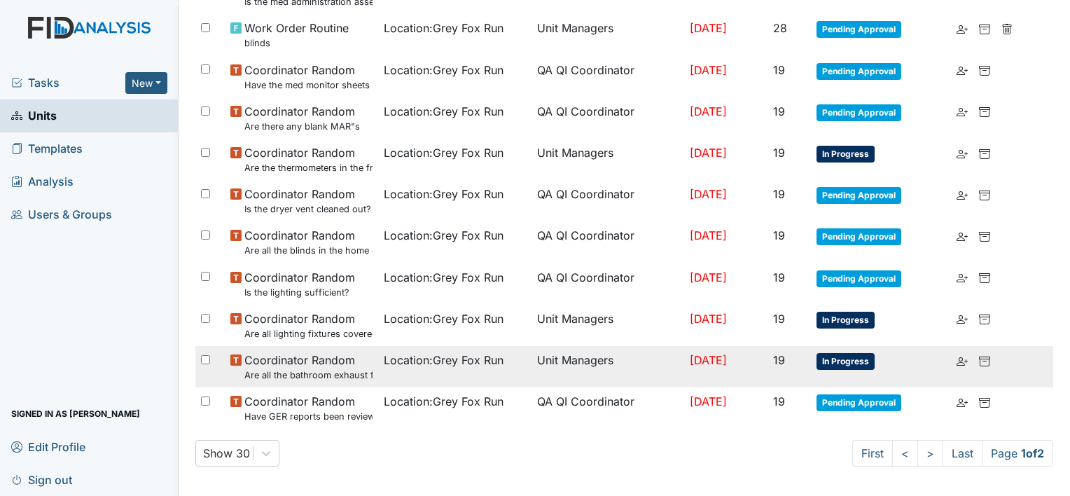
click at [560, 363] on td "Unit Managers" at bounding box center [608, 366] width 153 height 41
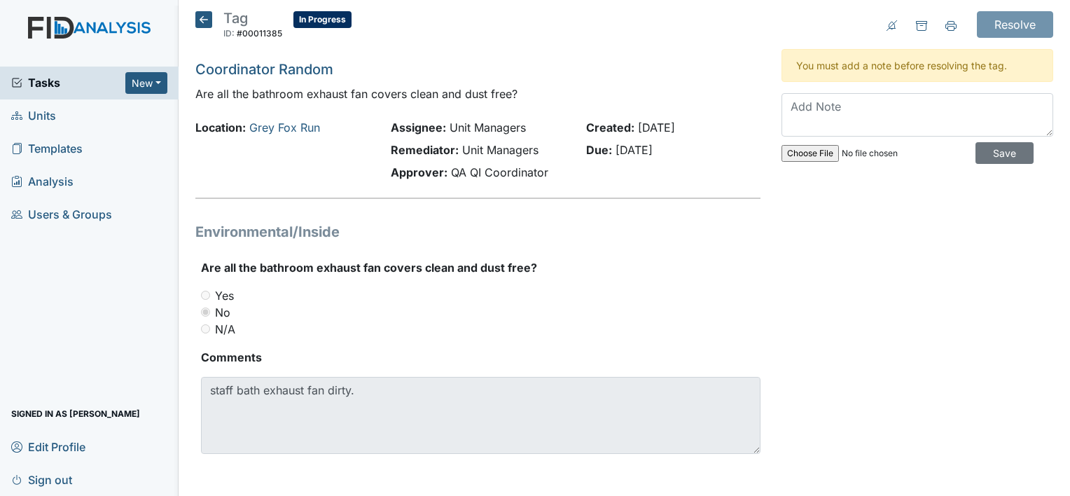
click at [200, 21] on icon at bounding box center [203, 19] width 17 height 17
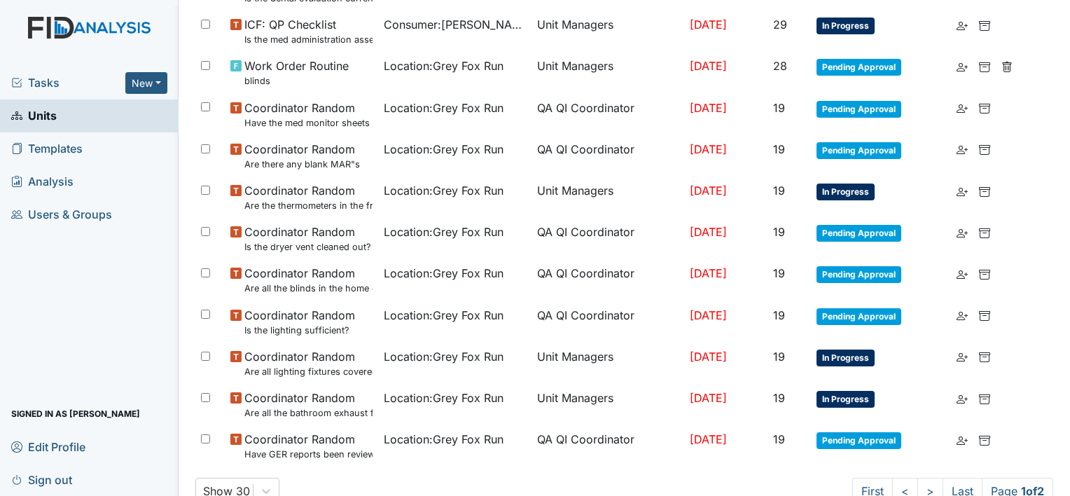
scroll to position [915, 0]
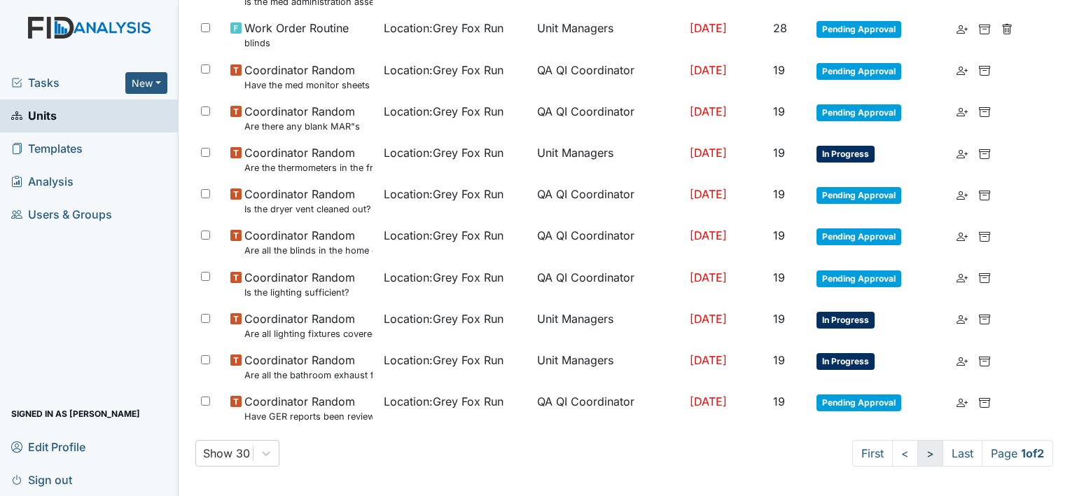
click at [920, 448] on link ">" at bounding box center [931, 453] width 26 height 27
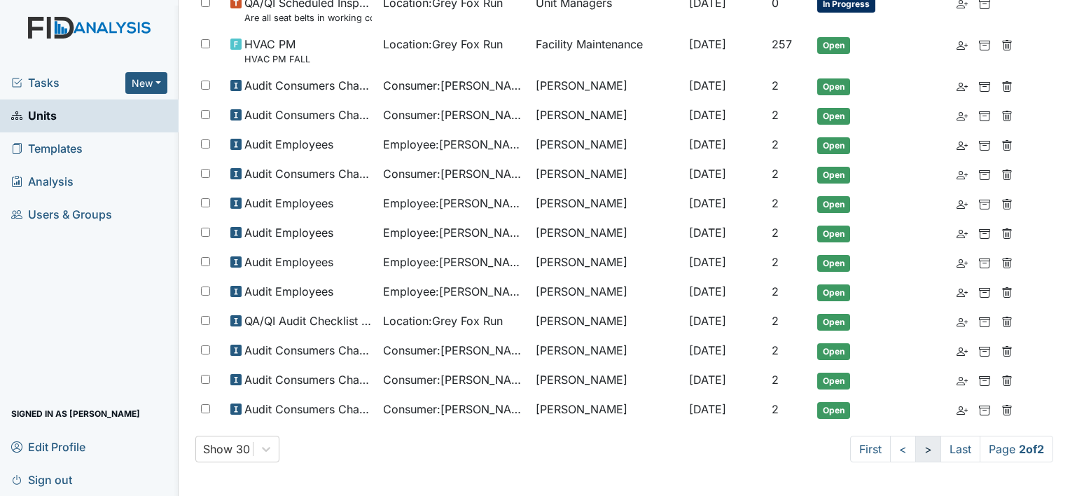
scroll to position [569, 0]
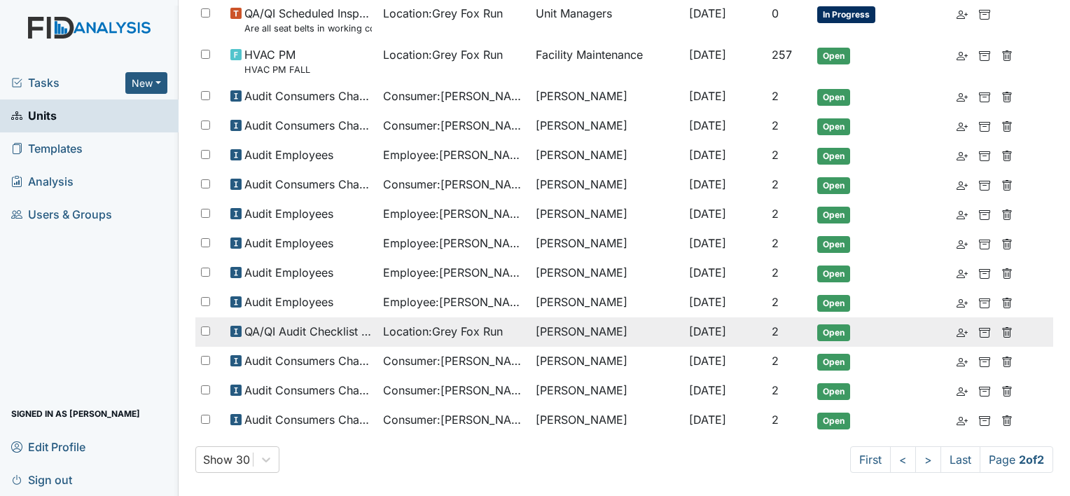
click at [501, 324] on div "Location : Grey Fox Run" at bounding box center [453, 331] width 141 height 17
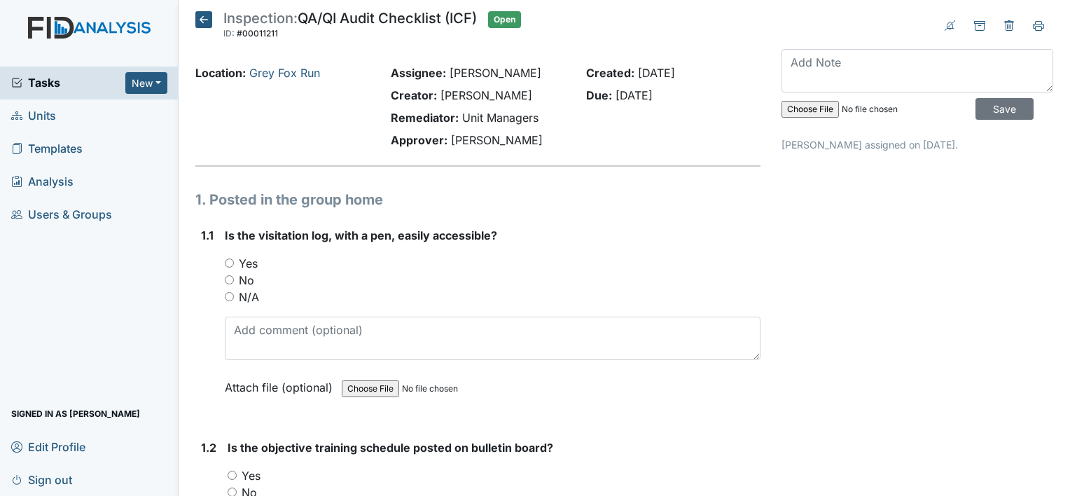
click at [225, 261] on input "Yes" at bounding box center [229, 262] width 9 height 9
radio input "true"
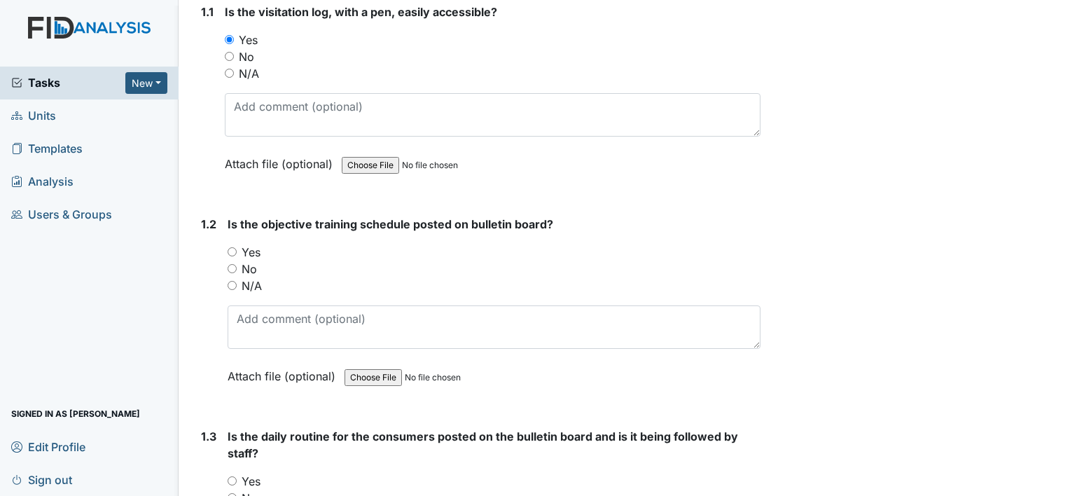
scroll to position [224, 0]
drag, startPoint x: 1069, startPoint y: 400, endPoint x: 1011, endPoint y: 97, distance: 308.2
click at [233, 252] on input "Yes" at bounding box center [232, 251] width 9 height 9
radio input "true"
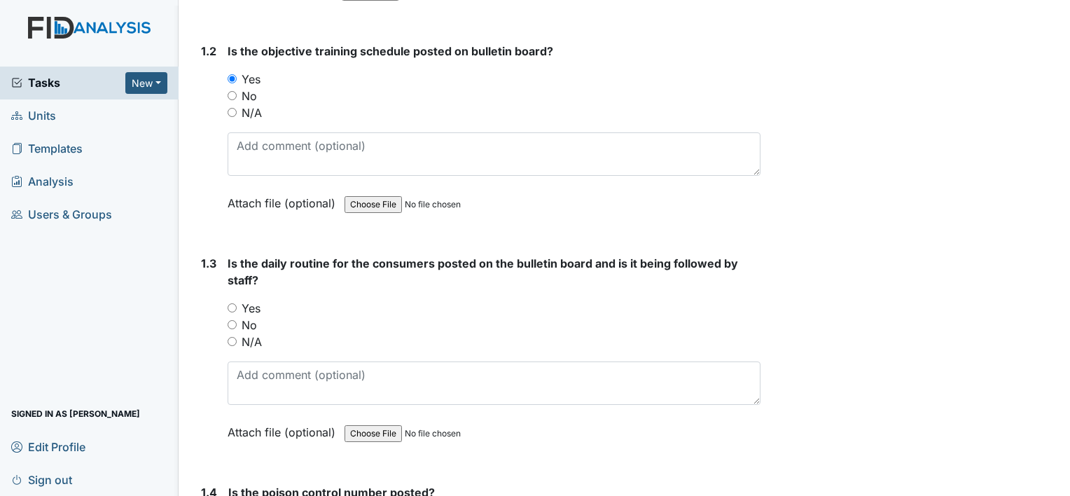
scroll to position [504, 0]
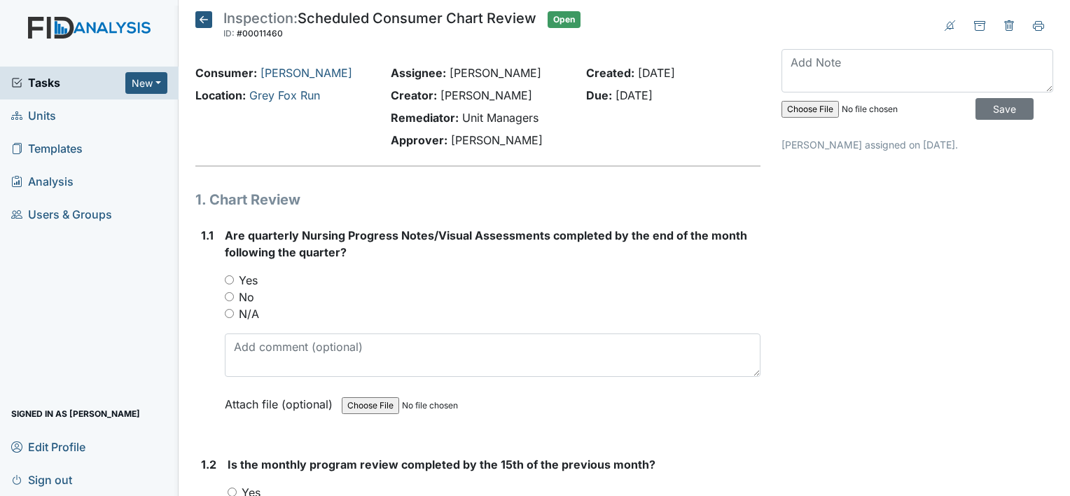
click at [202, 24] on icon at bounding box center [203, 19] width 17 height 17
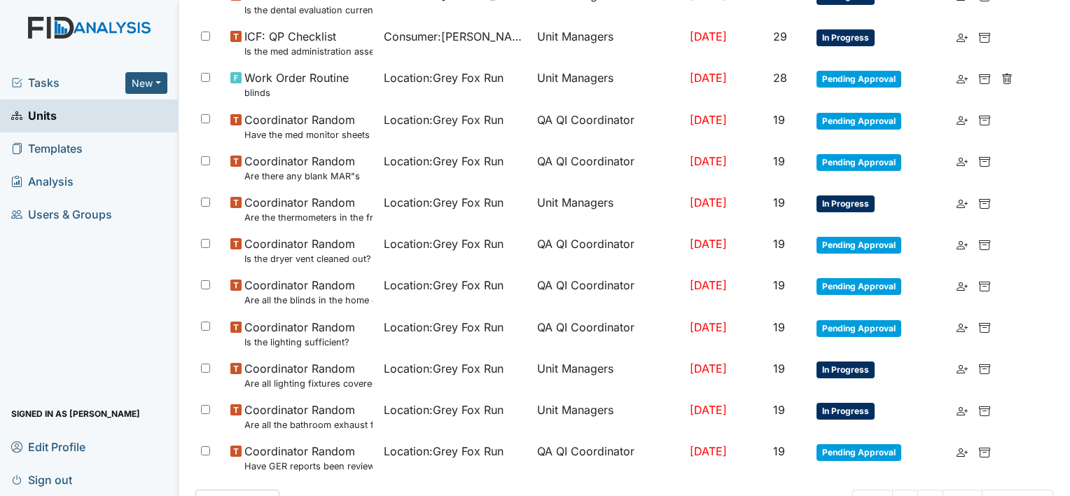
scroll to position [915, 0]
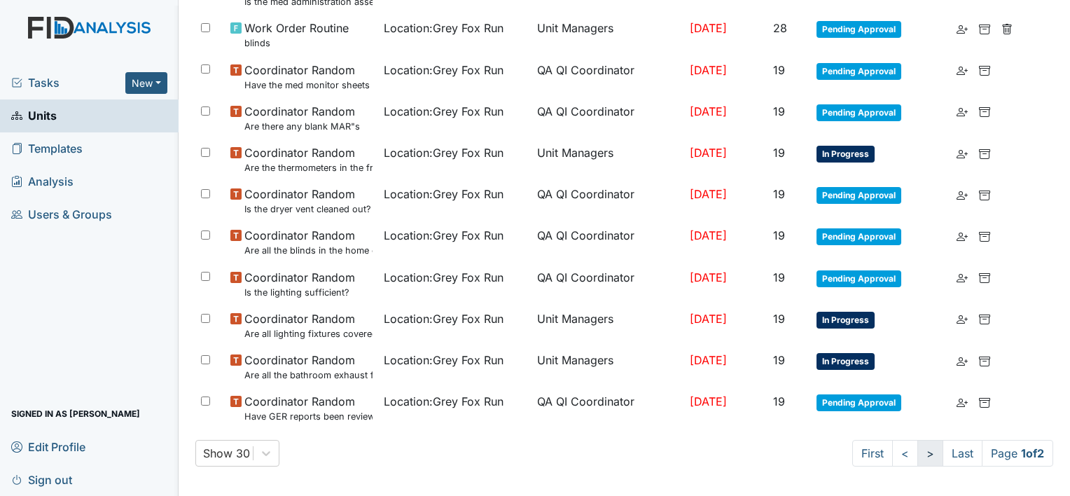
click at [918, 448] on link ">" at bounding box center [931, 453] width 26 height 27
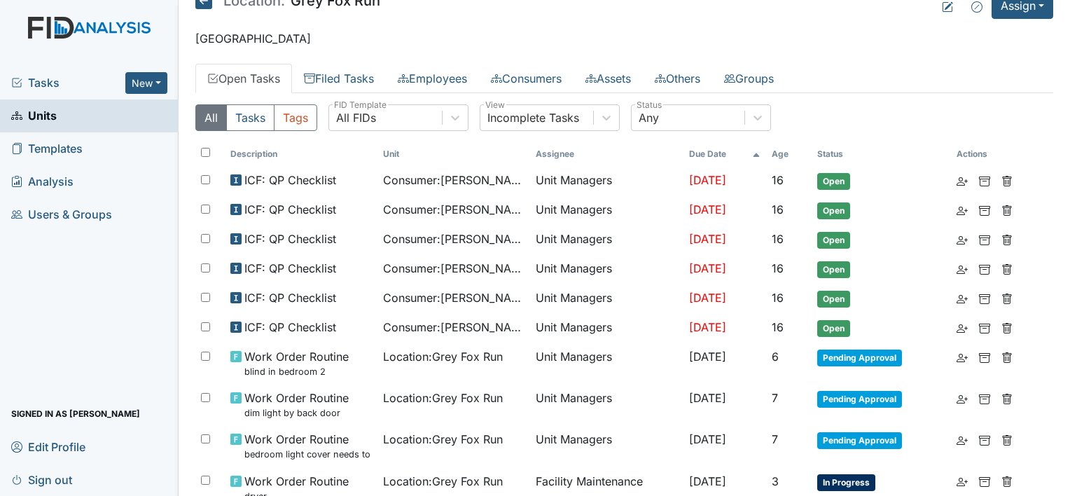
scroll to position [0, 0]
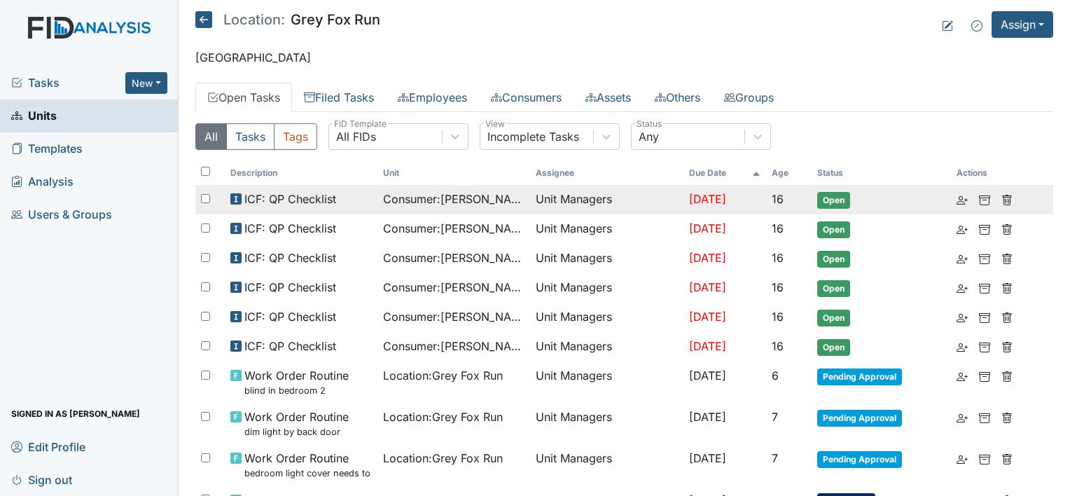
click at [652, 201] on td "Unit Managers" at bounding box center [606, 199] width 153 height 29
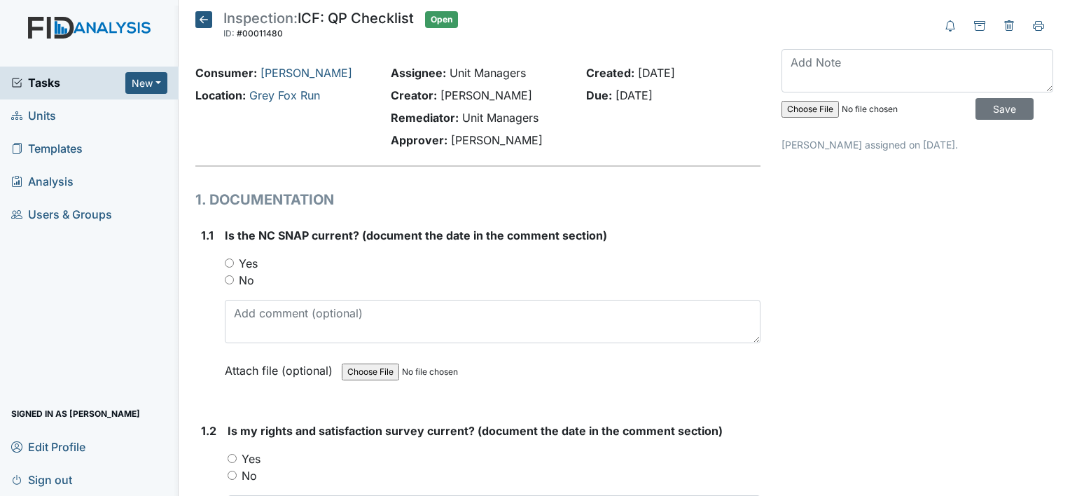
click at [201, 20] on icon at bounding box center [203, 19] width 17 height 17
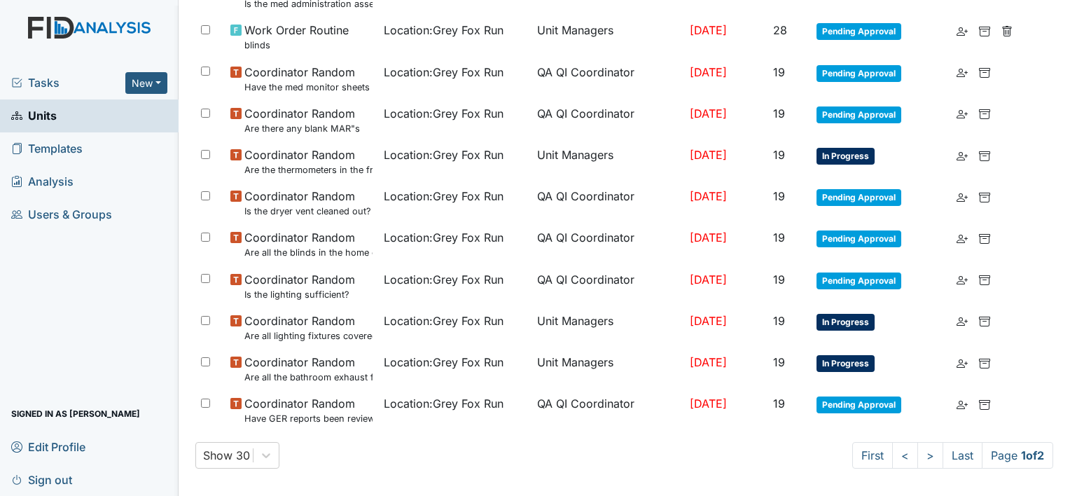
scroll to position [915, 0]
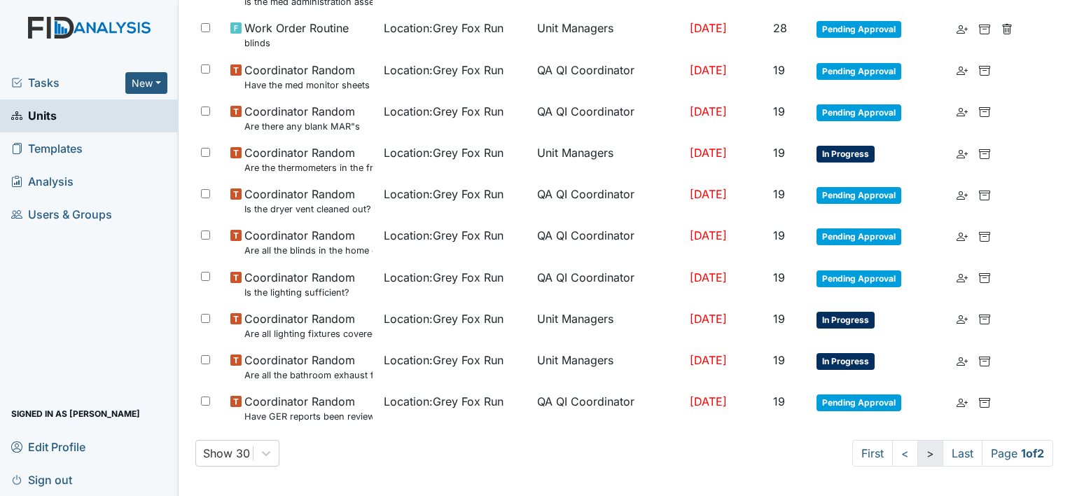
click at [919, 453] on link ">" at bounding box center [931, 453] width 26 height 27
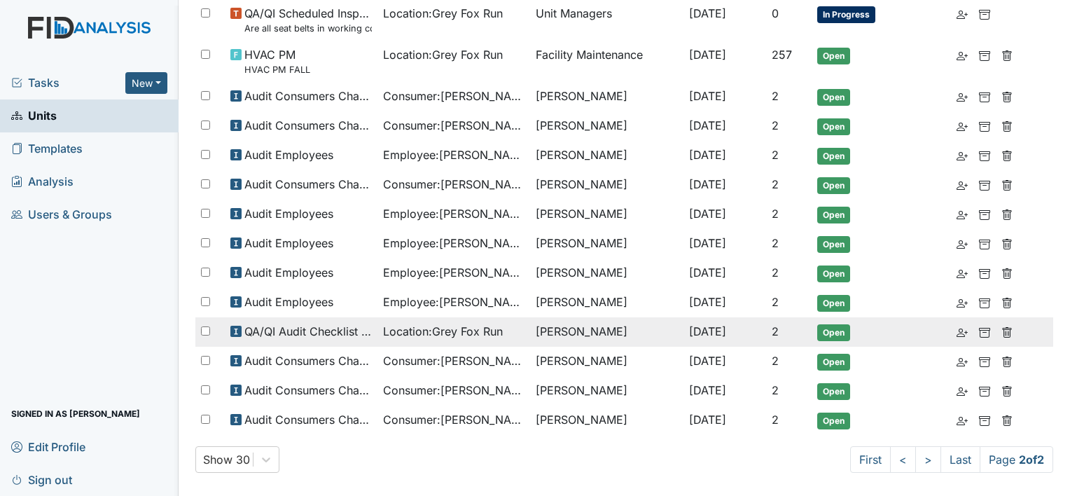
click at [531, 324] on td "[PERSON_NAME]" at bounding box center [606, 331] width 153 height 29
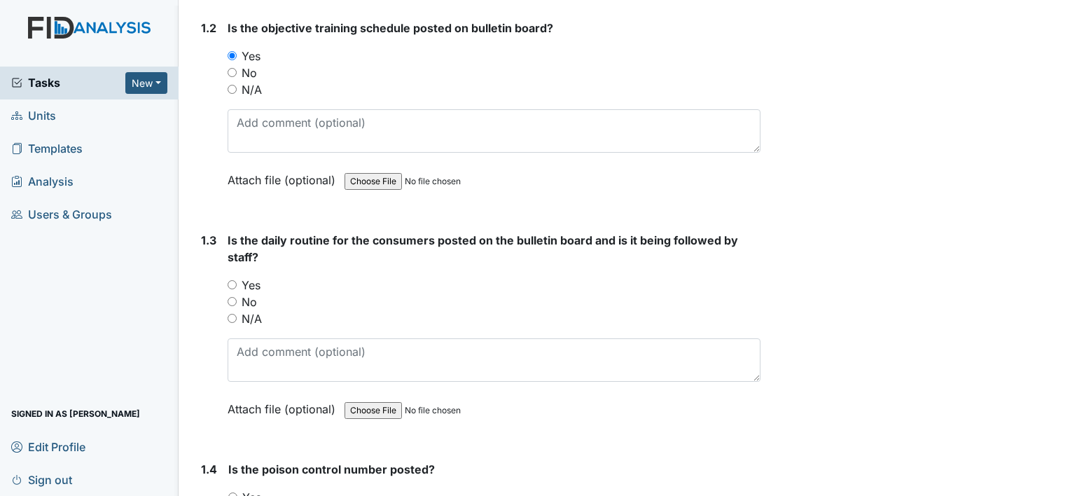
scroll to position [420, 0]
click at [235, 283] on input "Yes" at bounding box center [232, 283] width 9 height 9
radio input "true"
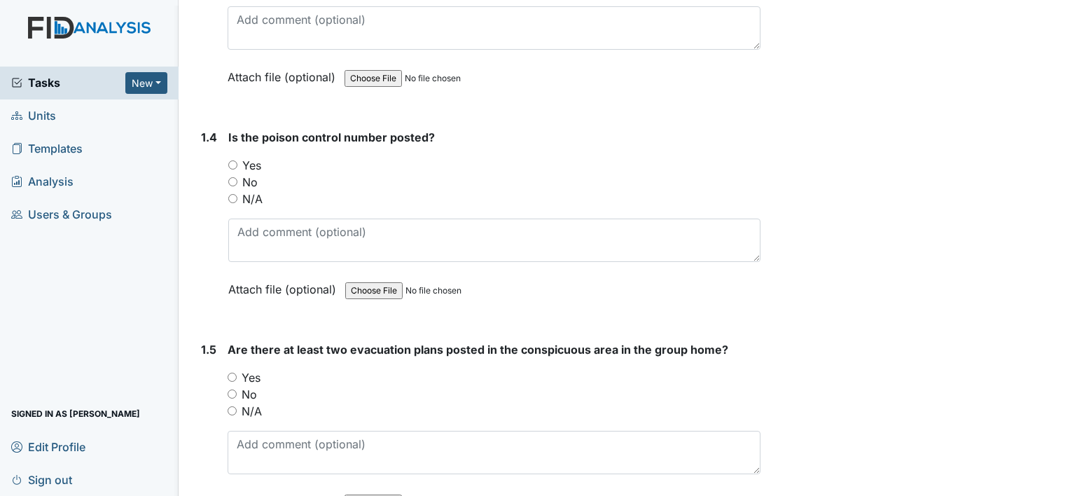
scroll to position [756, 0]
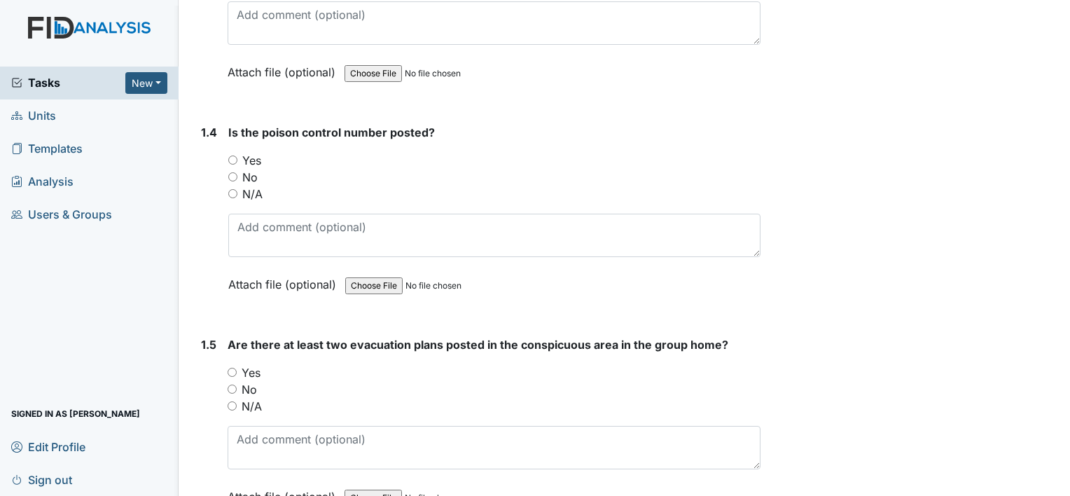
click at [230, 155] on input "Yes" at bounding box center [232, 159] width 9 height 9
radio input "true"
click at [230, 373] on input "Yes" at bounding box center [232, 372] width 9 height 9
radio input "true"
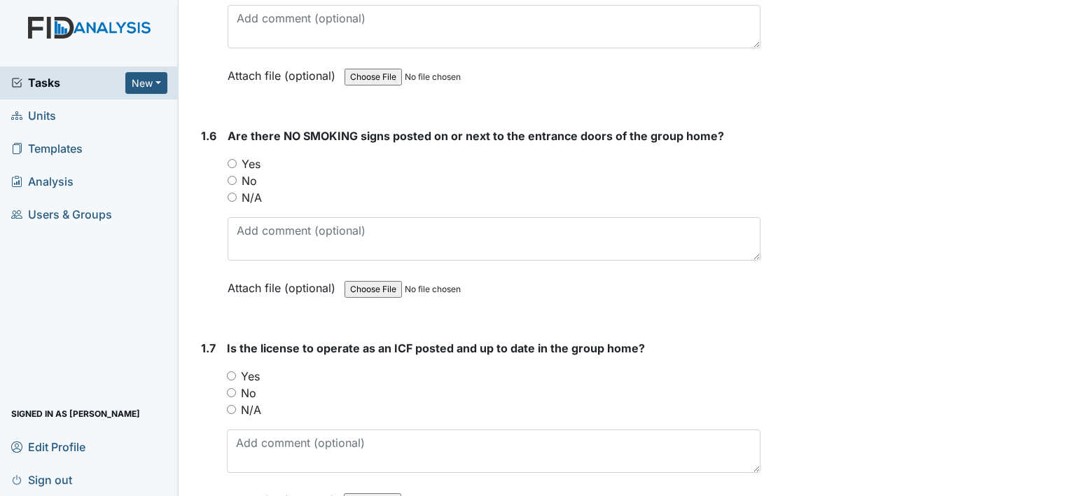
scroll to position [1205, 0]
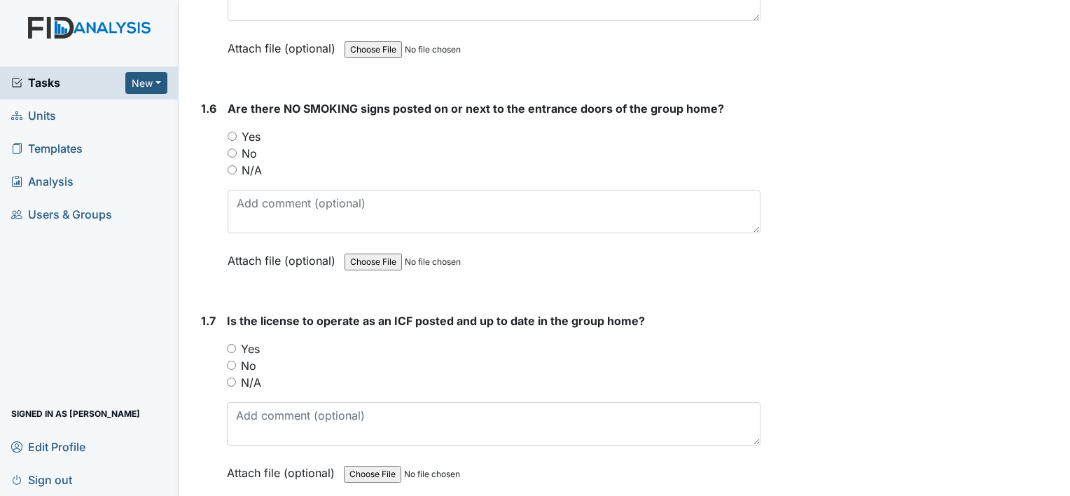
click at [233, 134] on input "Yes" at bounding box center [232, 136] width 9 height 9
radio input "true"
click at [230, 344] on input "Yes" at bounding box center [231, 348] width 9 height 9
radio input "true"
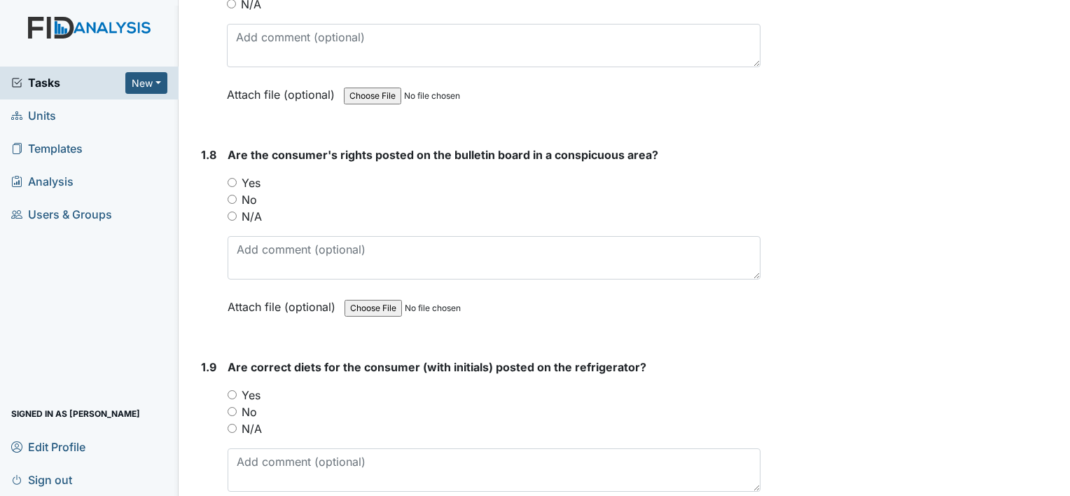
scroll to position [1625, 0]
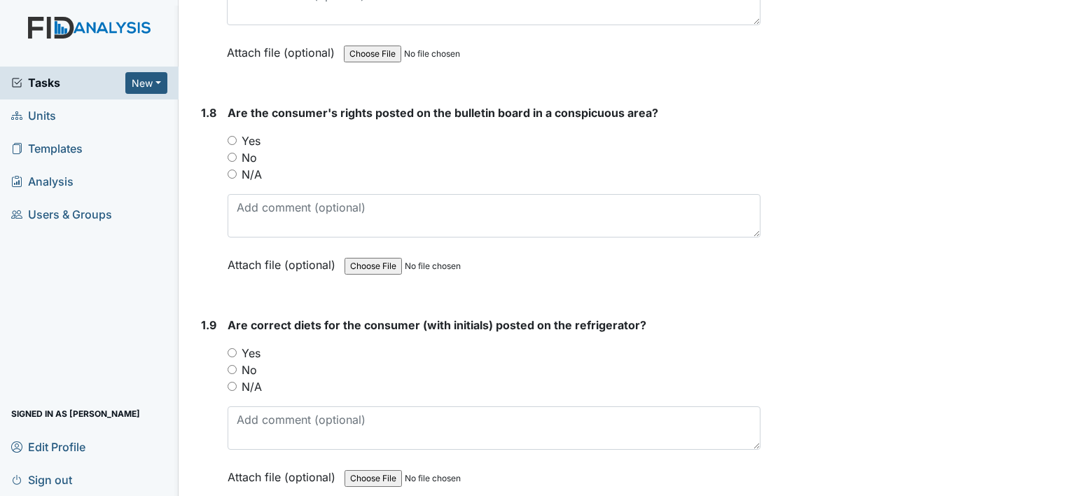
click at [231, 137] on input "Yes" at bounding box center [232, 140] width 9 height 9
radio input "true"
click at [230, 350] on input "Yes" at bounding box center [232, 352] width 9 height 9
radio input "true"
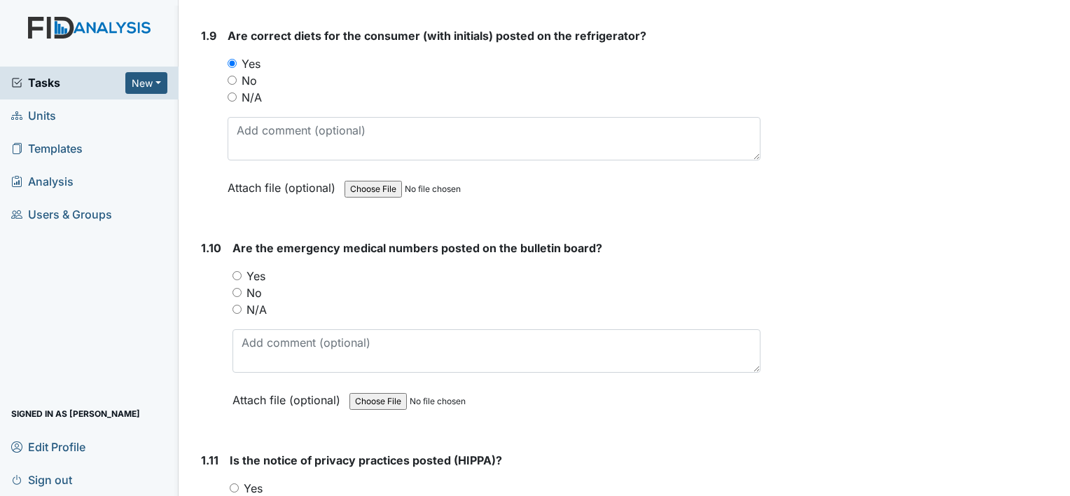
scroll to position [1970, 0]
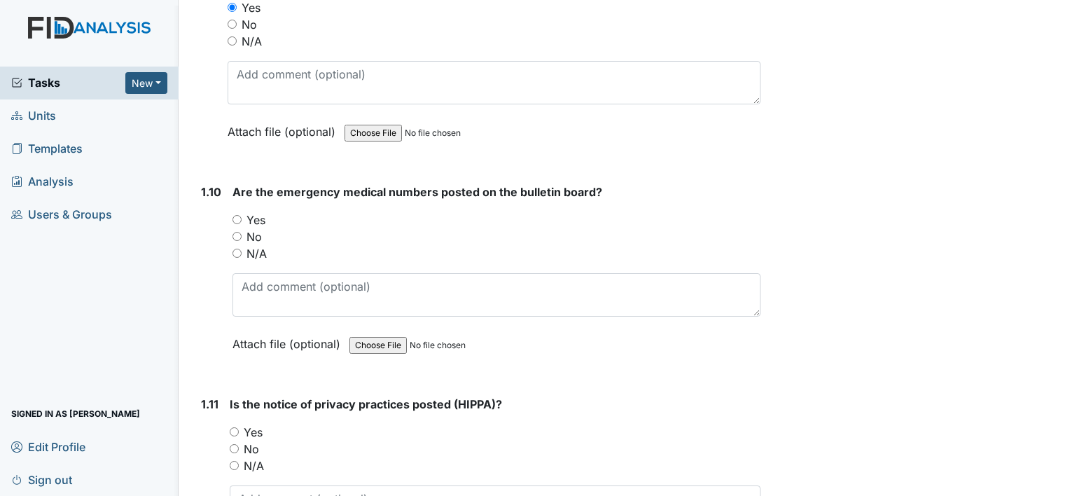
click at [235, 215] on input "Yes" at bounding box center [237, 219] width 9 height 9
radio input "true"
click at [232, 427] on input "Yes" at bounding box center [234, 431] width 9 height 9
radio input "true"
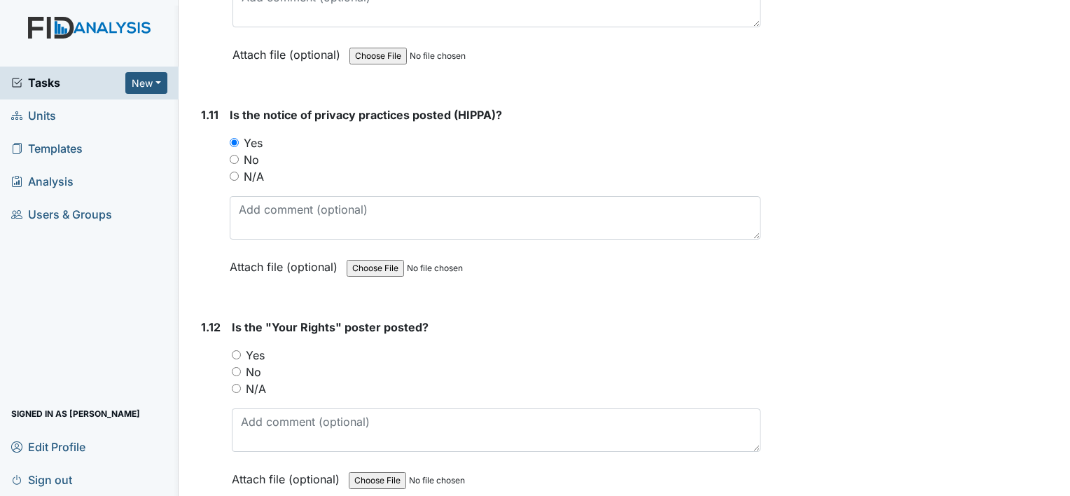
scroll to position [2390, 0]
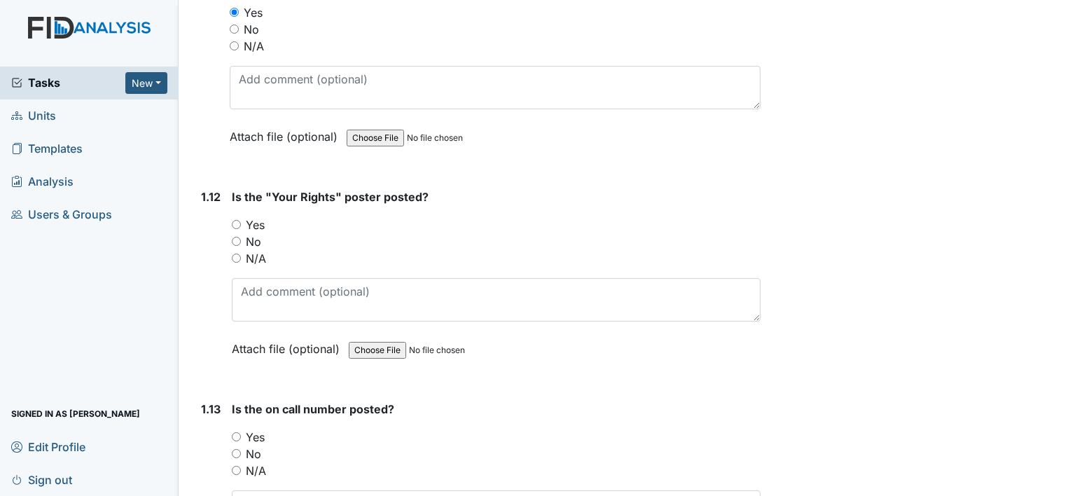
click at [233, 220] on input "Yes" at bounding box center [236, 224] width 9 height 9
radio input "true"
click at [238, 431] on div "Yes" at bounding box center [496, 437] width 529 height 17
click at [233, 432] on input "Yes" at bounding box center [236, 436] width 9 height 9
radio input "true"
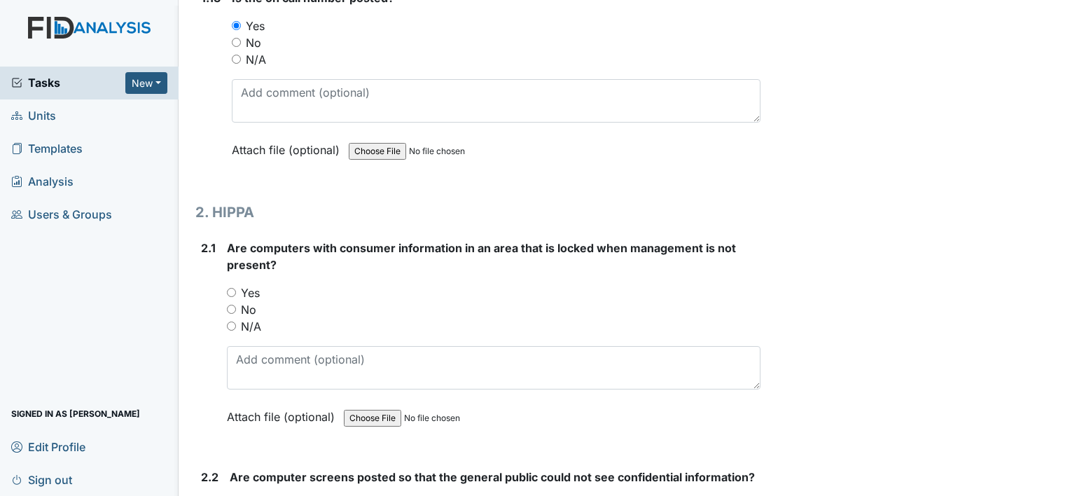
scroll to position [2829, 0]
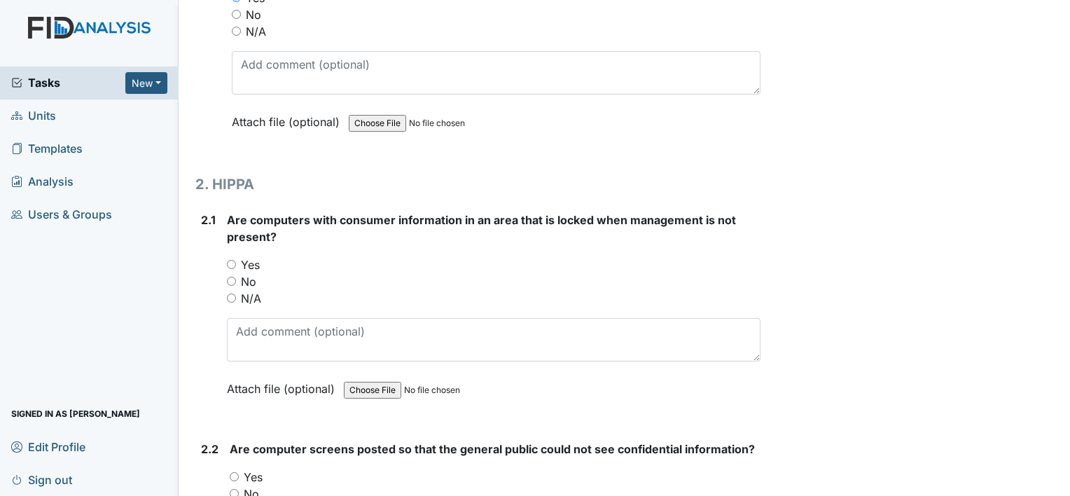
click at [228, 256] on div "Yes" at bounding box center [494, 264] width 534 height 17
click at [232, 260] on input "Yes" at bounding box center [231, 264] width 9 height 9
radio input "true"
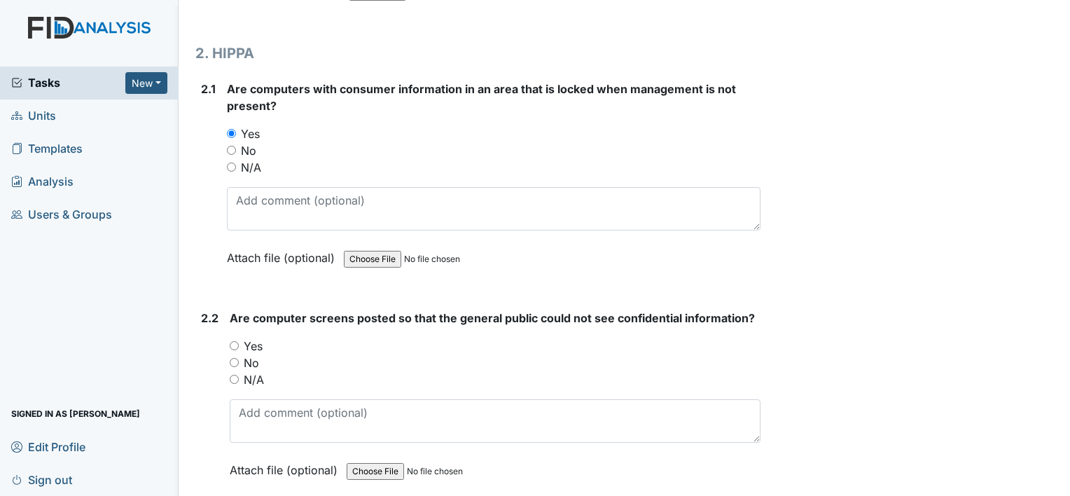
scroll to position [3034, 0]
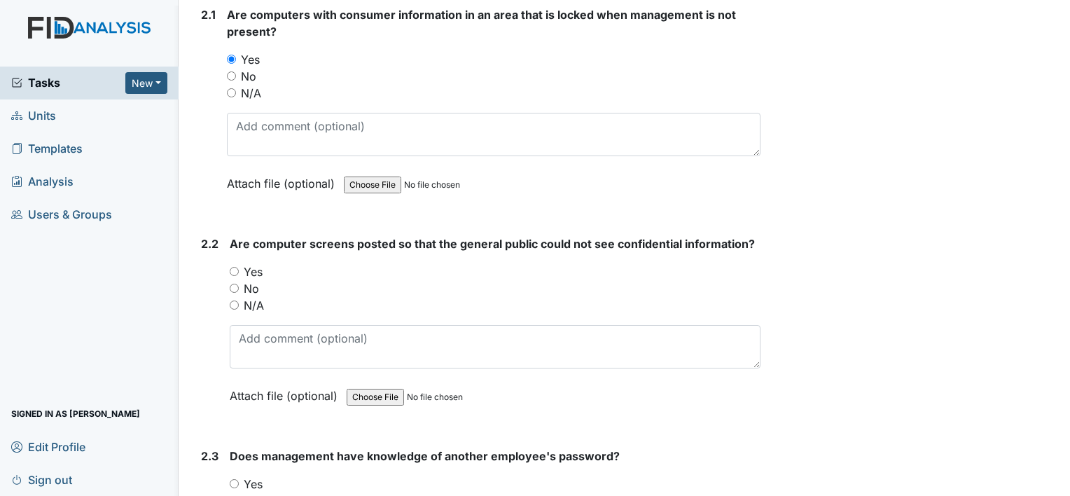
click at [236, 267] on input "Yes" at bounding box center [234, 271] width 9 height 9
radio input "true"
click at [230, 479] on input "Yes" at bounding box center [234, 483] width 9 height 9
radio input "true"
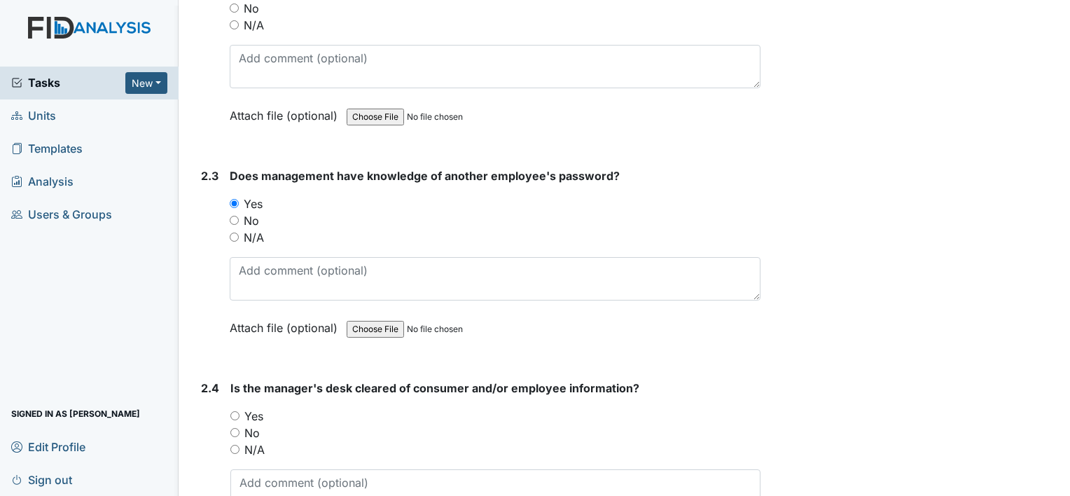
scroll to position [3408, 0]
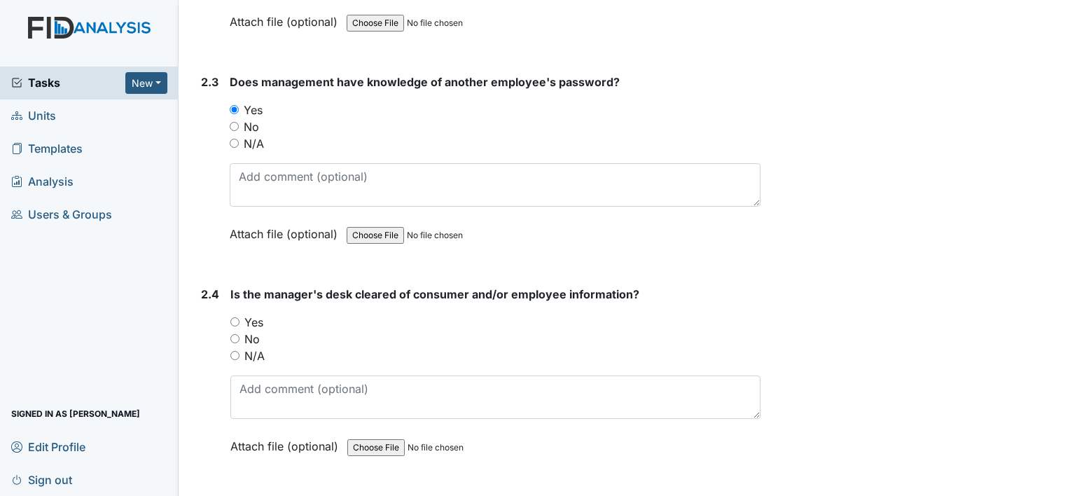
click at [235, 317] on input "Yes" at bounding box center [234, 321] width 9 height 9
radio input "true"
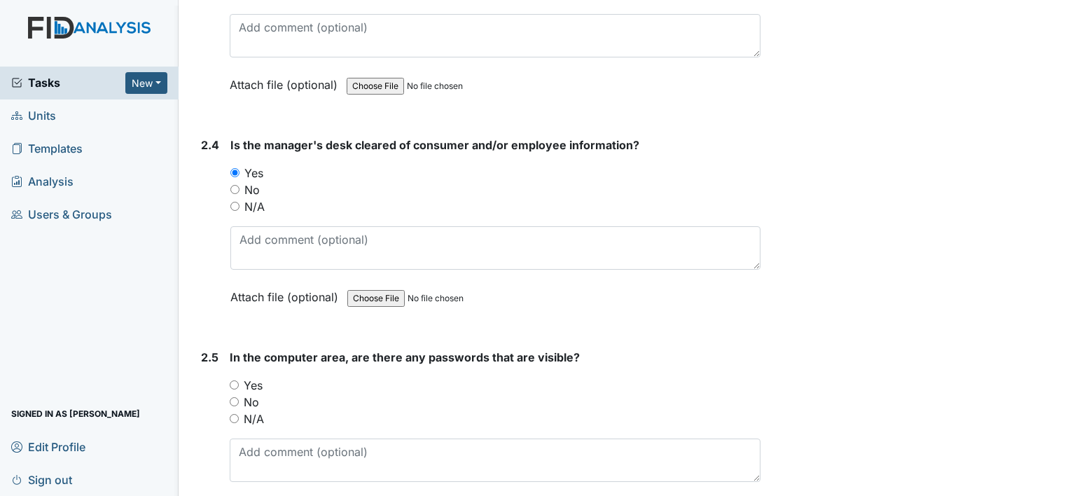
scroll to position [3604, 0]
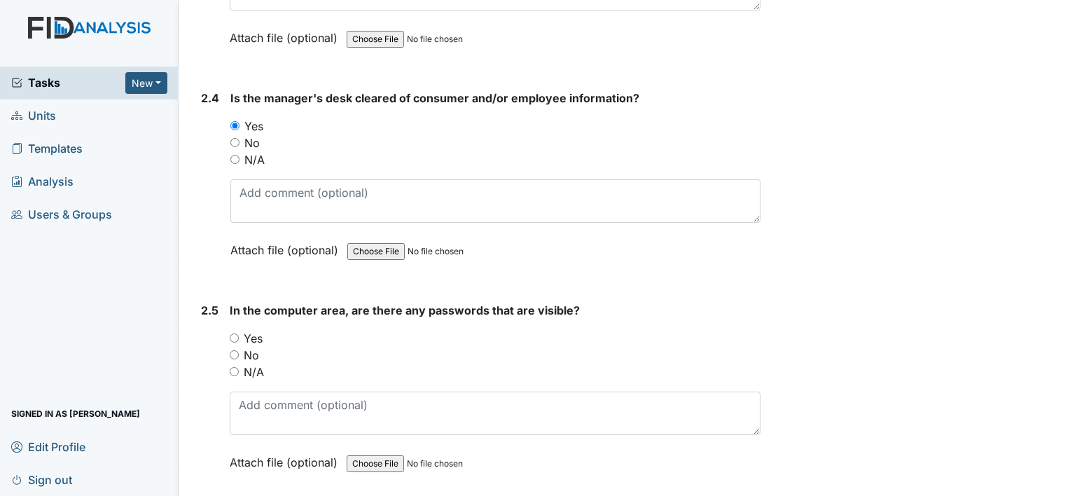
click at [233, 333] on input "Yes" at bounding box center [234, 337] width 9 height 9
radio input "true"
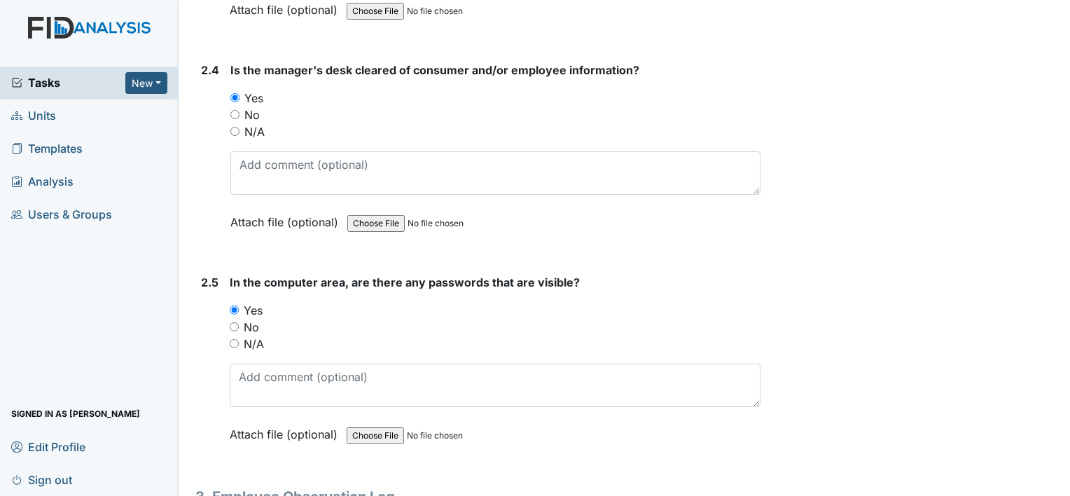
scroll to position [3690, 0]
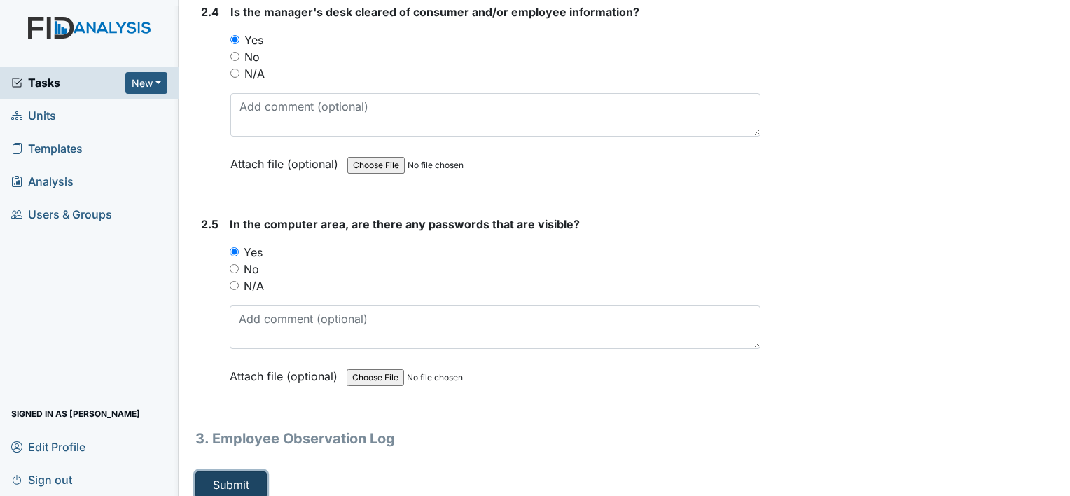
click at [256, 471] on button "Submit" at bounding box center [230, 484] width 71 height 27
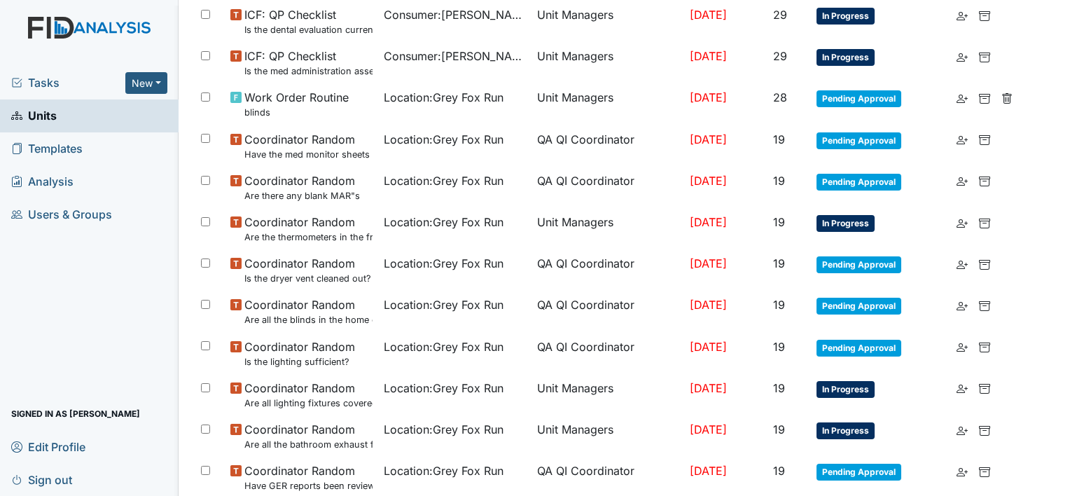
scroll to position [961, 0]
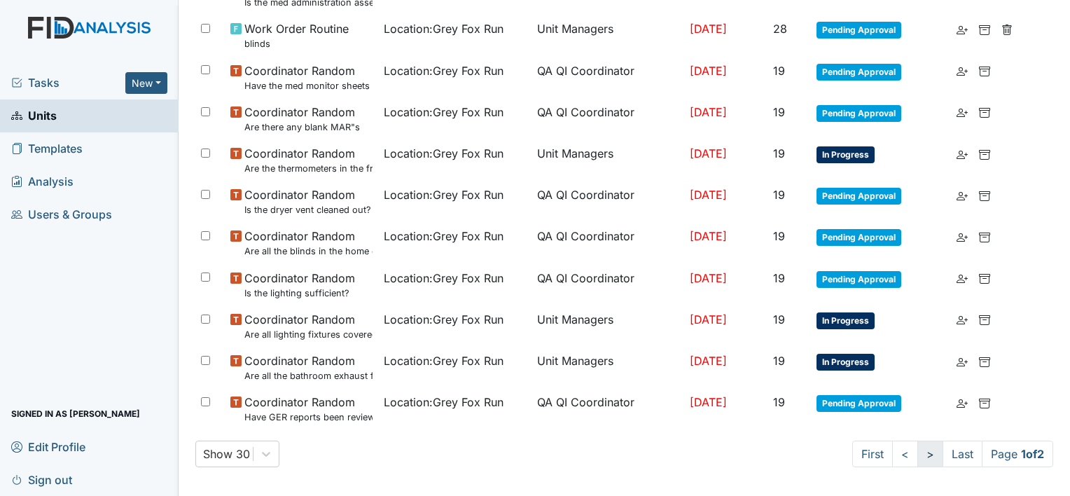
click at [918, 457] on link ">" at bounding box center [931, 454] width 26 height 27
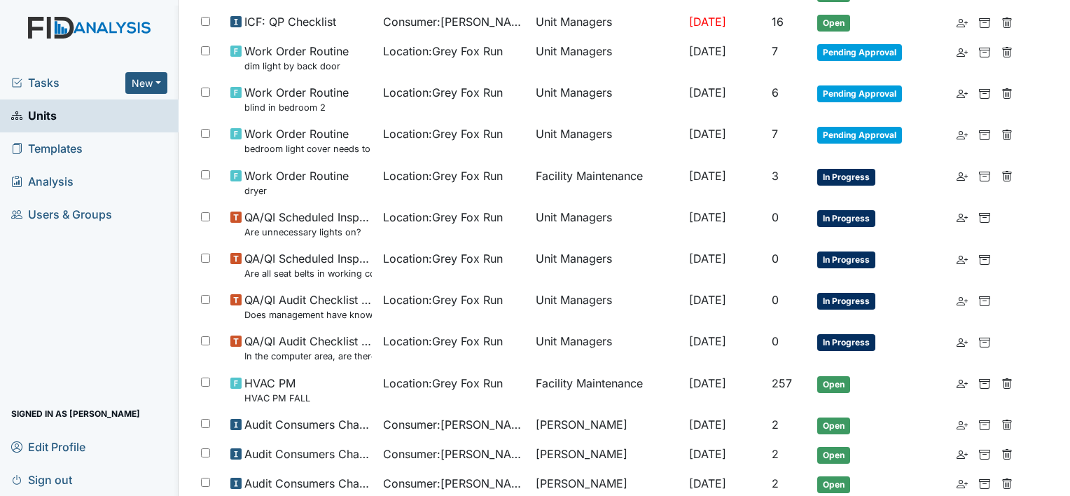
scroll to position [0, 0]
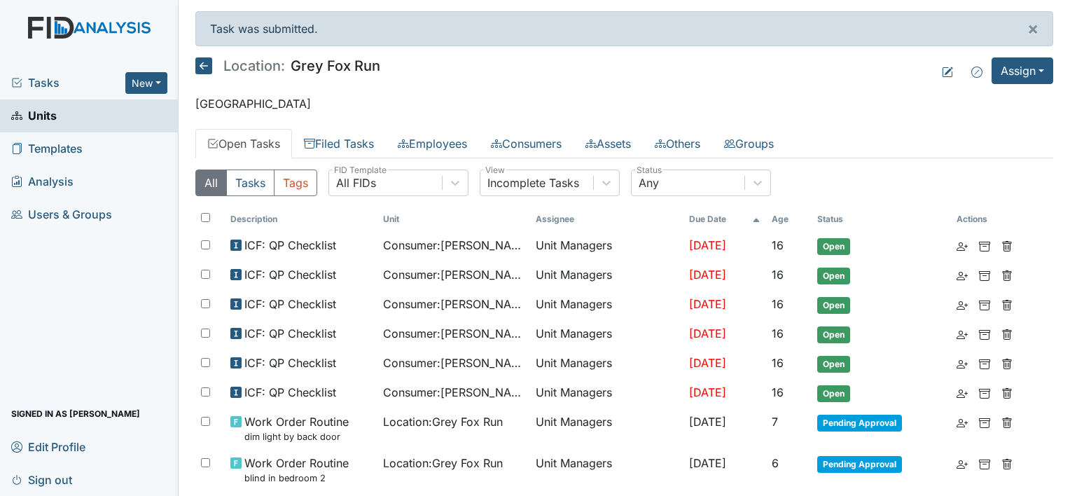
click at [80, 127] on link "Units" at bounding box center [89, 115] width 179 height 33
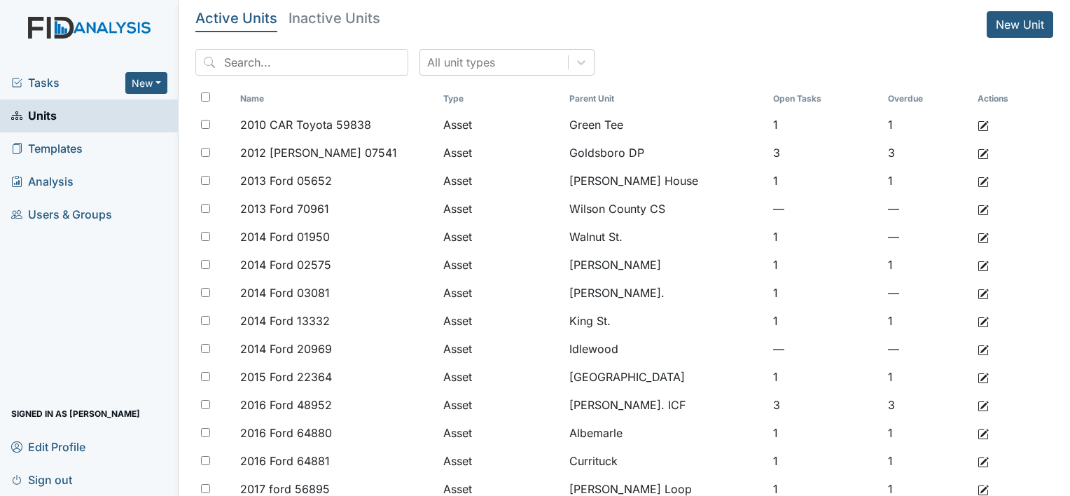
click at [95, 18] on img at bounding box center [89, 42] width 179 height 50
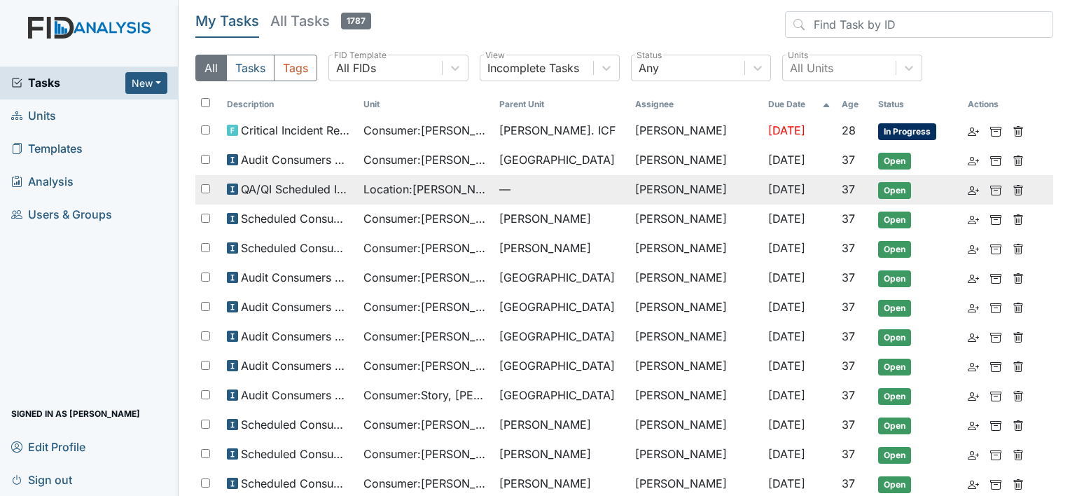
click at [487, 185] on div "Location : Lockwood" at bounding box center [425, 189] width 125 height 17
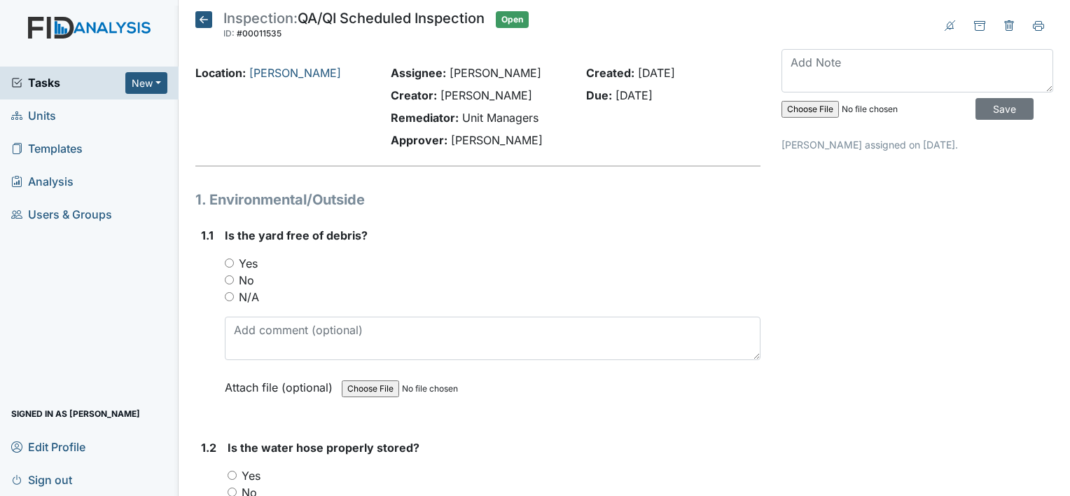
click at [230, 260] on input "Yes" at bounding box center [229, 262] width 9 height 9
radio input "true"
click at [234, 473] on input "Yes" at bounding box center [232, 475] width 9 height 9
radio input "true"
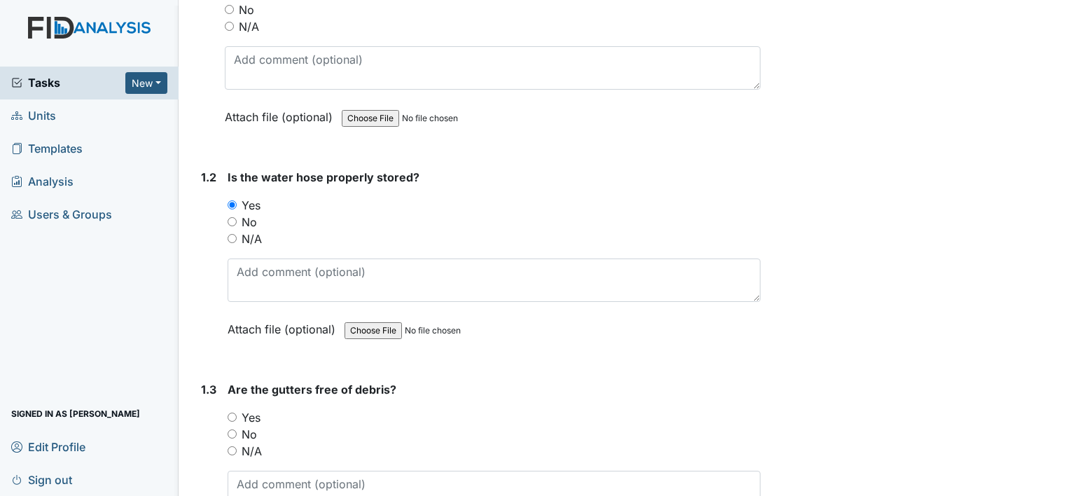
scroll to position [177, 0]
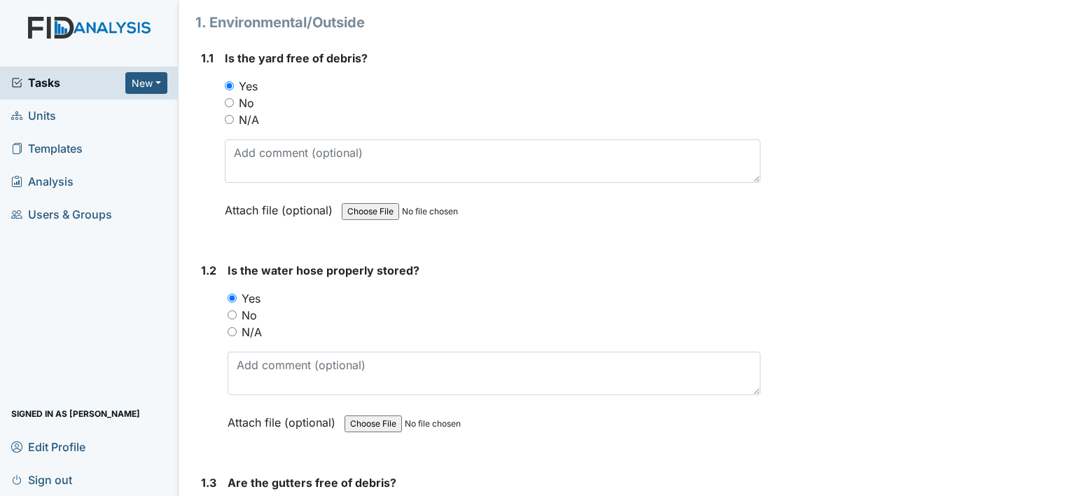
click at [232, 296] on input "Yes" at bounding box center [232, 297] width 9 height 9
click at [227, 84] on input "Yes" at bounding box center [229, 85] width 9 height 9
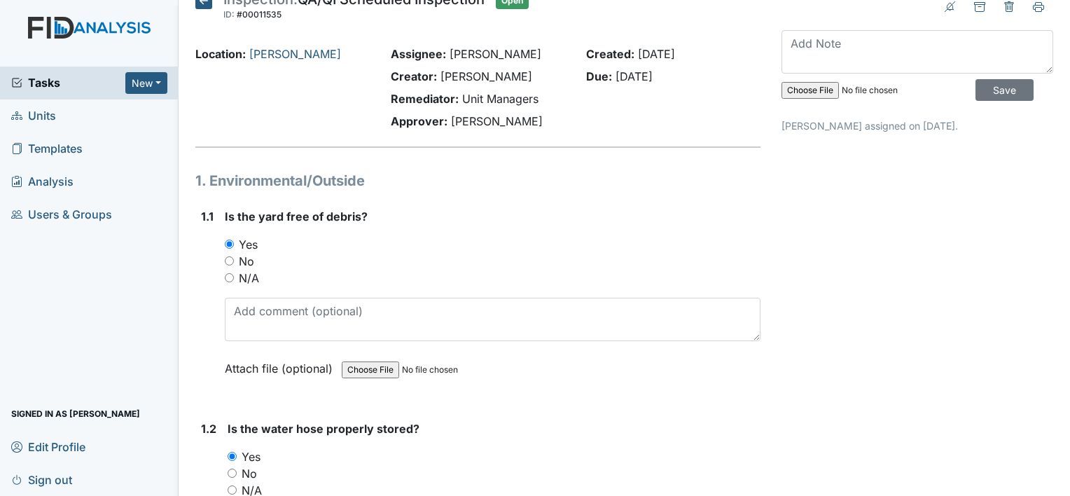
scroll to position [0, 0]
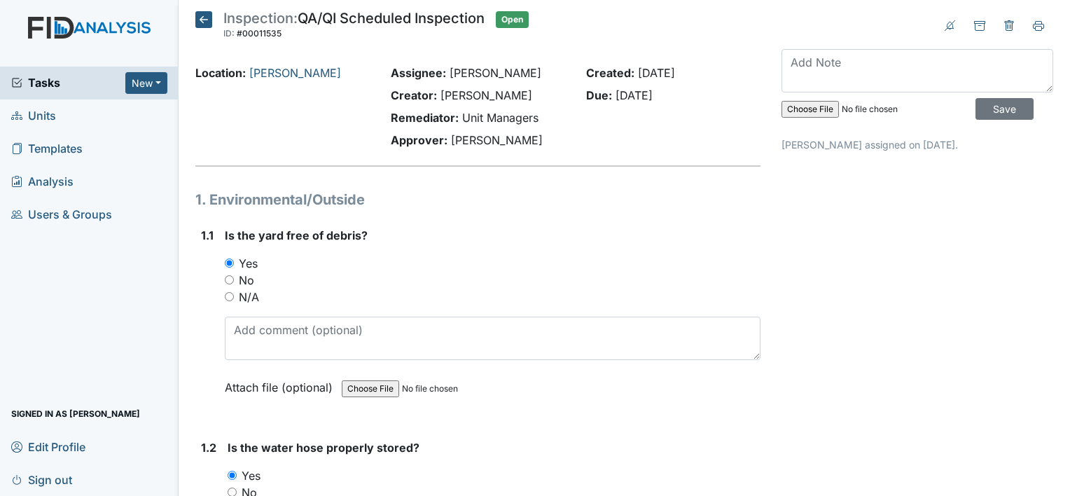
click at [201, 20] on icon at bounding box center [203, 19] width 17 height 17
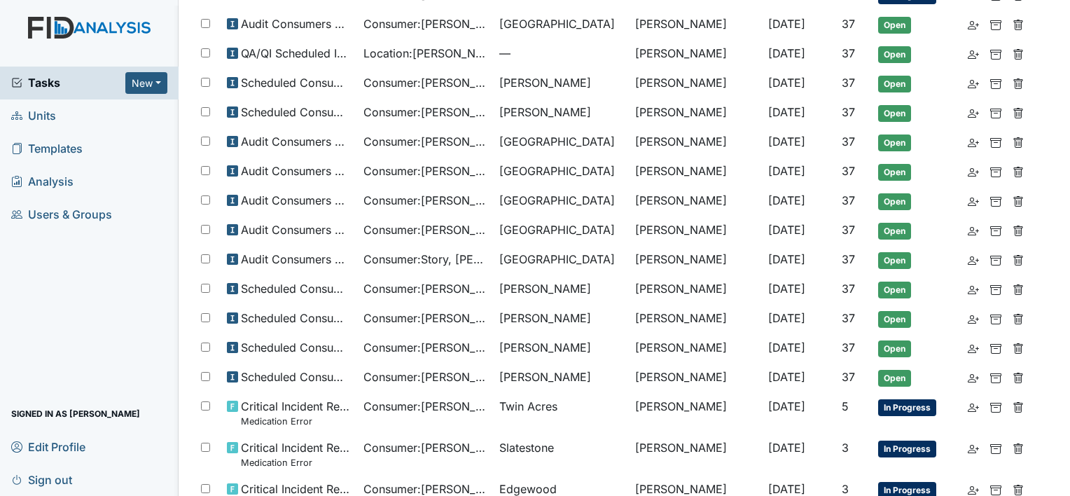
scroll to position [85, 0]
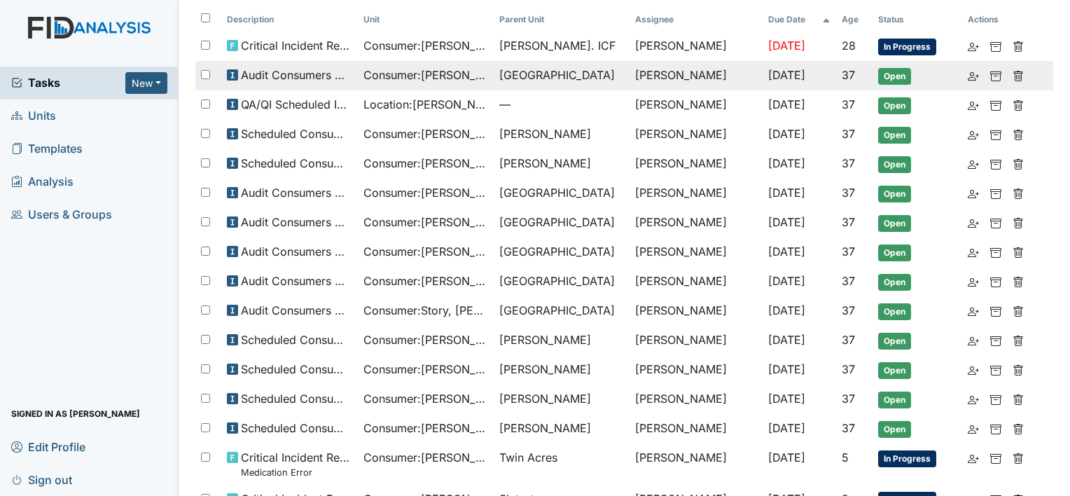
click at [360, 81] on td "Consumer : [PERSON_NAME]" at bounding box center [426, 75] width 136 height 29
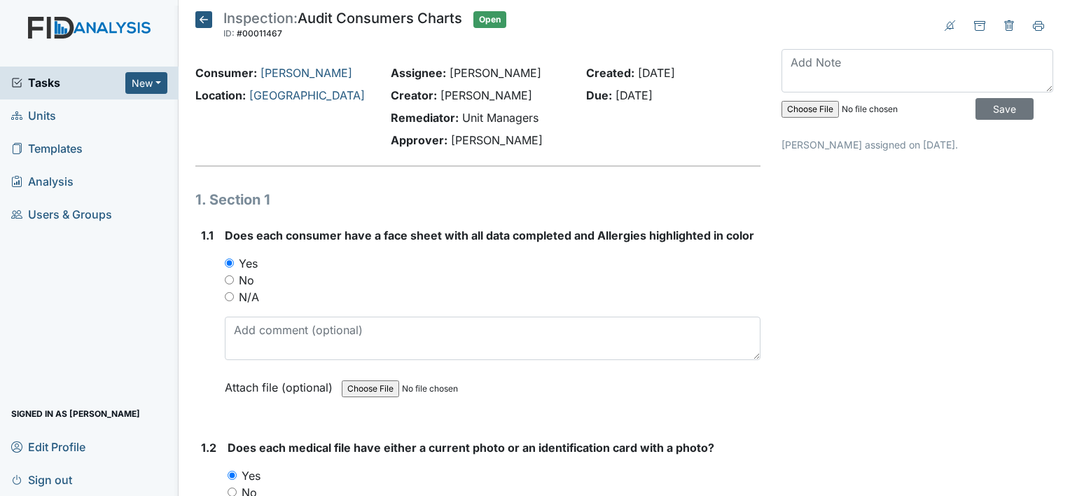
click at [202, 29] on h5 "Inspection: Audit Consumers Charts ID: #00011467 Open Autosaving..." at bounding box center [350, 26] width 311 height 31
click at [202, 22] on icon at bounding box center [203, 19] width 17 height 17
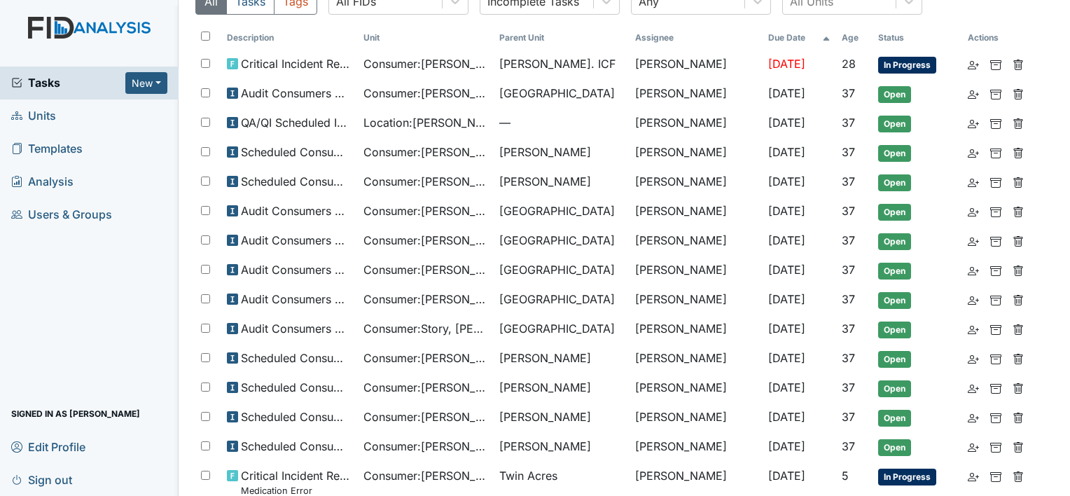
scroll to position [69, 0]
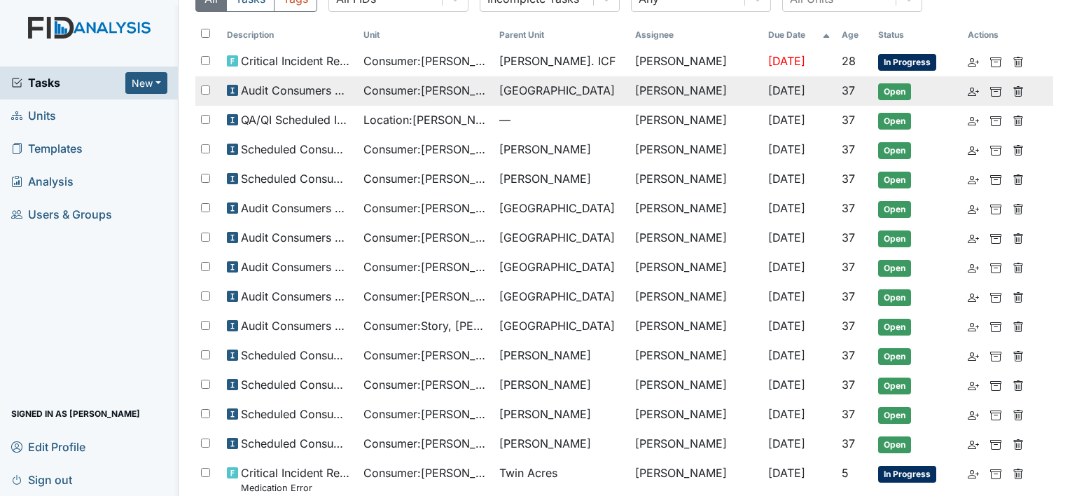
click at [294, 97] on span "Audit Consumers Charts" at bounding box center [296, 90] width 111 height 17
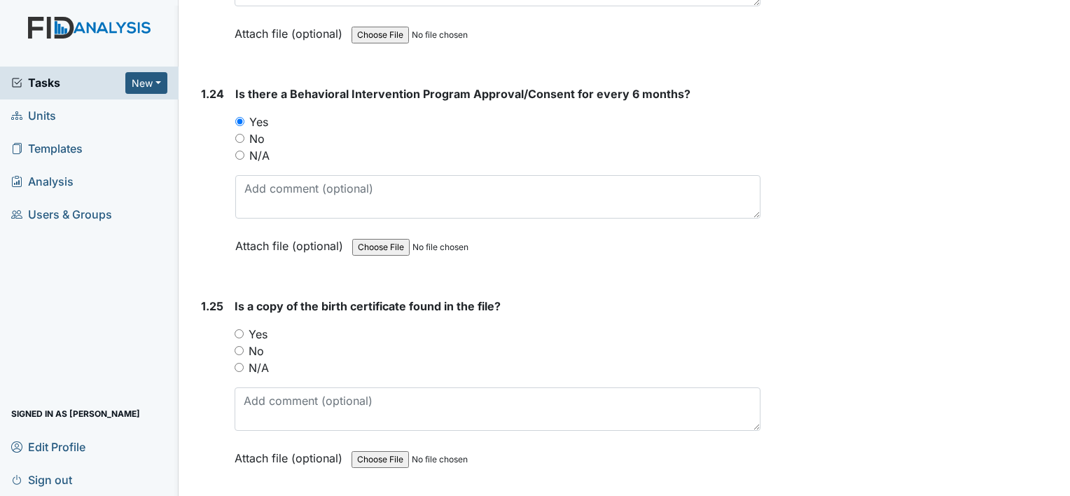
scroll to position [5119, 0]
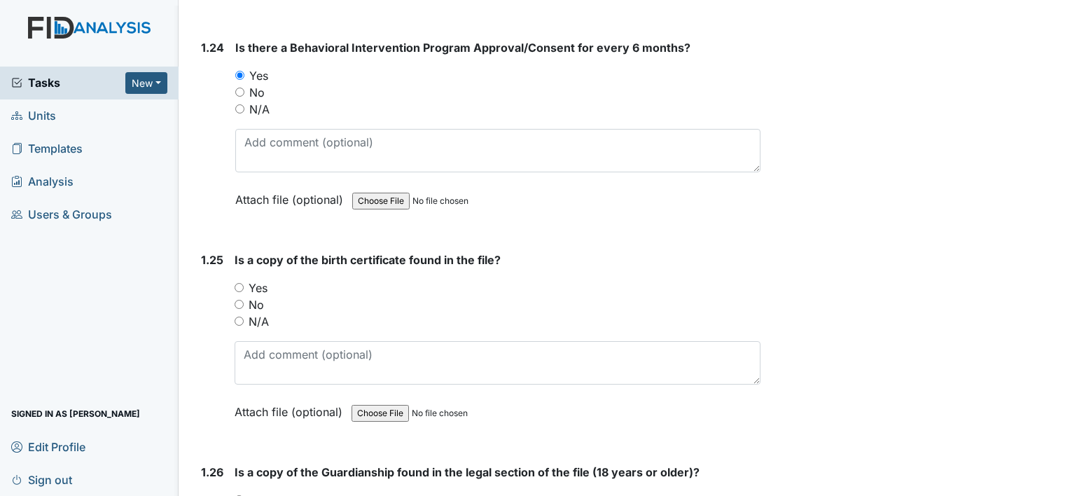
click at [238, 283] on input "Yes" at bounding box center [239, 287] width 9 height 9
radio input "true"
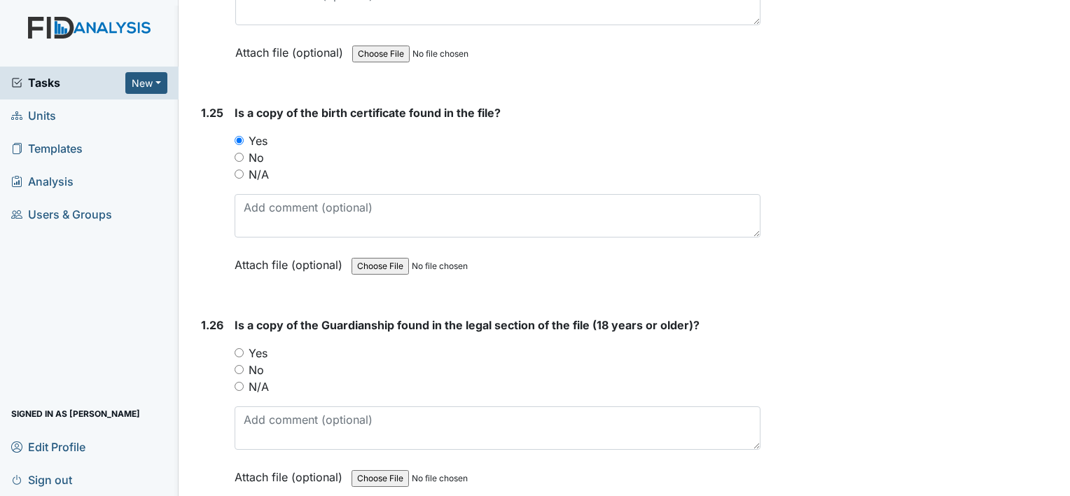
scroll to position [5287, 0]
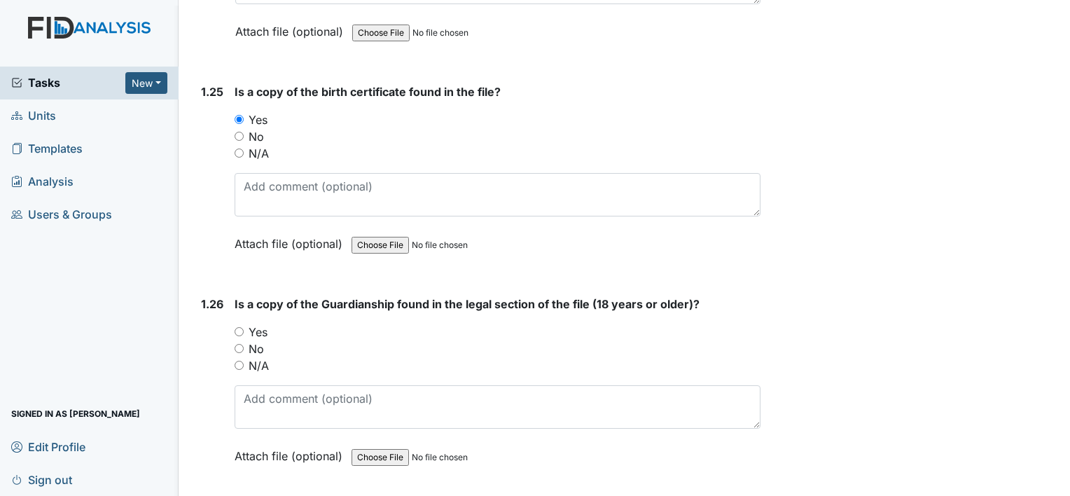
click at [240, 324] on div "Yes" at bounding box center [498, 332] width 526 height 17
click at [242, 327] on input "Yes" at bounding box center [239, 331] width 9 height 9
radio input "true"
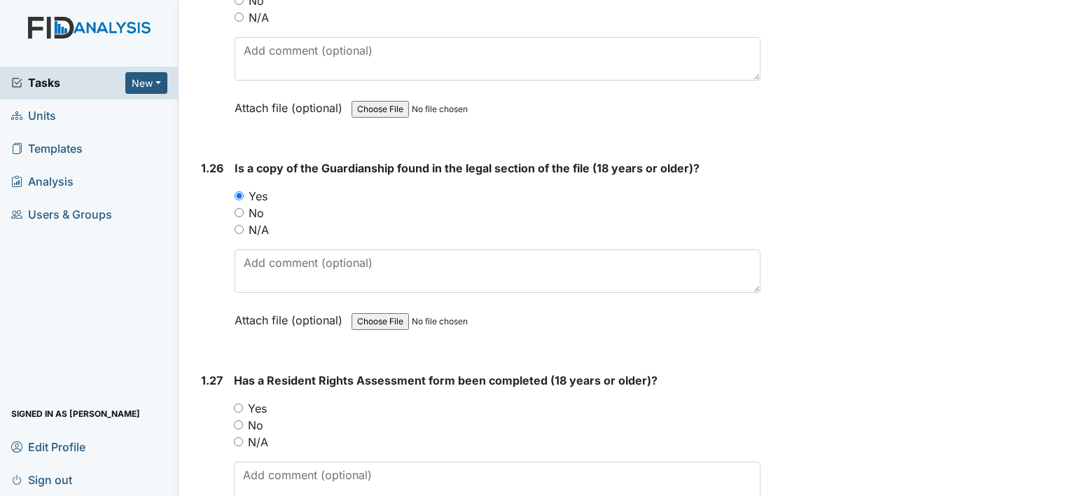
scroll to position [5427, 0]
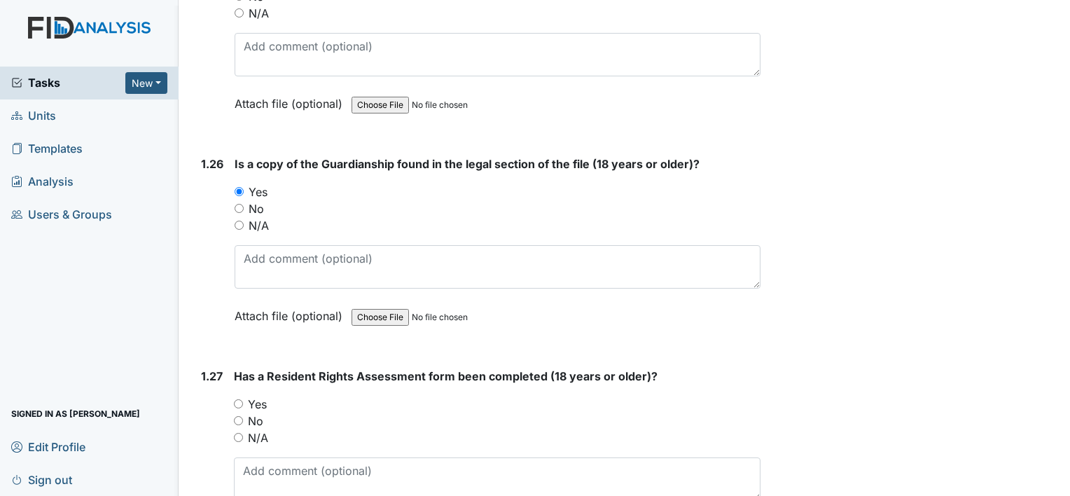
click at [238, 399] on input "Yes" at bounding box center [238, 403] width 9 height 9
radio input "true"
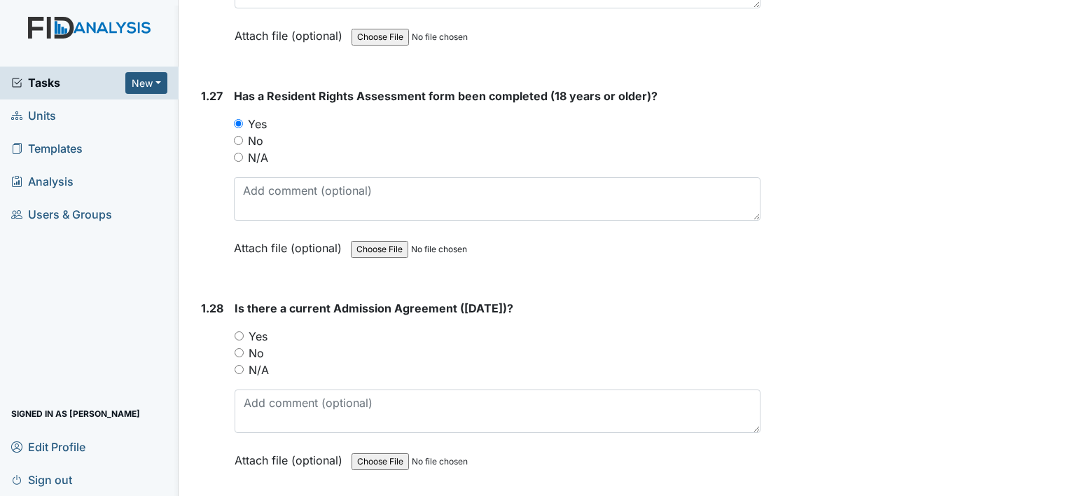
scroll to position [5735, 0]
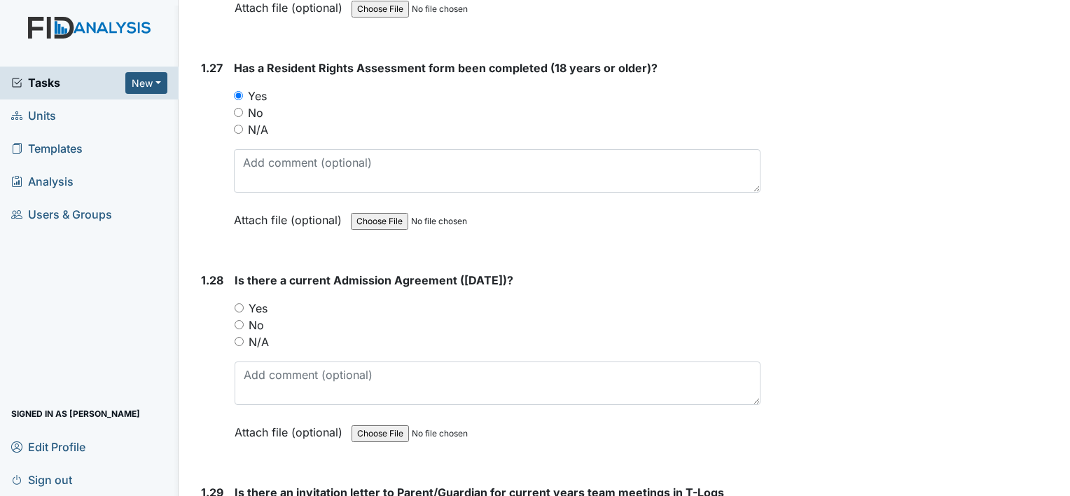
click at [238, 303] on input "Yes" at bounding box center [239, 307] width 9 height 9
radio input "true"
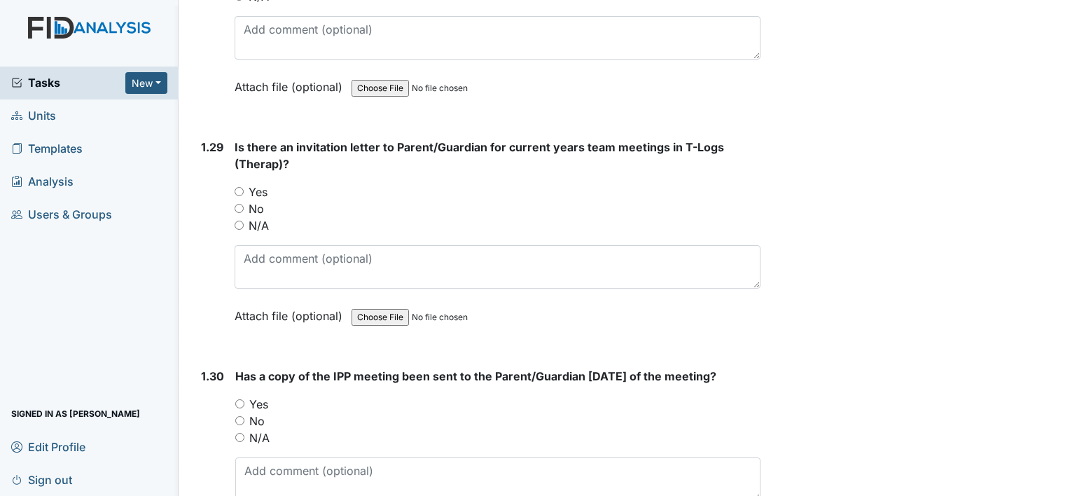
scroll to position [6091, 0]
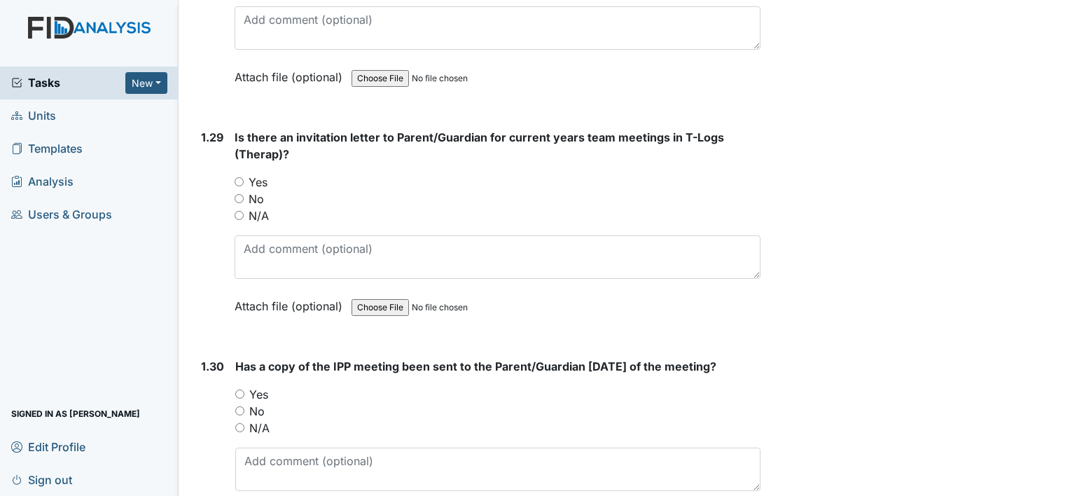
click at [237, 211] on input "N/A" at bounding box center [239, 215] width 9 height 9
radio input "true"
click at [241, 423] on input "N/A" at bounding box center [239, 427] width 9 height 9
radio input "true"
click at [237, 389] on input "Yes" at bounding box center [239, 393] width 9 height 9
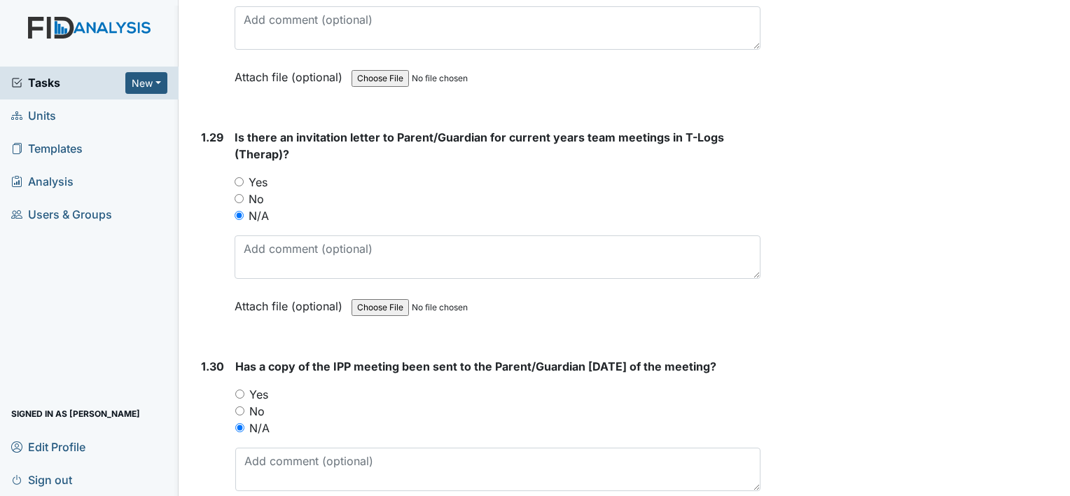
radio input "true"
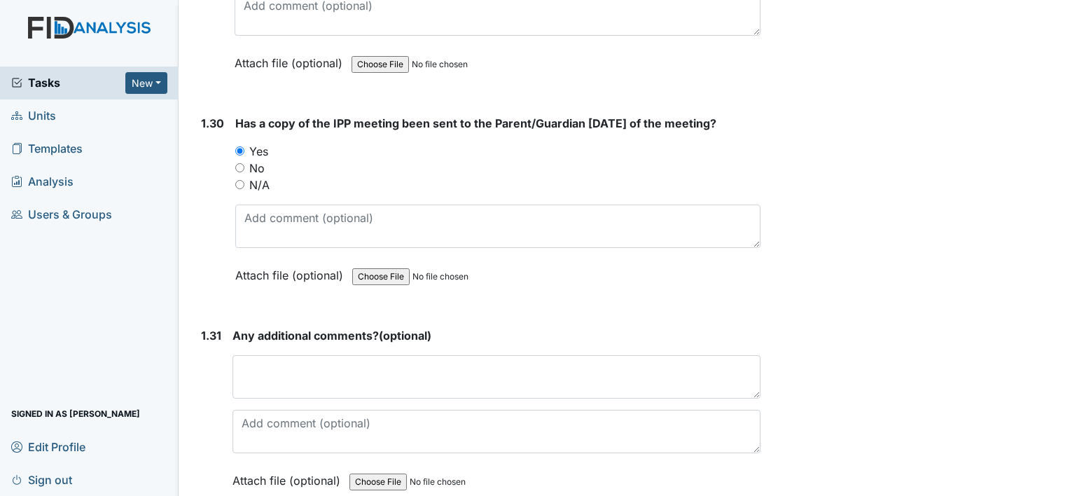
scroll to position [6368, 0]
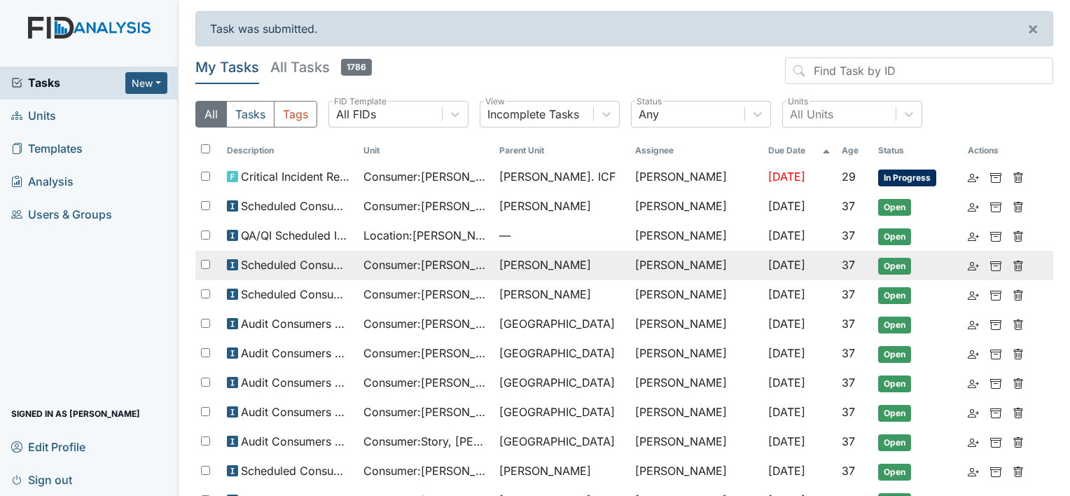
click at [440, 263] on span "Consumer : [PERSON_NAME]" at bounding box center [425, 264] width 125 height 17
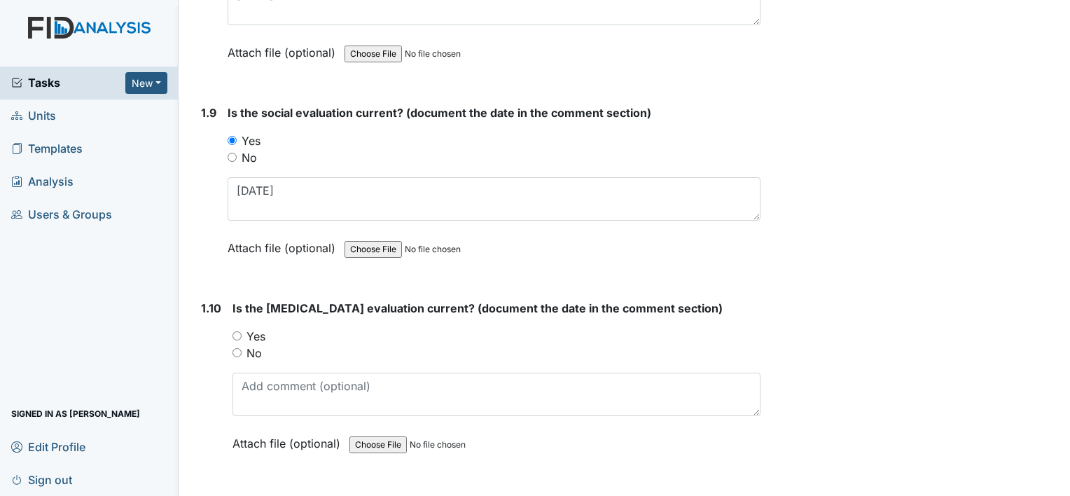
scroll to position [1848, 0]
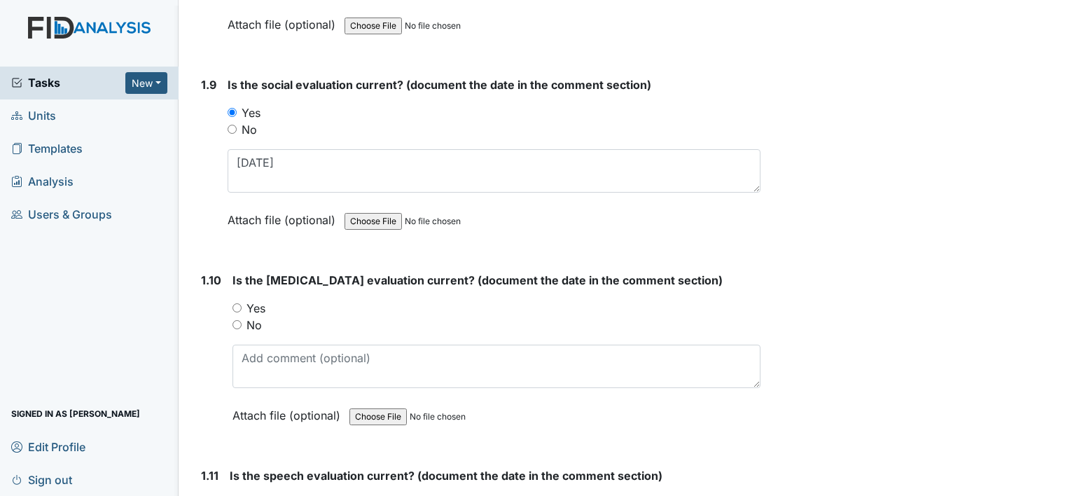
click at [235, 320] on input "No" at bounding box center [237, 324] width 9 height 9
radio input "true"
click at [230, 300] on div "1.10 Is the [MEDICAL_DATA] evaluation current? (document the date in the commen…" at bounding box center [477, 358] width 565 height 173
click at [235, 303] on input "Yes" at bounding box center [237, 307] width 9 height 9
radio input "true"
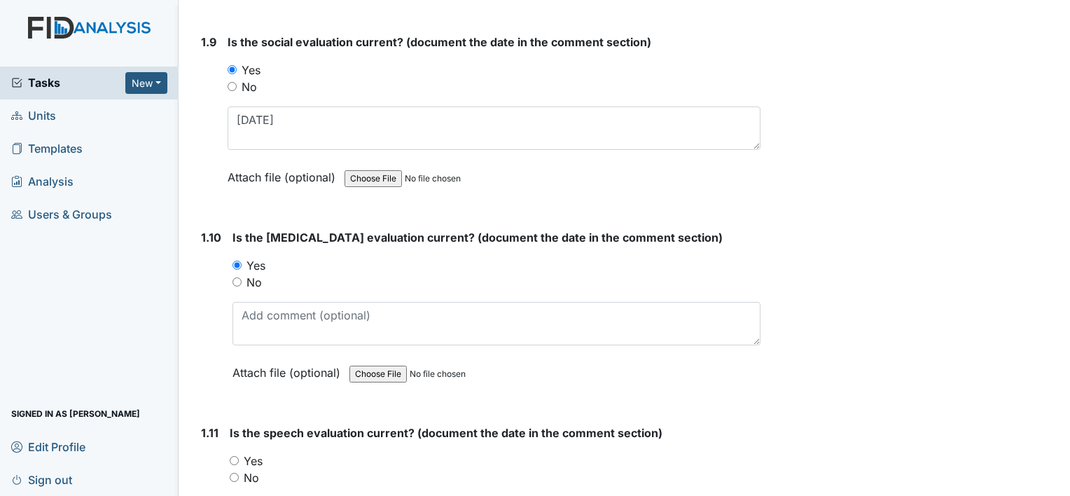
scroll to position [1904, 0]
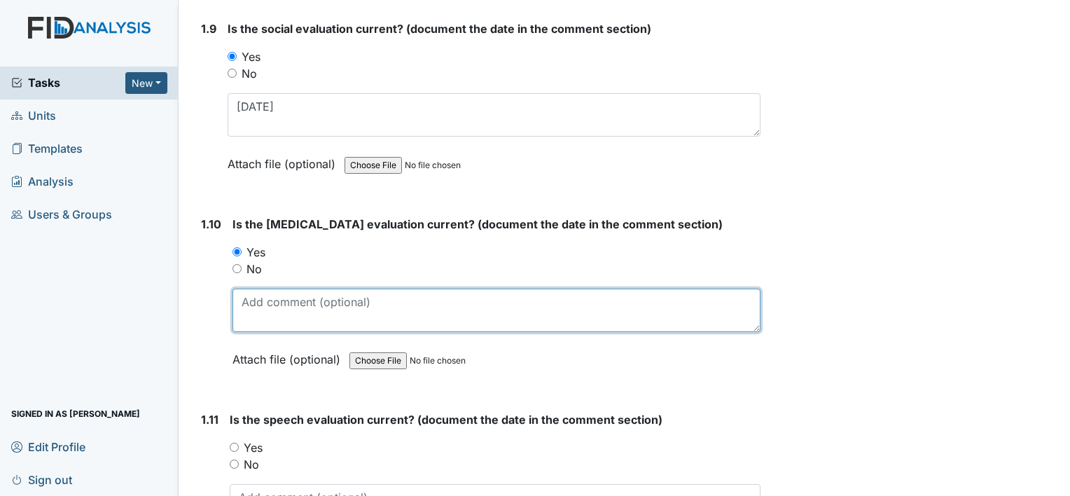
click at [310, 293] on textarea at bounding box center [497, 310] width 528 height 43
type textarea "[DATE]"
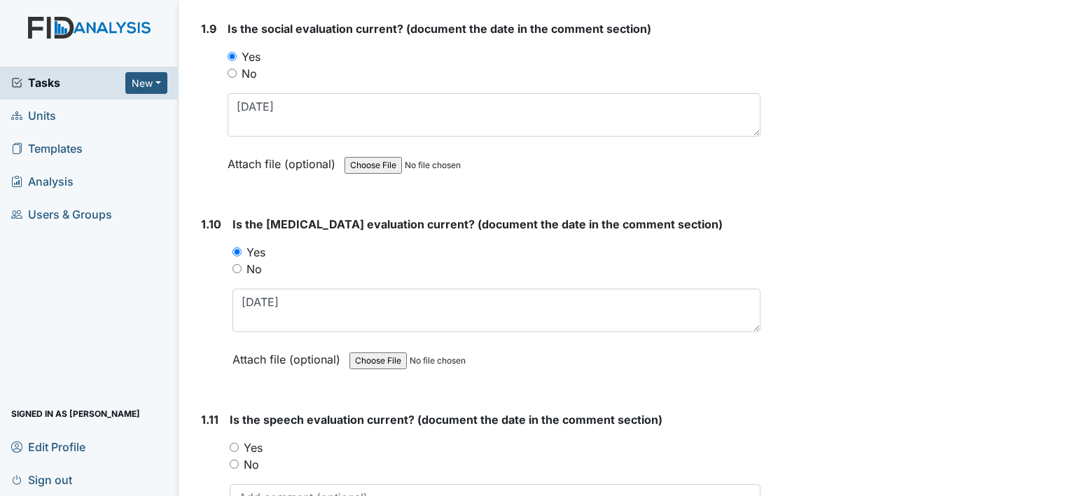
click at [1059, 487] on main "Inspection: Scheduled Consumer Chart Review ID: #00011540 Open Autosaving... Co…" at bounding box center [625, 248] width 892 height 496
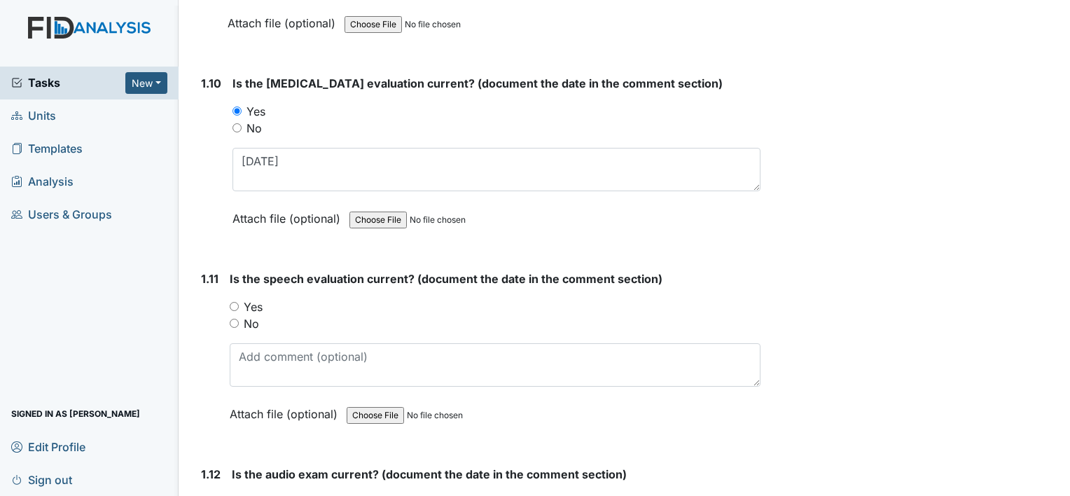
scroll to position [2072, 0]
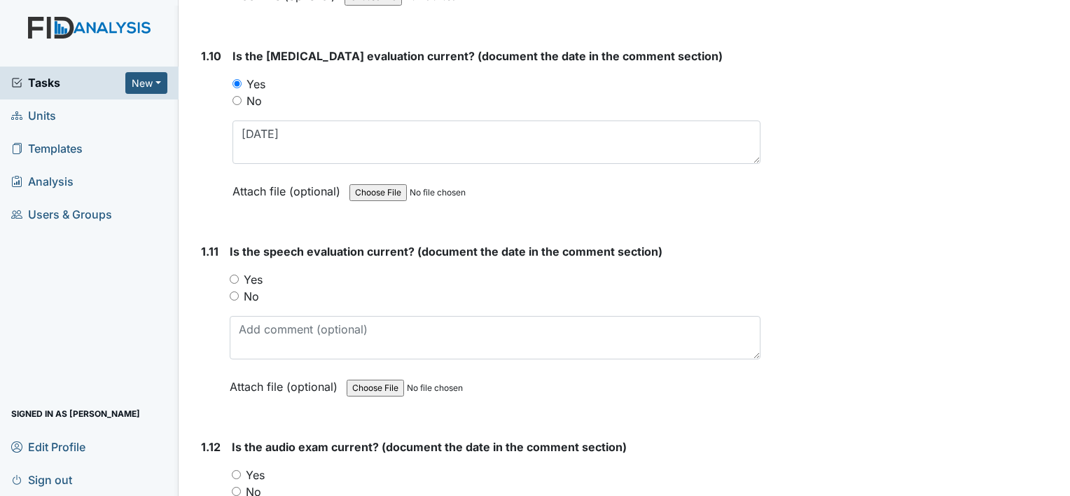
click at [233, 275] on input "Yes" at bounding box center [234, 279] width 9 height 9
radio input "true"
click at [265, 359] on div "Is the speech evaluation current? (document the date in the comment section) Yo…" at bounding box center [495, 324] width 531 height 162
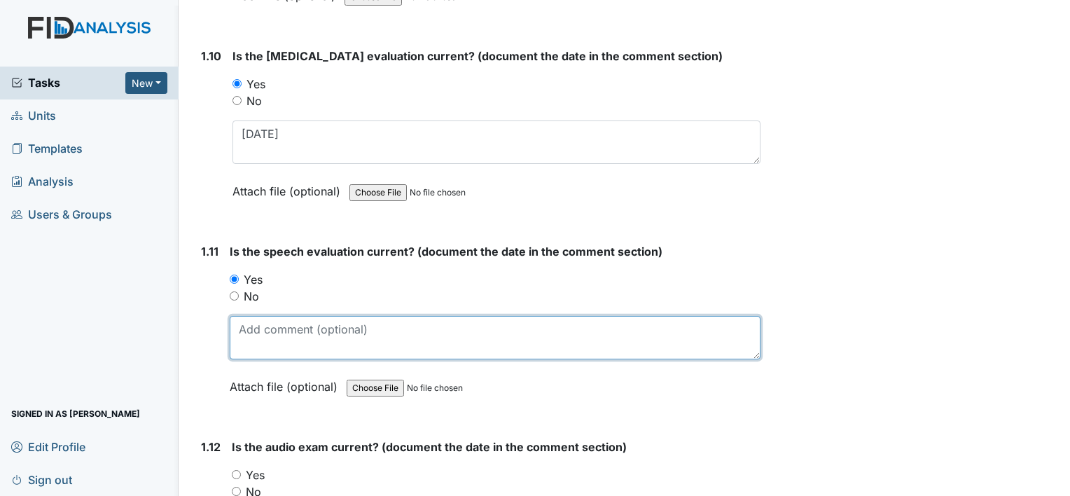
click at [265, 350] on textarea at bounding box center [495, 337] width 531 height 43
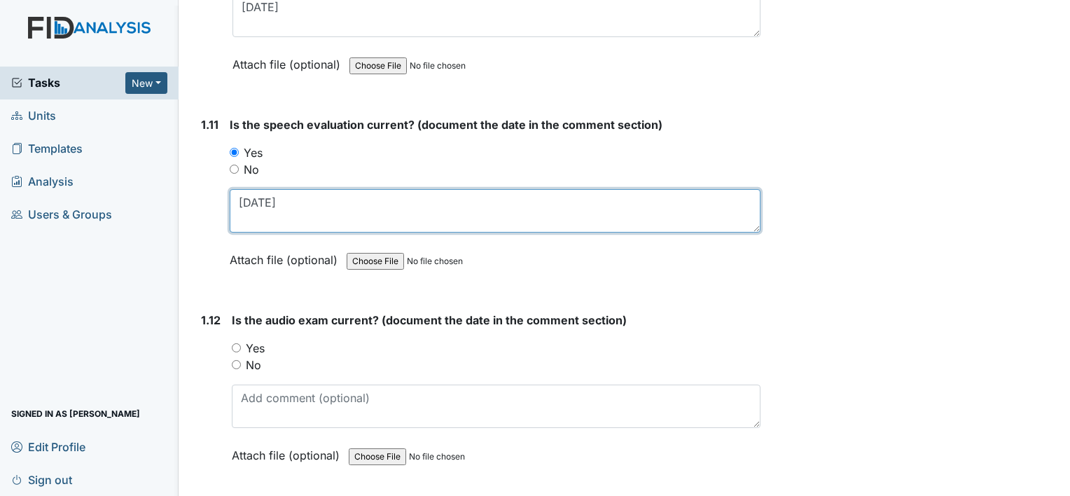
scroll to position [2241, 0]
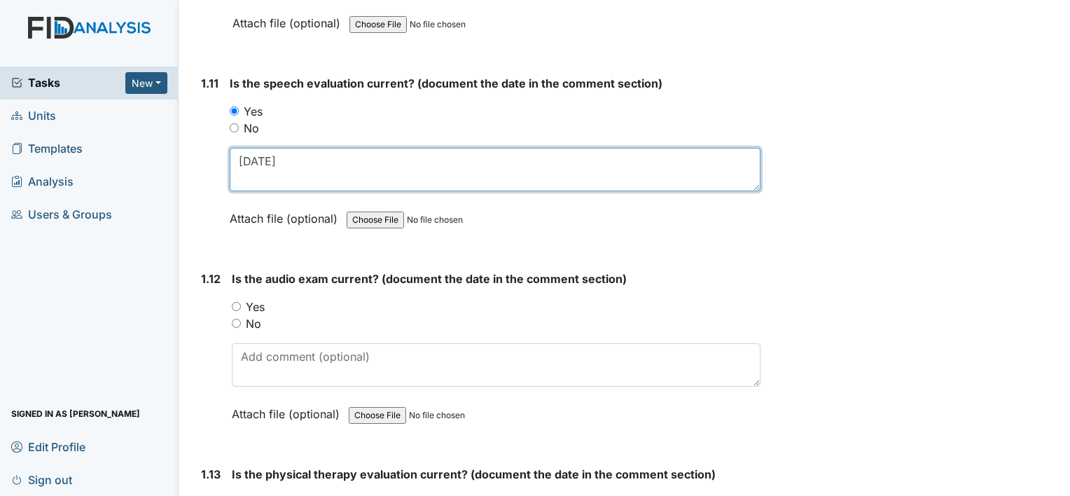
type textarea "[DATE]"
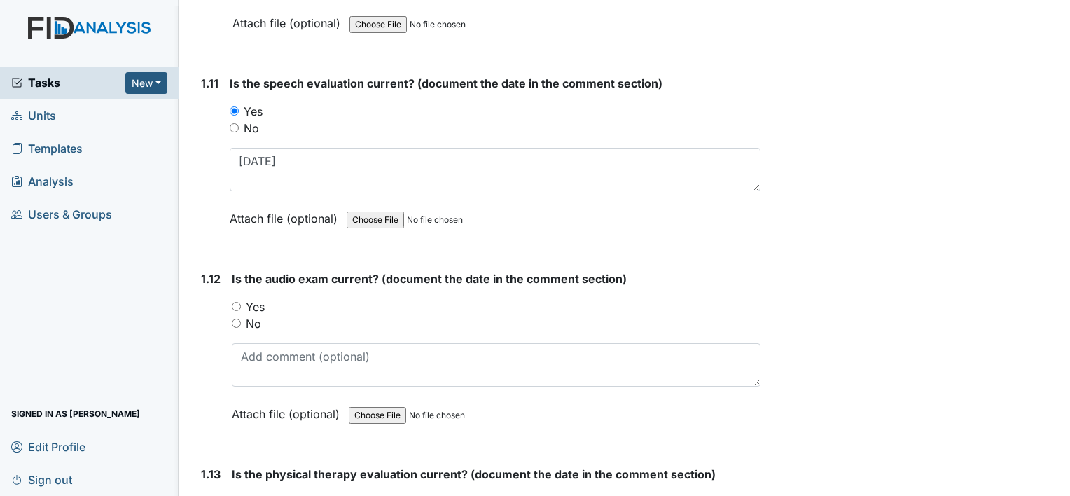
click at [233, 302] on input "Yes" at bounding box center [236, 306] width 9 height 9
radio input "true"
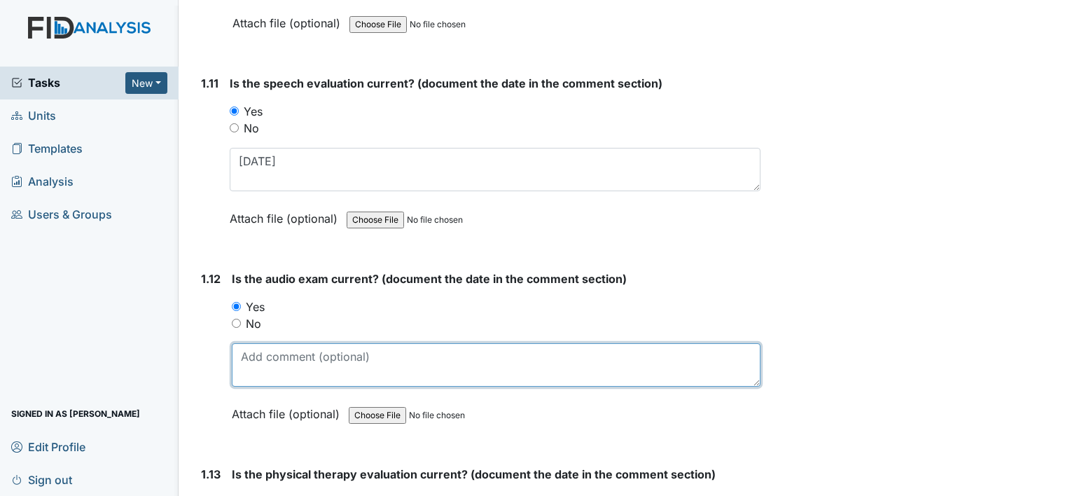
click at [270, 352] on textarea at bounding box center [496, 364] width 529 height 43
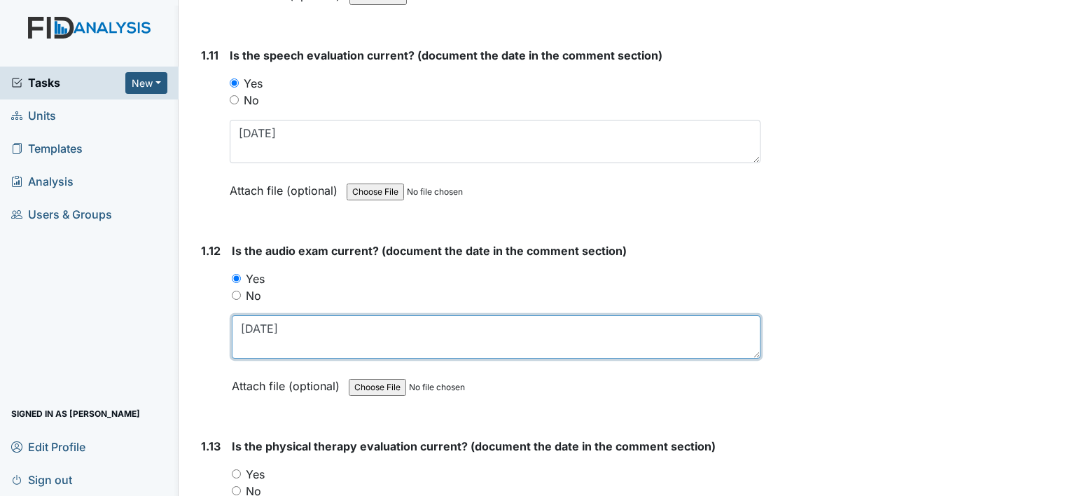
scroll to position [2390, 0]
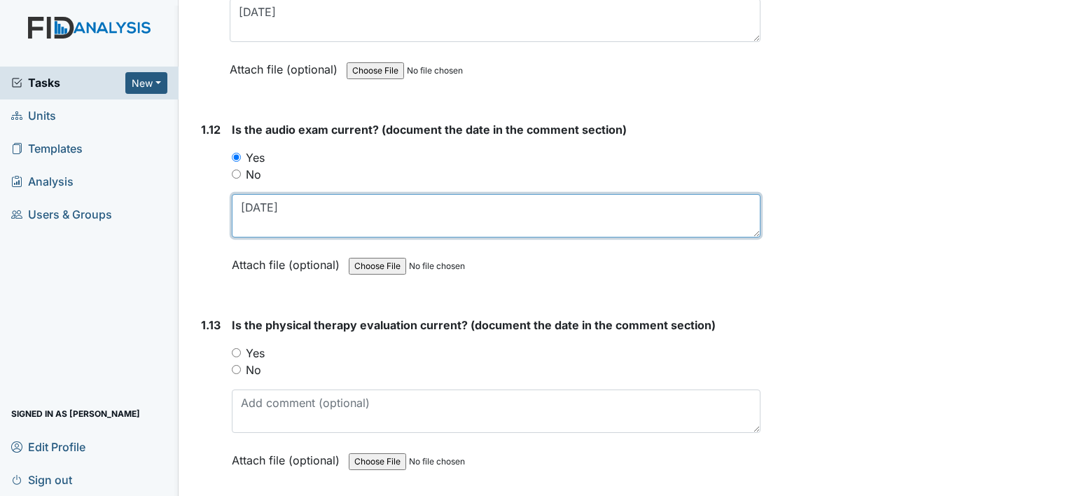
type textarea "[DATE]"
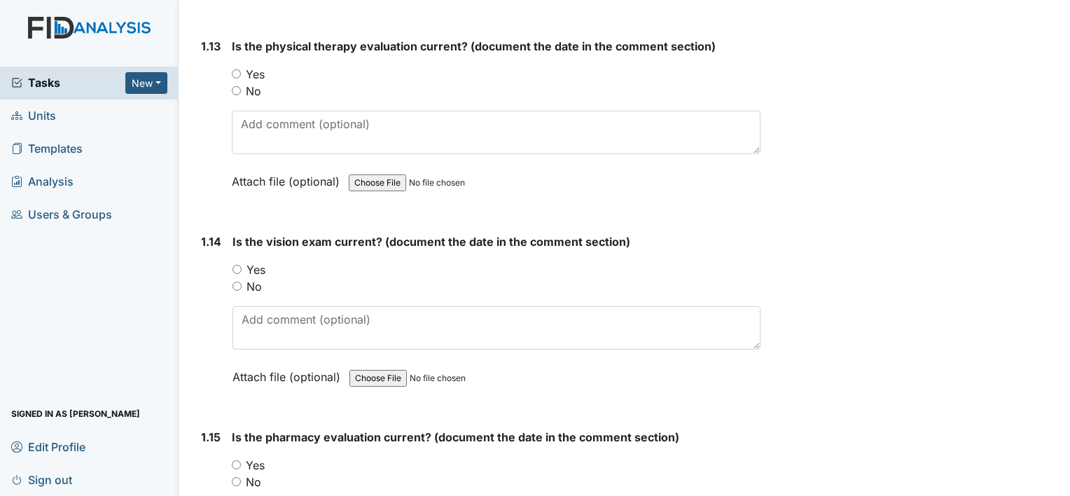
scroll to position [2670, 0]
click at [236, 263] on input "Yes" at bounding box center [237, 267] width 9 height 9
radio input "true"
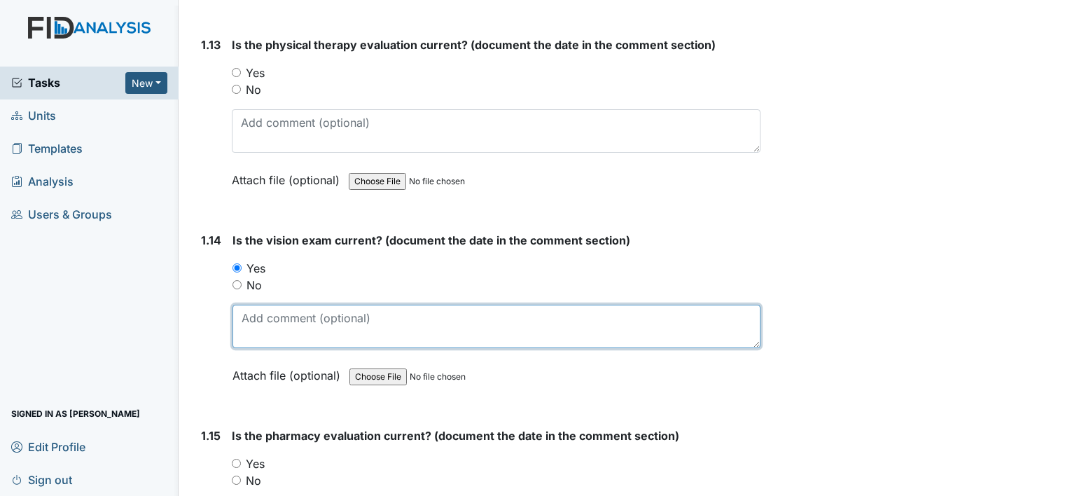
click at [271, 323] on textarea at bounding box center [497, 326] width 528 height 43
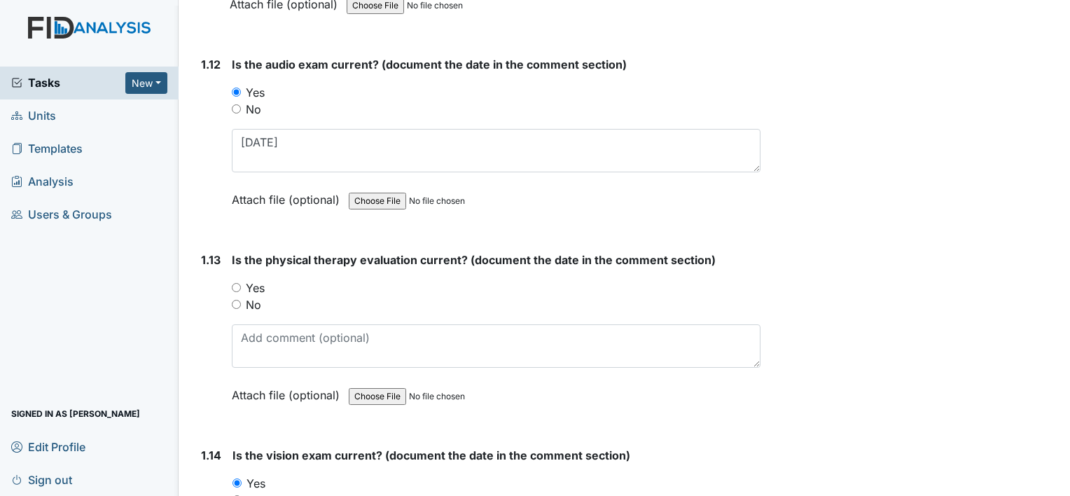
scroll to position [2446, 0]
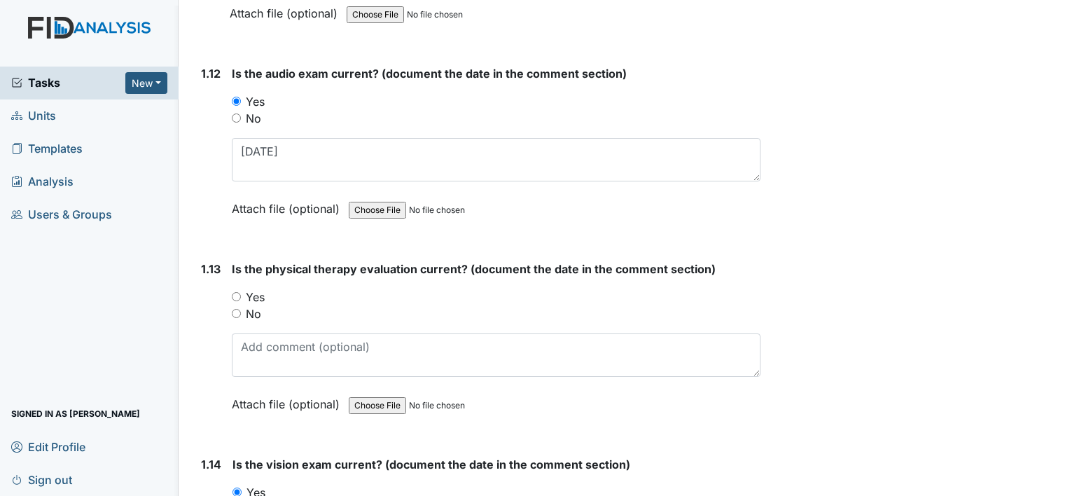
type textarea "[DATE]"
click at [417, 262] on span "Is the physical therapy evaluation current? (document the date in the comment s…" at bounding box center [474, 269] width 484 height 14
